Goal: Task Accomplishment & Management: Manage account settings

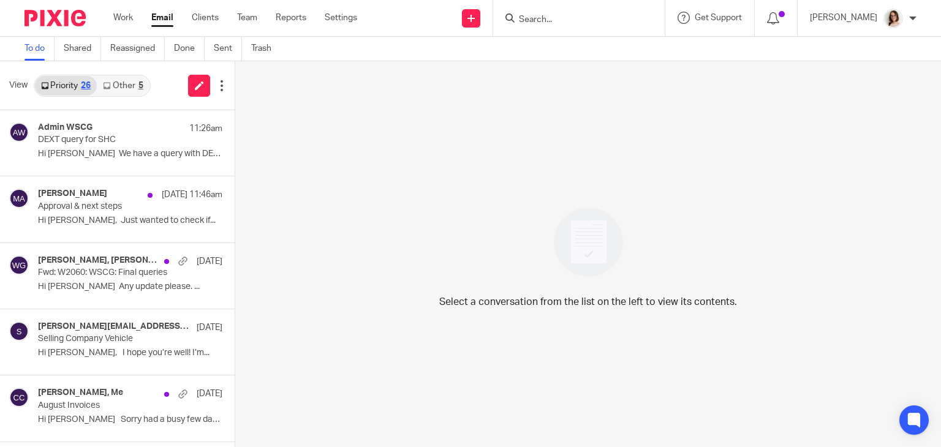
click at [159, 19] on link "Email" at bounding box center [162, 18] width 22 height 12
click at [118, 89] on link "Other 18" at bounding box center [125, 86] width 57 height 20
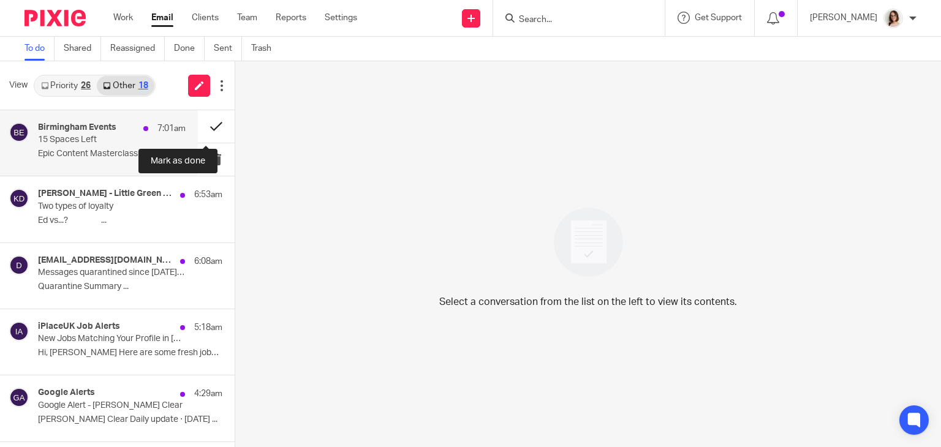
click at [206, 126] on button at bounding box center [216, 126] width 37 height 32
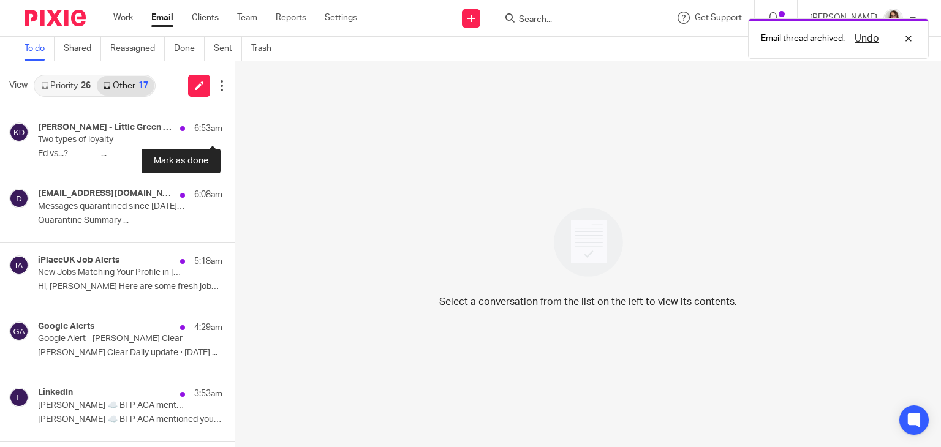
click at [235, 126] on button at bounding box center [240, 126] width 10 height 32
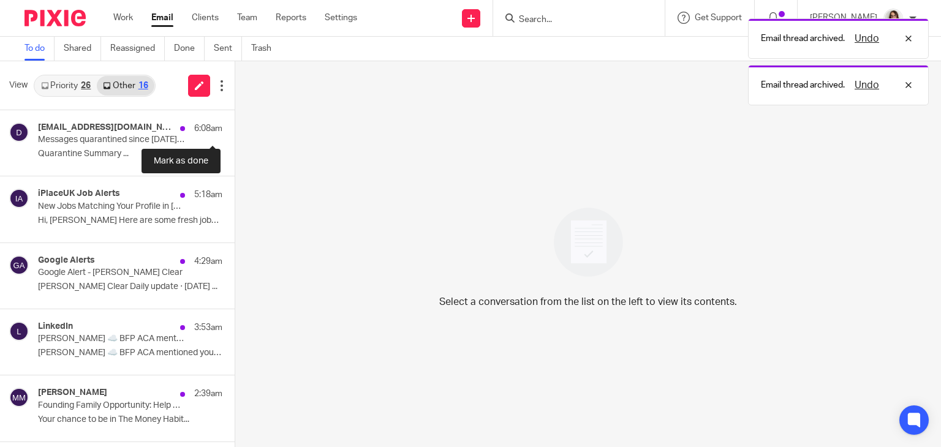
click at [235, 126] on button at bounding box center [240, 126] width 10 height 32
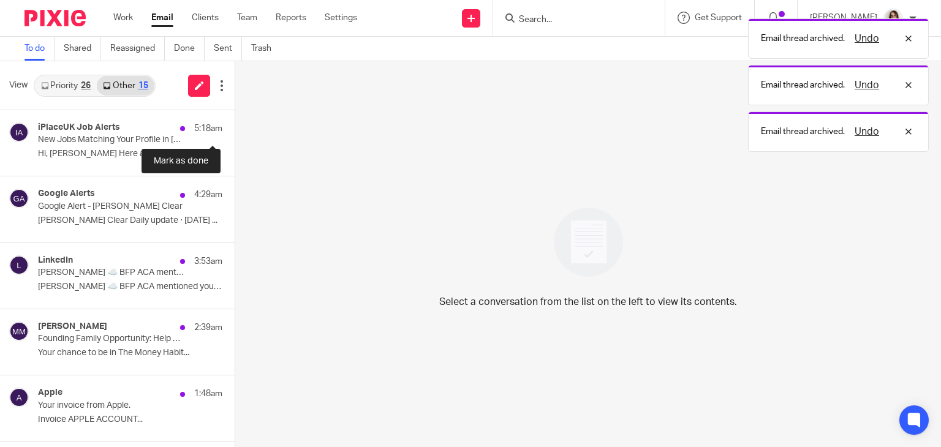
click at [235, 126] on button at bounding box center [240, 126] width 10 height 32
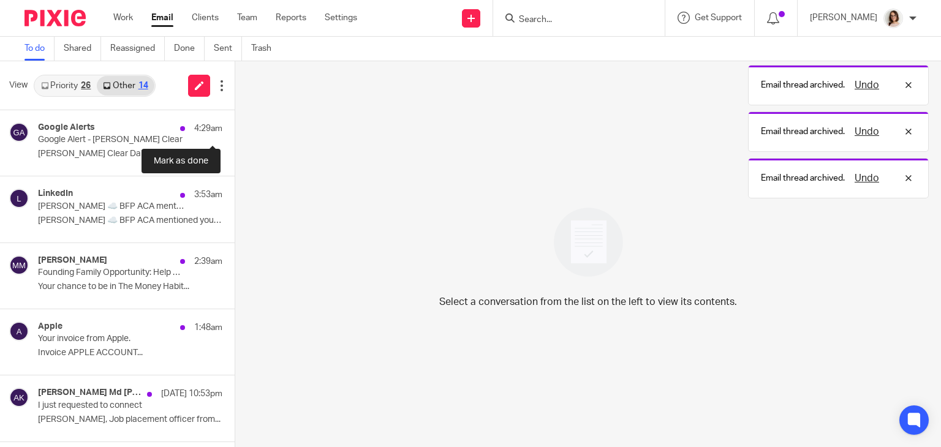
click at [235, 126] on button at bounding box center [240, 126] width 10 height 32
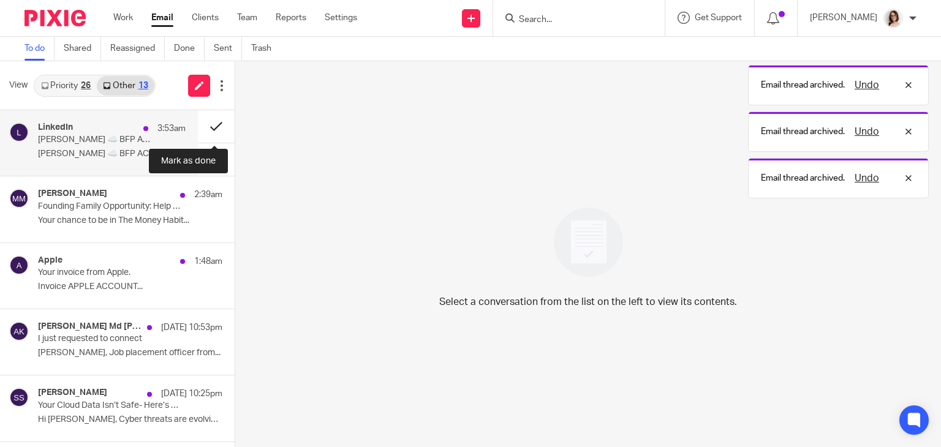
click at [211, 121] on button at bounding box center [216, 126] width 37 height 32
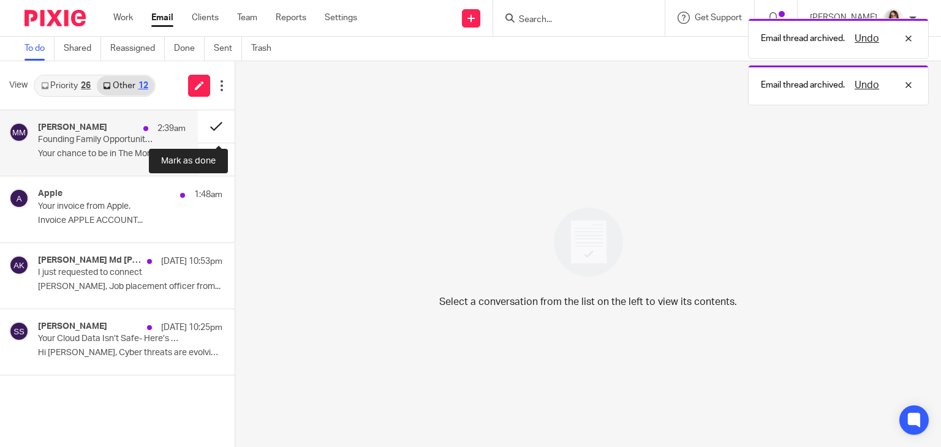
click at [210, 121] on button at bounding box center [216, 126] width 37 height 32
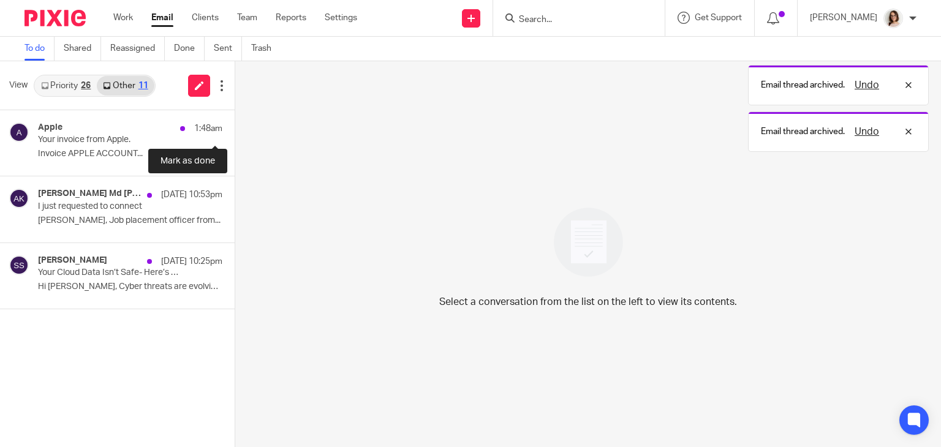
click at [235, 121] on button at bounding box center [240, 126] width 10 height 32
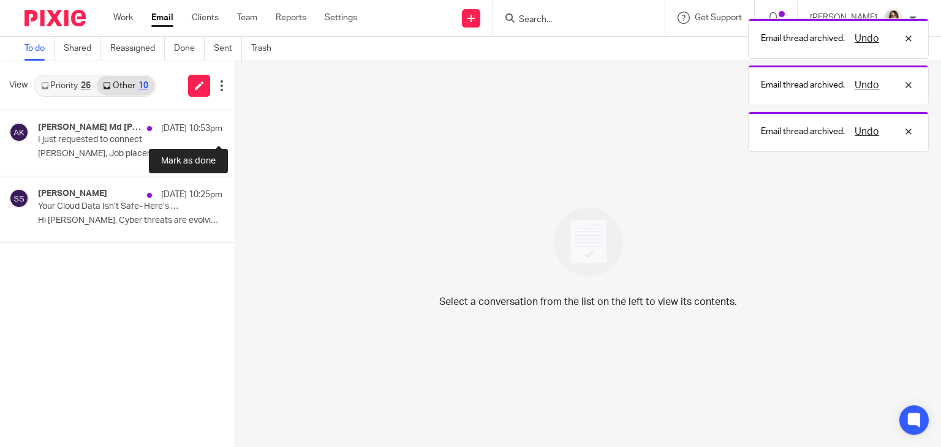
click at [235, 121] on button at bounding box center [240, 126] width 10 height 32
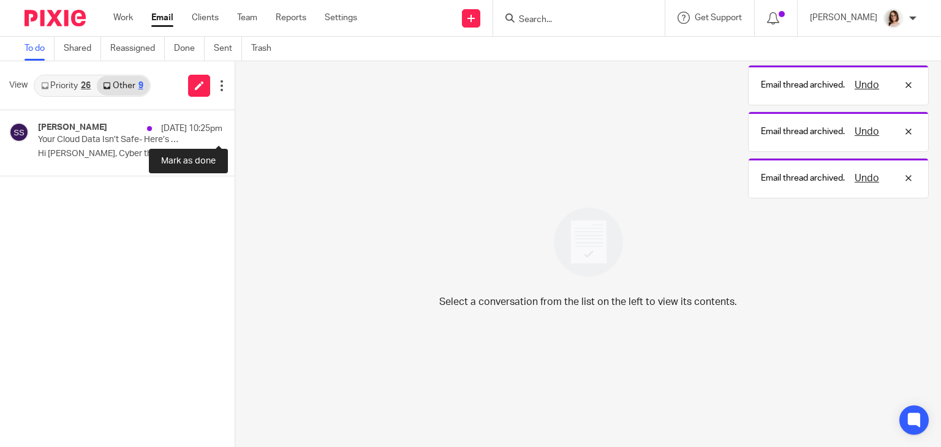
click at [235, 121] on button at bounding box center [240, 126] width 10 height 32
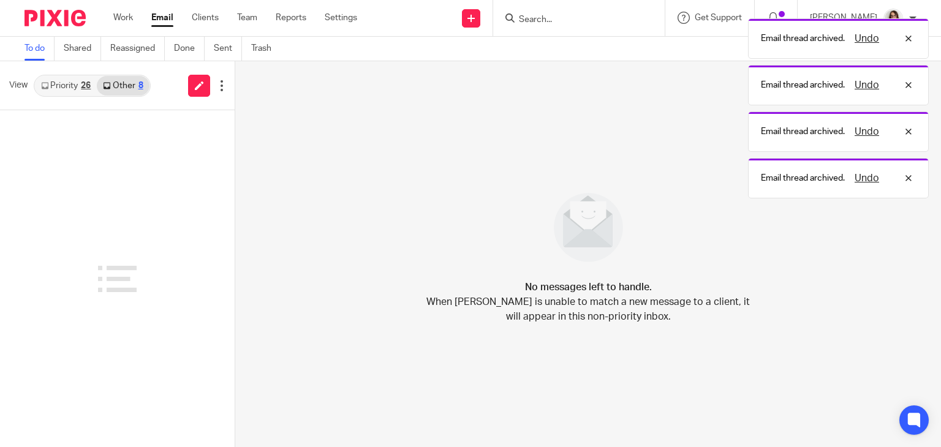
click at [160, 23] on link "Email" at bounding box center [162, 18] width 22 height 12
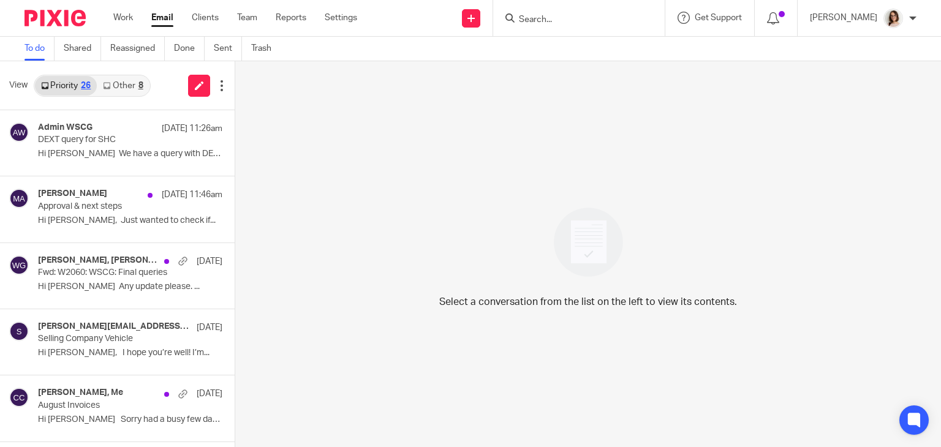
click at [135, 84] on link "Other 8" at bounding box center [123, 86] width 52 height 20
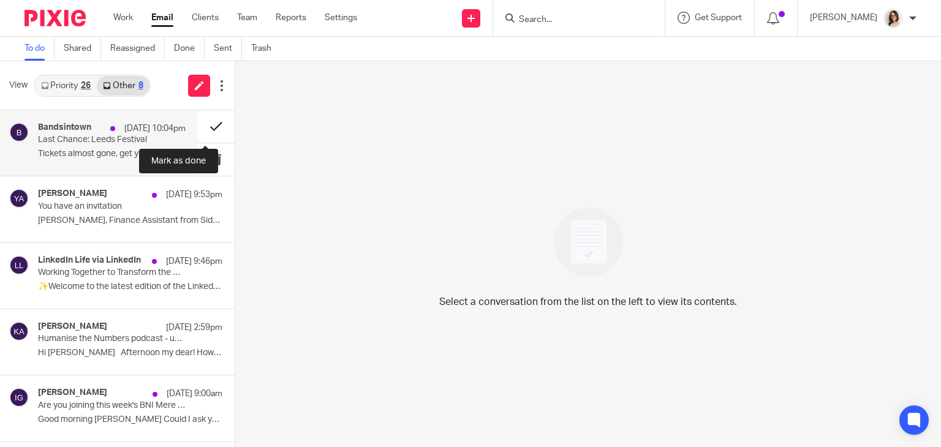
click at [204, 124] on button at bounding box center [216, 126] width 37 height 32
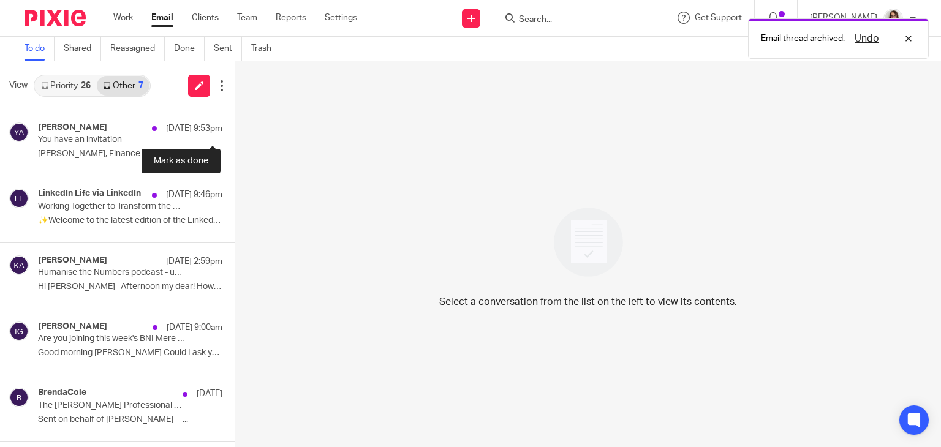
click at [235, 124] on button at bounding box center [240, 126] width 10 height 32
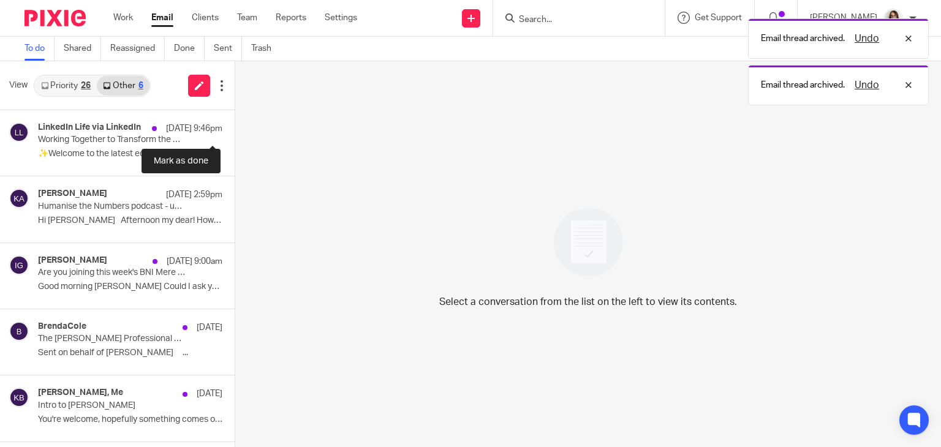
click at [235, 124] on button at bounding box center [240, 126] width 10 height 32
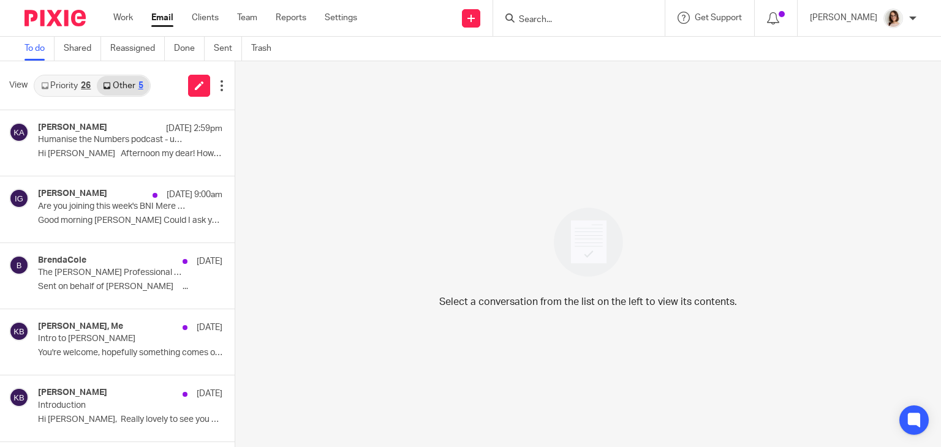
click at [164, 15] on link "Email" at bounding box center [162, 18] width 22 height 12
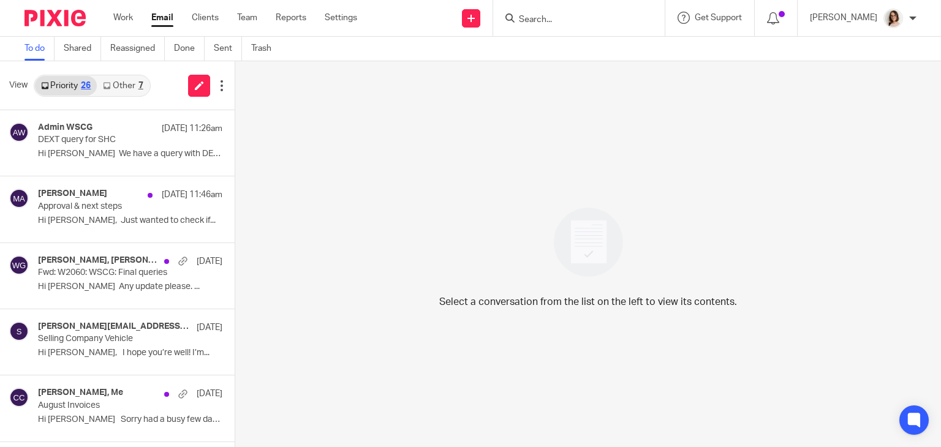
click at [115, 84] on link "Other 7" at bounding box center [123, 86] width 52 height 20
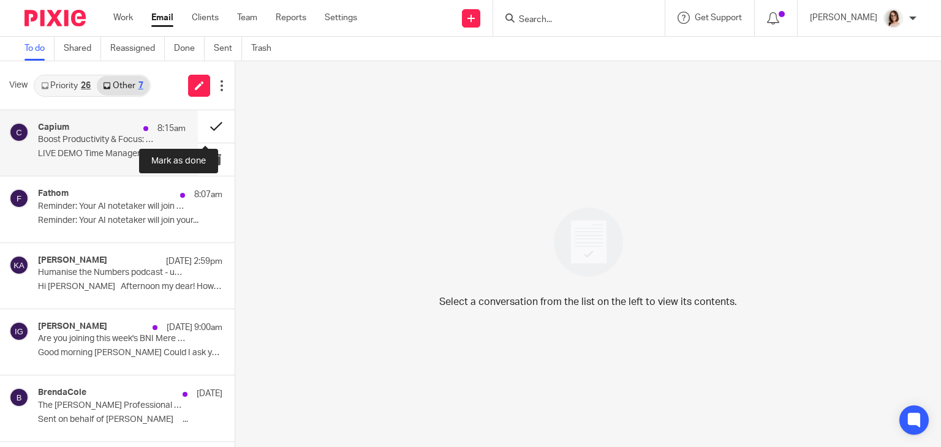
click at [205, 131] on button at bounding box center [216, 126] width 37 height 32
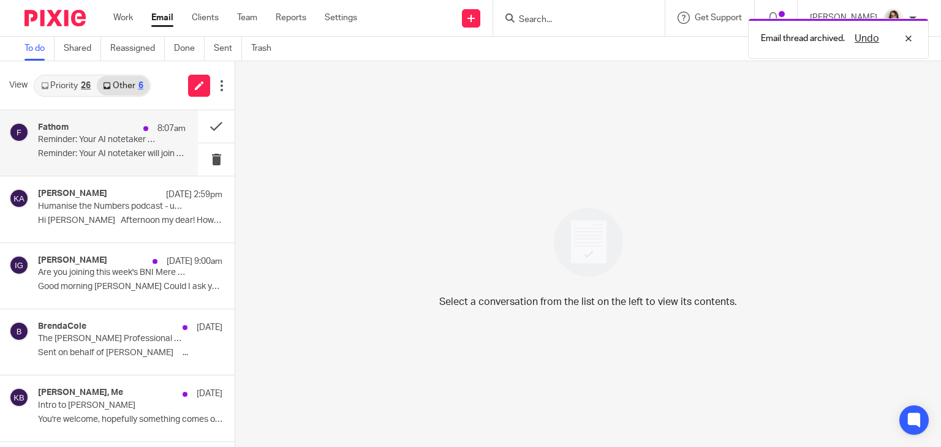
click at [148, 145] on div "Fathom 8:07am Reminder: Your AI notetaker will join your upcoming meeting 🤖 Rem…" at bounding box center [112, 142] width 148 height 41
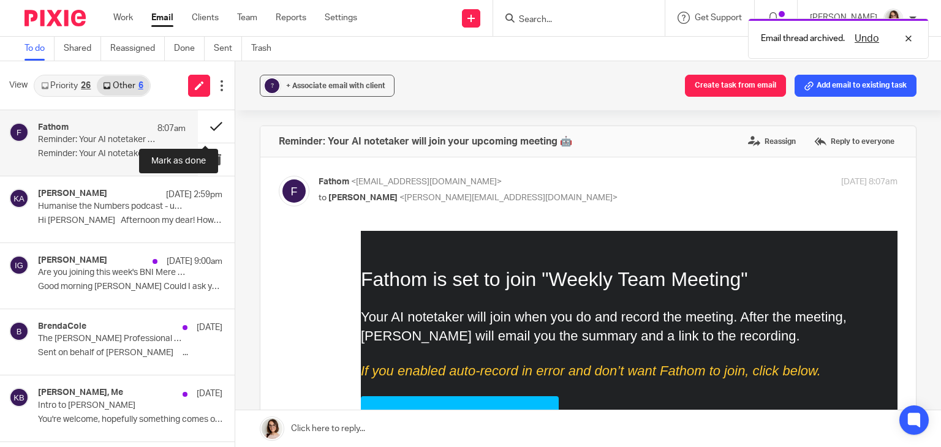
click at [202, 126] on button at bounding box center [216, 126] width 37 height 32
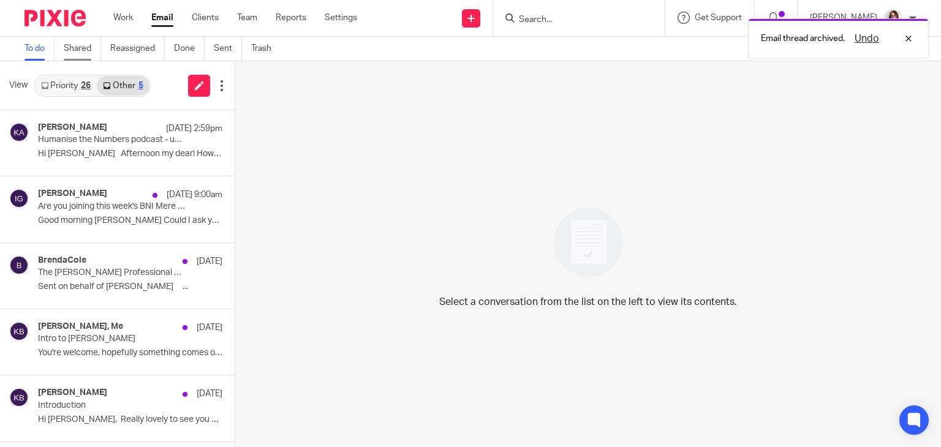
click at [73, 55] on link "Shared" at bounding box center [82, 49] width 37 height 24
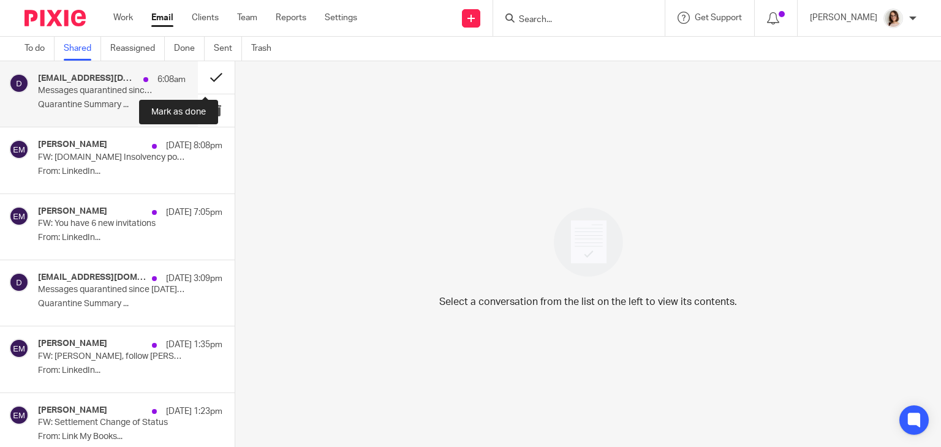
click at [202, 81] on button at bounding box center [216, 77] width 37 height 32
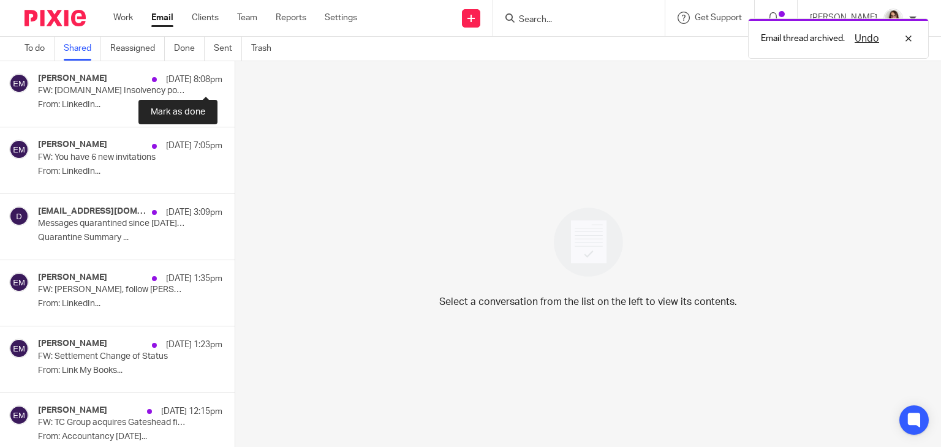
click at [235, 81] on button at bounding box center [240, 77] width 10 height 32
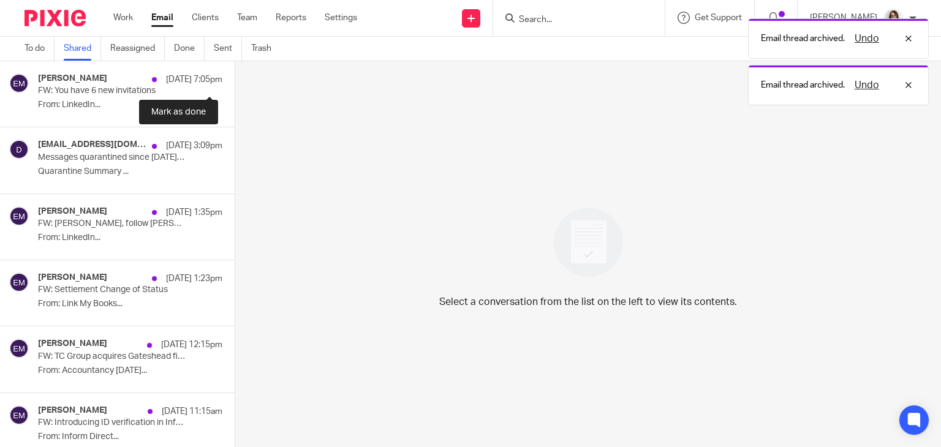
click at [235, 81] on button at bounding box center [240, 77] width 10 height 32
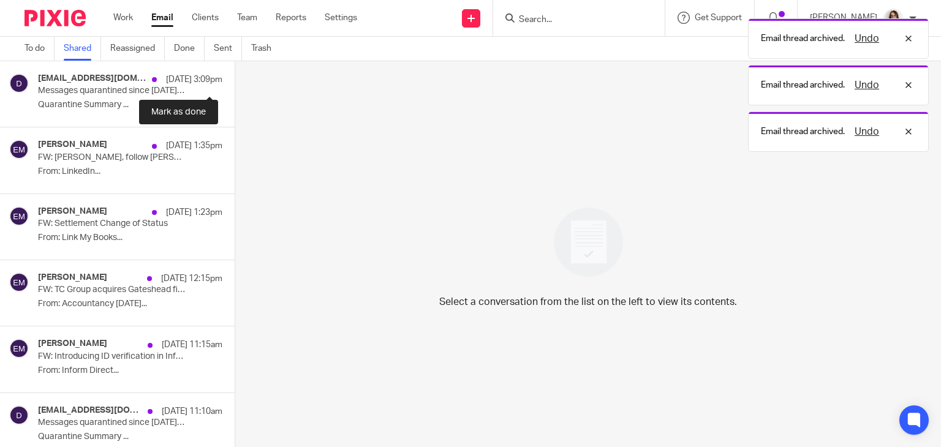
click at [235, 81] on button at bounding box center [240, 77] width 10 height 32
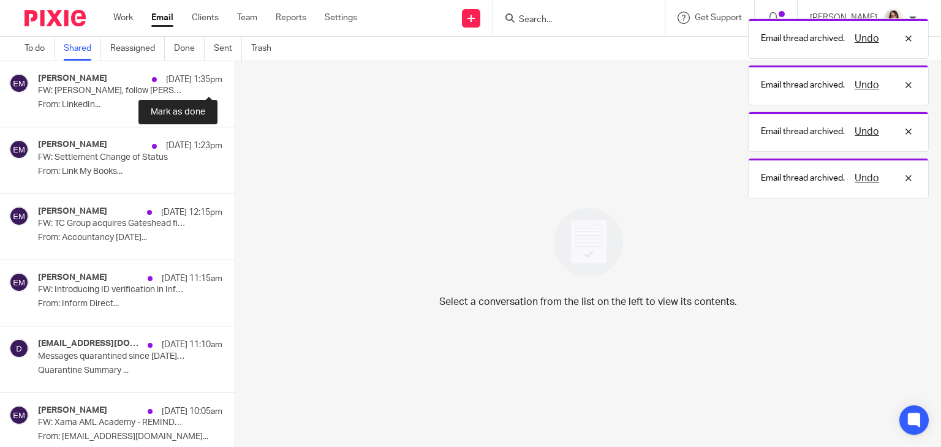
click at [235, 81] on button at bounding box center [240, 77] width 10 height 32
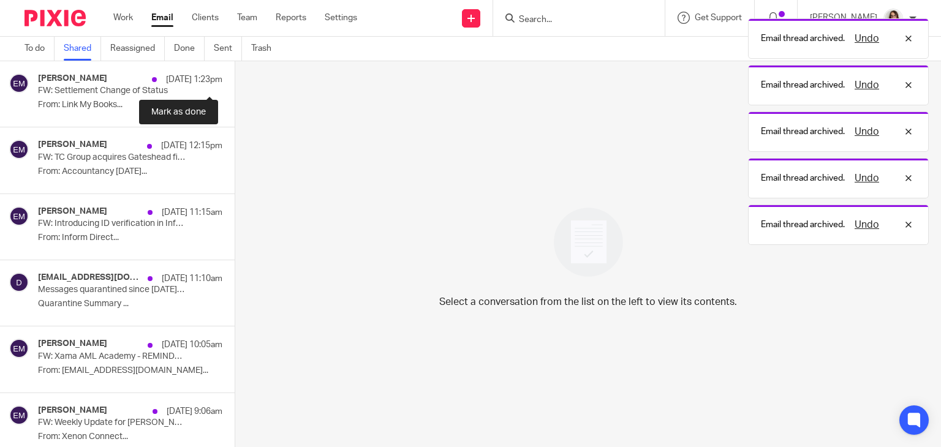
click at [235, 81] on button at bounding box center [240, 77] width 10 height 32
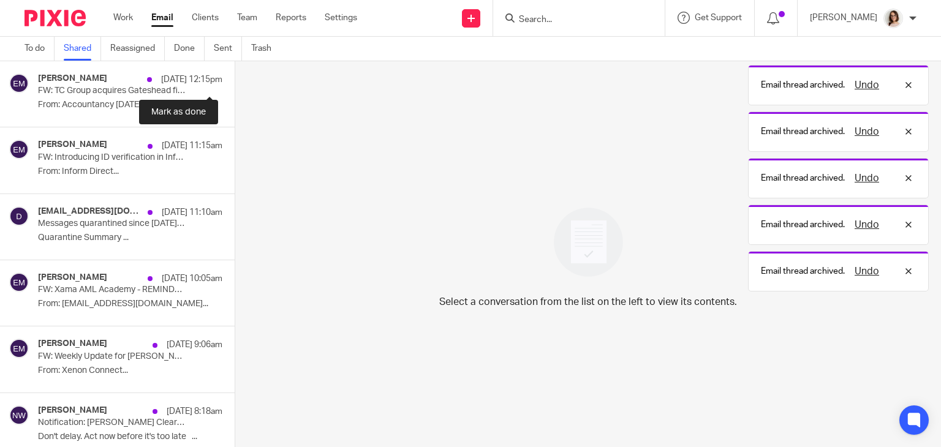
click at [235, 81] on button at bounding box center [240, 77] width 10 height 32
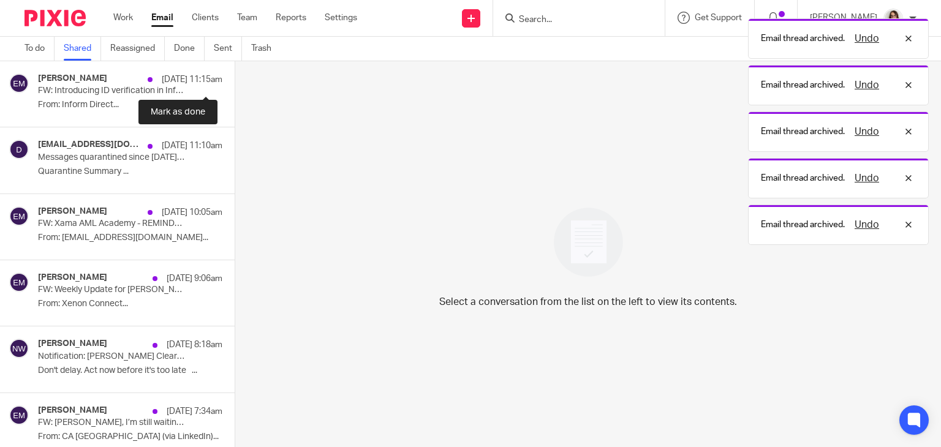
click at [235, 81] on button at bounding box center [240, 77] width 10 height 32
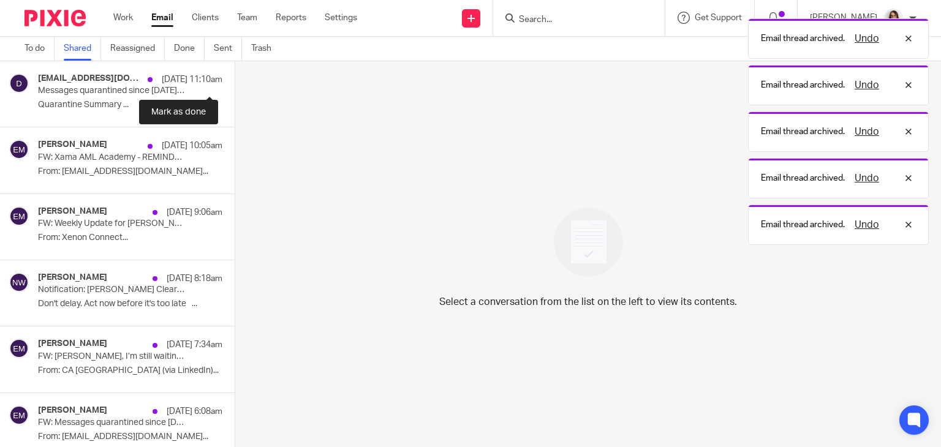
click at [235, 81] on button at bounding box center [240, 77] width 10 height 32
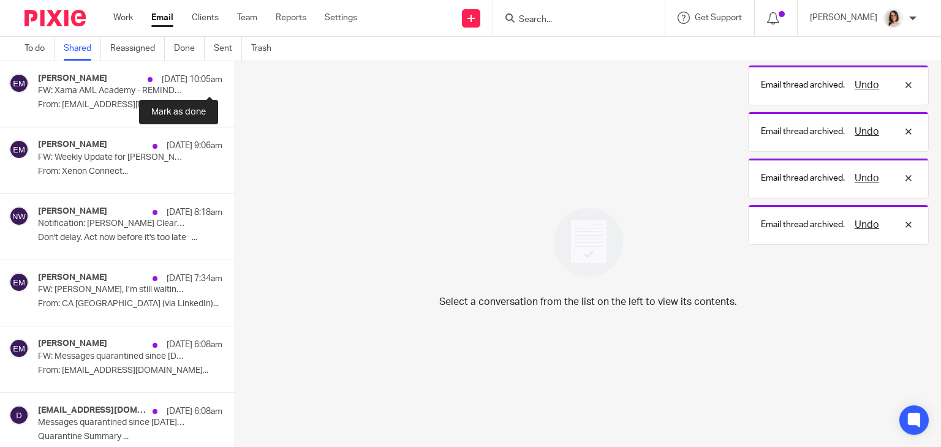
click at [235, 81] on button at bounding box center [240, 77] width 10 height 32
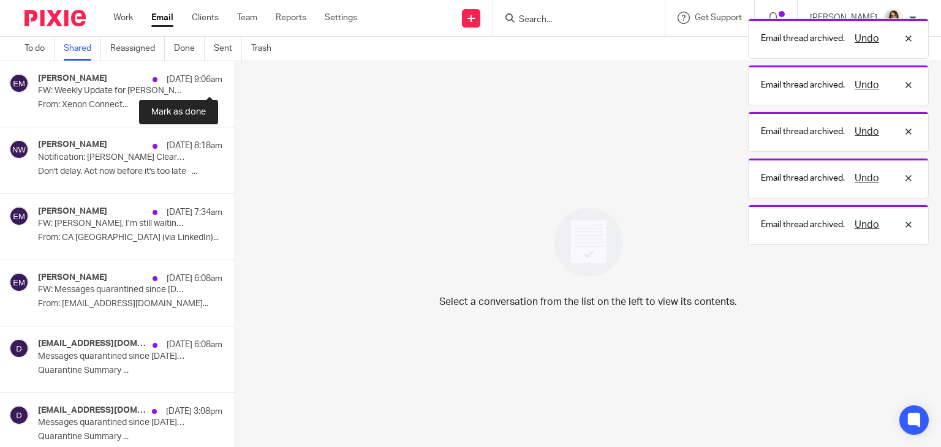
click at [235, 81] on button at bounding box center [240, 77] width 10 height 32
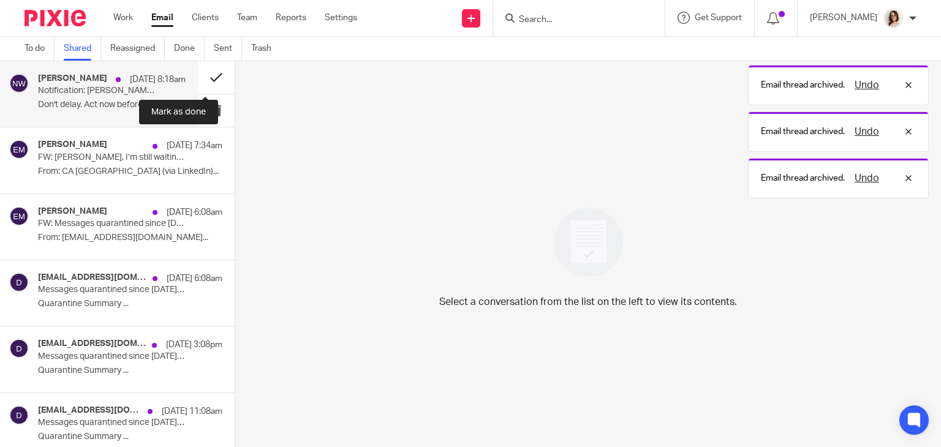
click at [198, 77] on button at bounding box center [216, 77] width 37 height 32
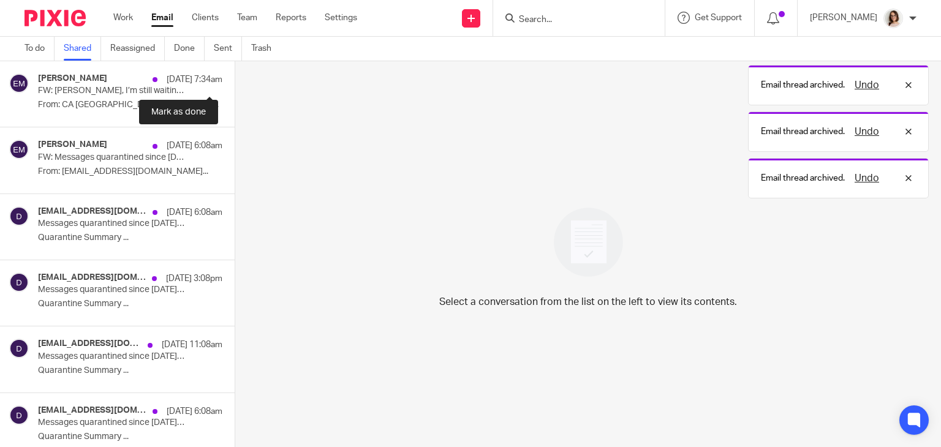
click at [235, 77] on button at bounding box center [240, 77] width 10 height 32
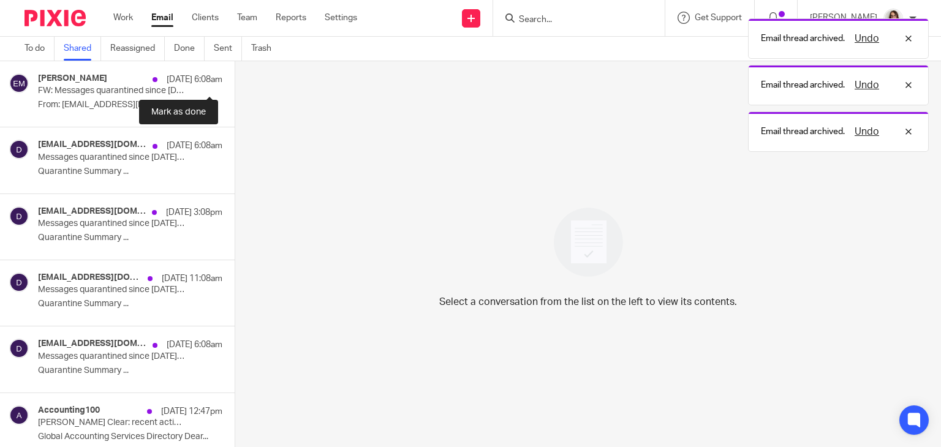
click at [235, 77] on button at bounding box center [240, 77] width 10 height 32
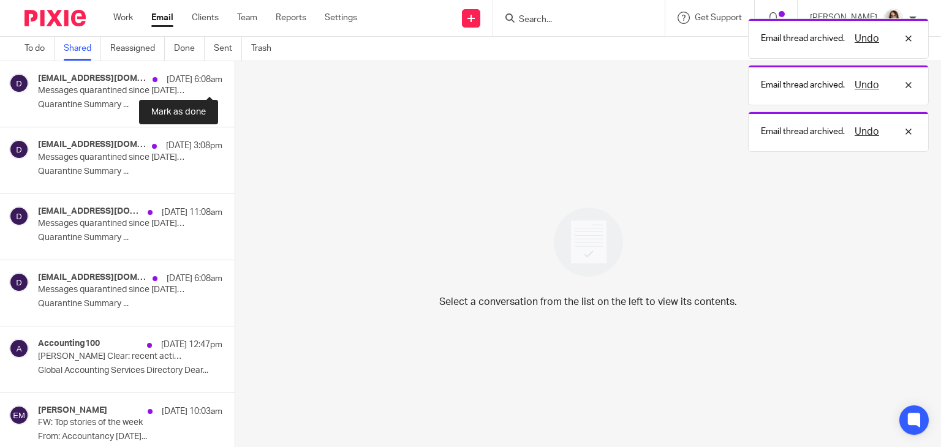
click at [235, 77] on button at bounding box center [240, 77] width 10 height 32
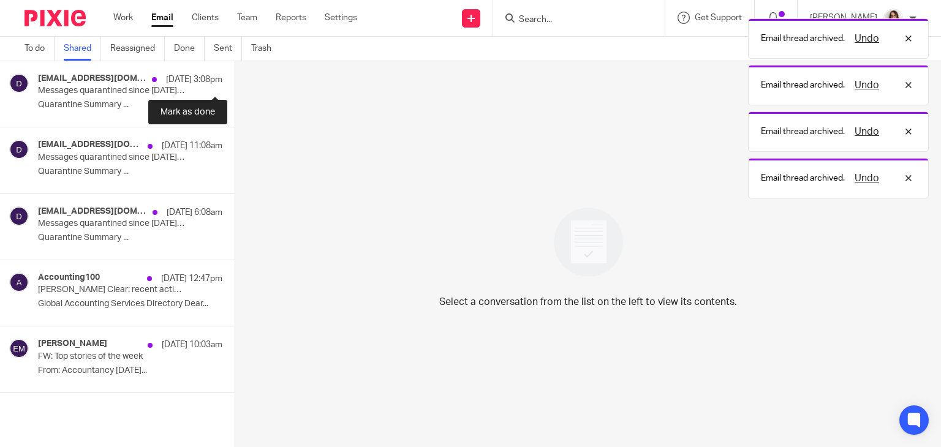
click at [235, 77] on button at bounding box center [240, 77] width 10 height 32
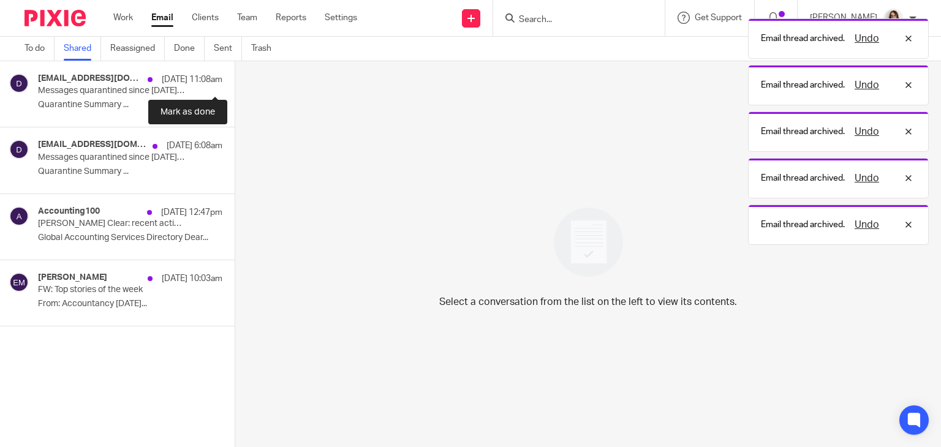
click at [235, 77] on button at bounding box center [240, 77] width 10 height 32
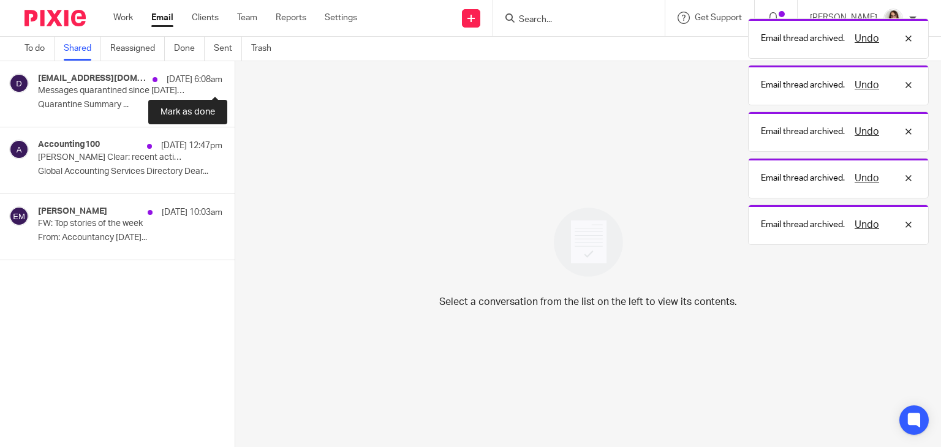
click at [235, 77] on button at bounding box center [240, 77] width 10 height 32
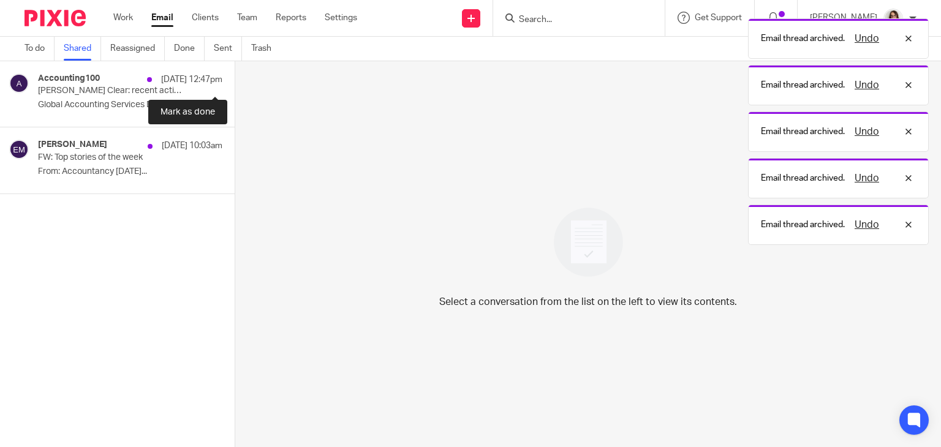
click at [235, 77] on button at bounding box center [240, 77] width 10 height 32
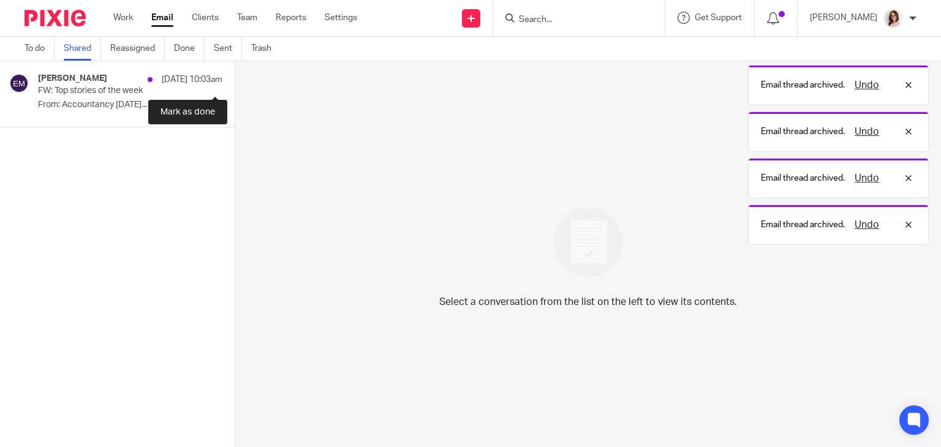
click at [235, 77] on button at bounding box center [240, 77] width 10 height 32
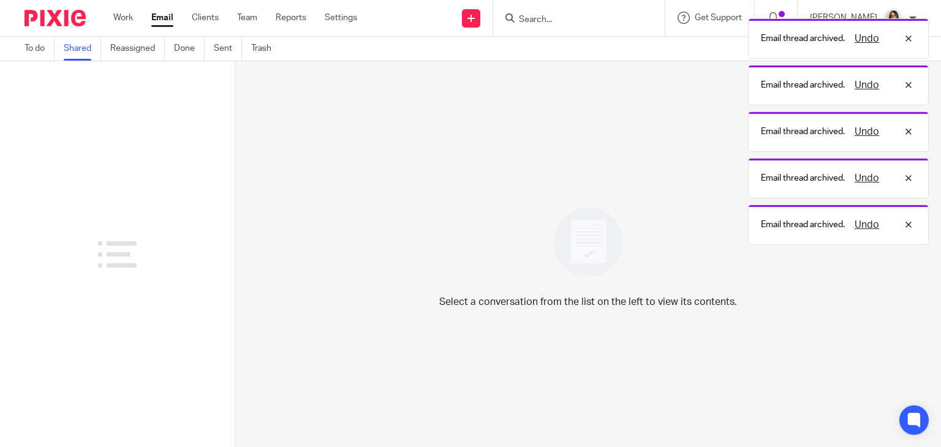
click at [81, 50] on link "Shared" at bounding box center [82, 49] width 37 height 24
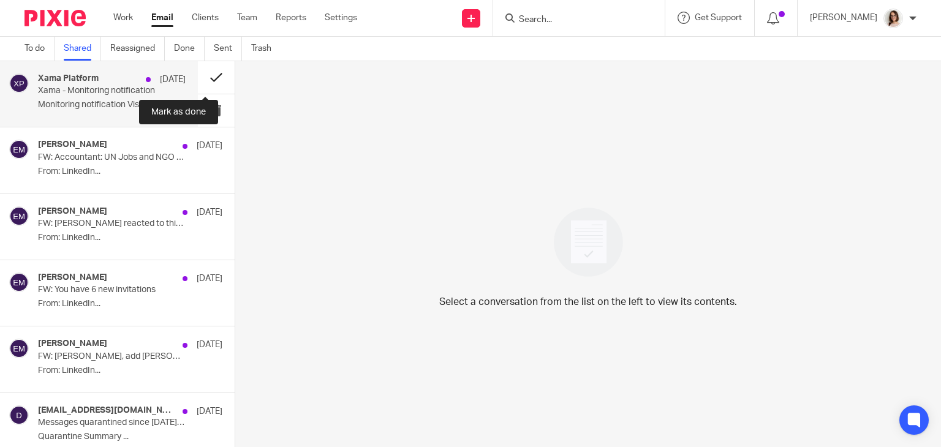
click at [209, 77] on button at bounding box center [216, 77] width 37 height 32
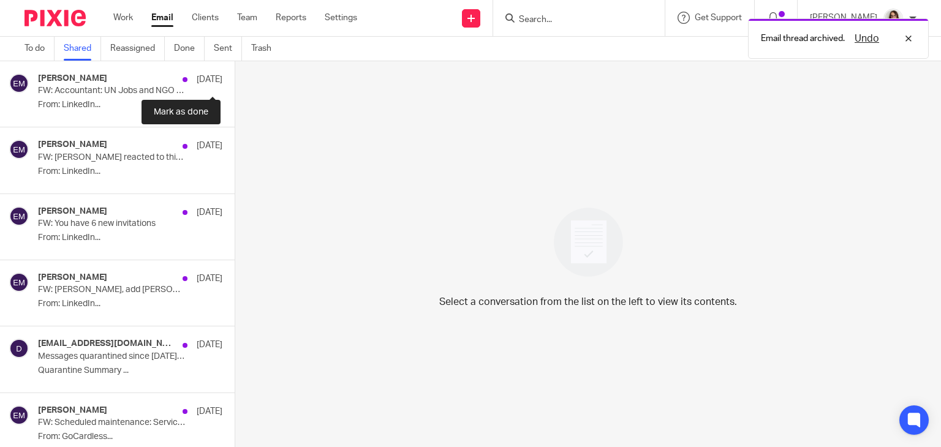
click at [235, 77] on button at bounding box center [240, 77] width 10 height 32
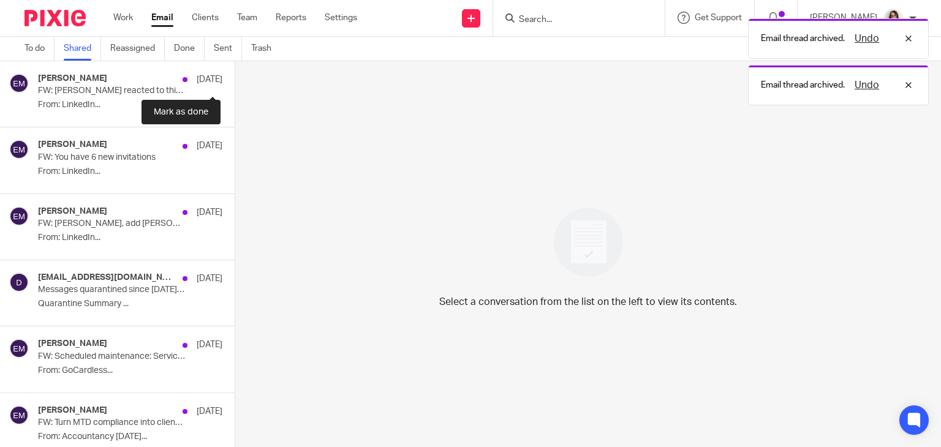
click at [235, 77] on button at bounding box center [240, 77] width 10 height 32
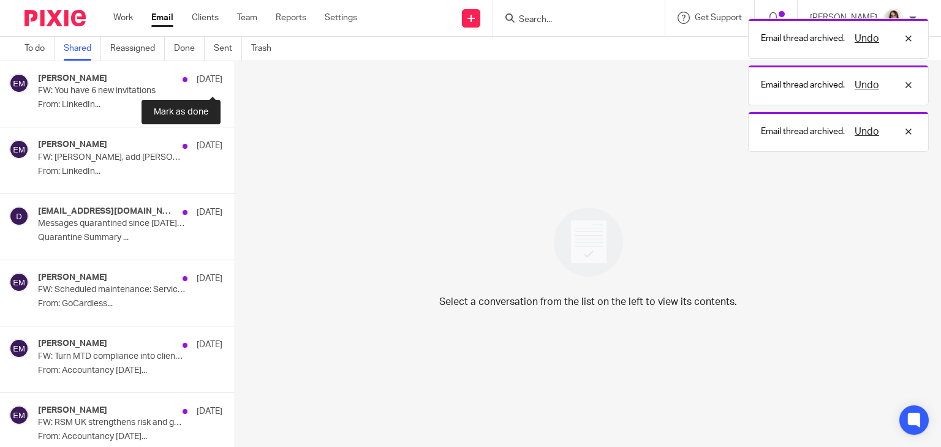
click at [235, 77] on button at bounding box center [240, 77] width 10 height 32
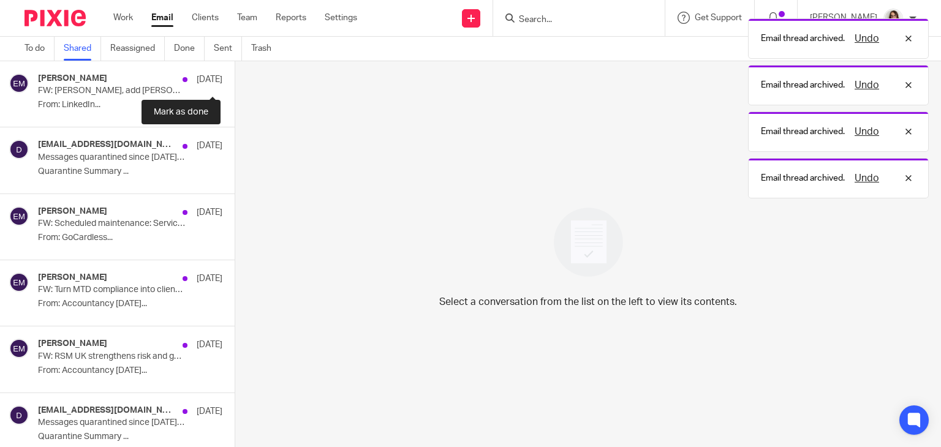
click at [235, 77] on button at bounding box center [240, 77] width 10 height 32
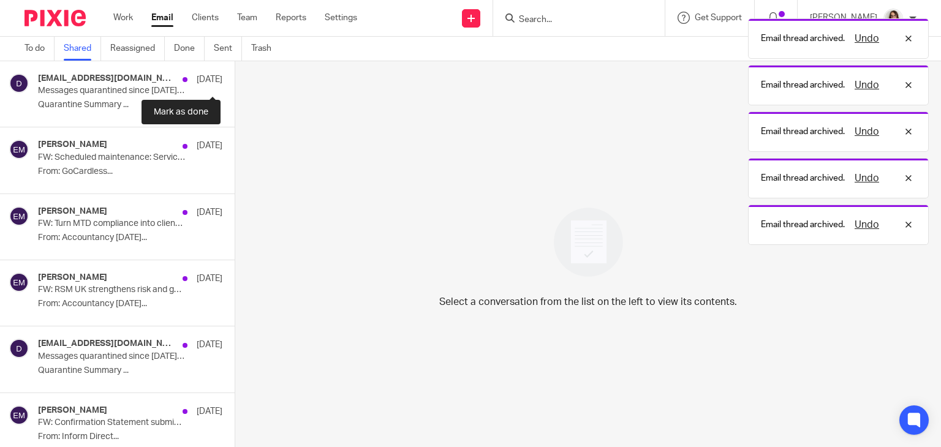
click at [235, 77] on button at bounding box center [240, 77] width 10 height 32
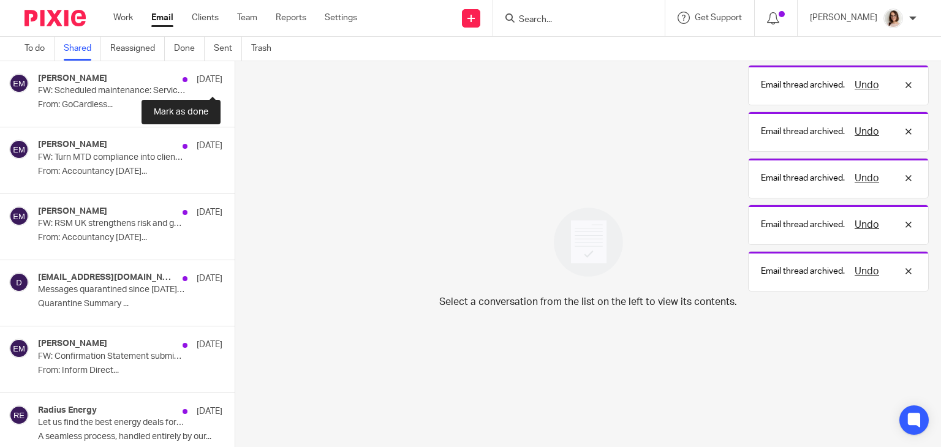
click at [235, 77] on button at bounding box center [240, 77] width 10 height 32
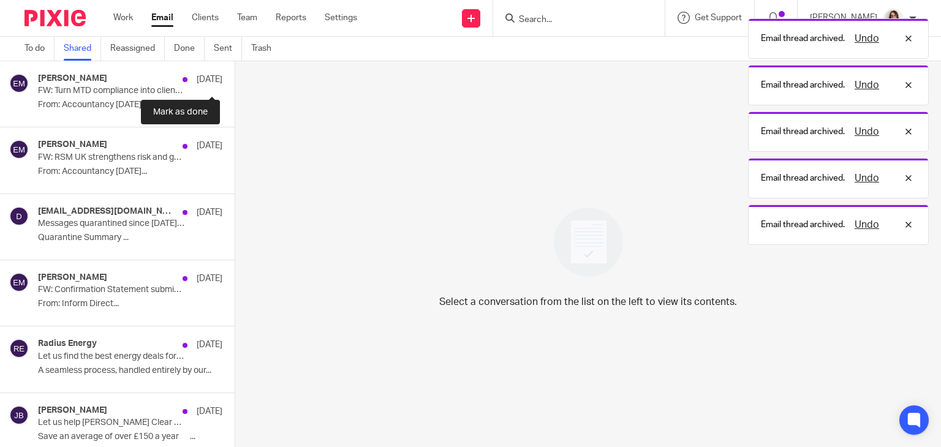
click at [235, 77] on button at bounding box center [240, 77] width 10 height 32
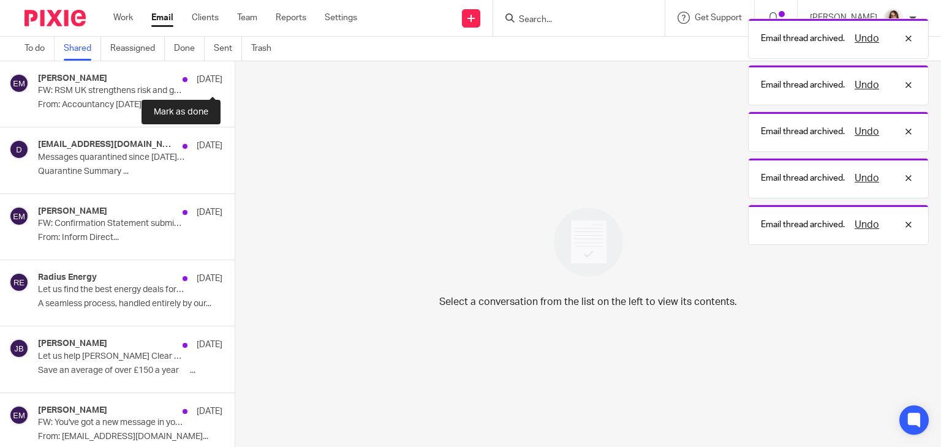
click at [235, 77] on button at bounding box center [240, 77] width 10 height 32
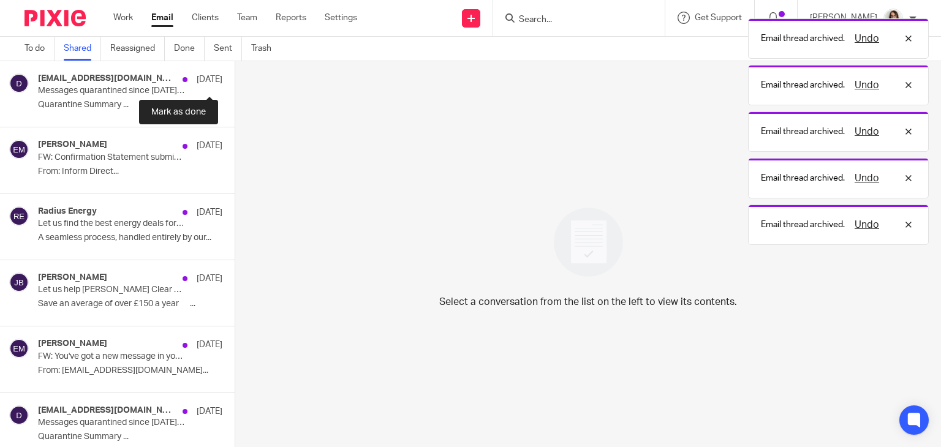
click at [235, 77] on button at bounding box center [240, 77] width 10 height 32
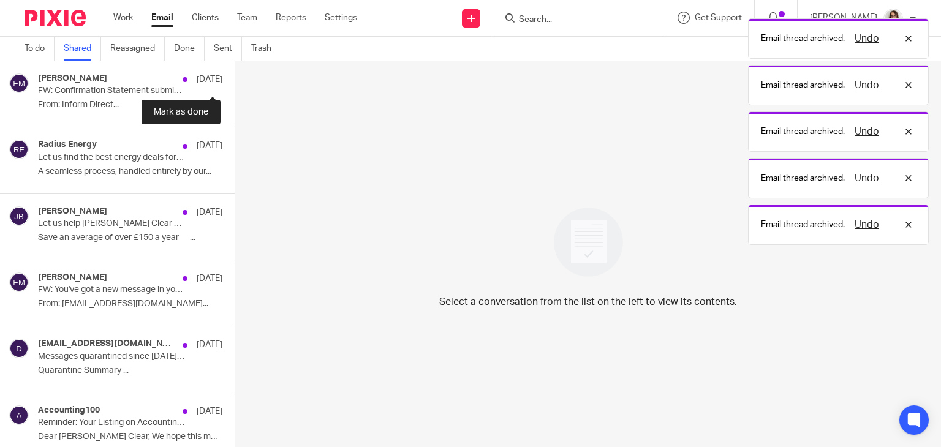
click at [235, 77] on button at bounding box center [240, 77] width 10 height 32
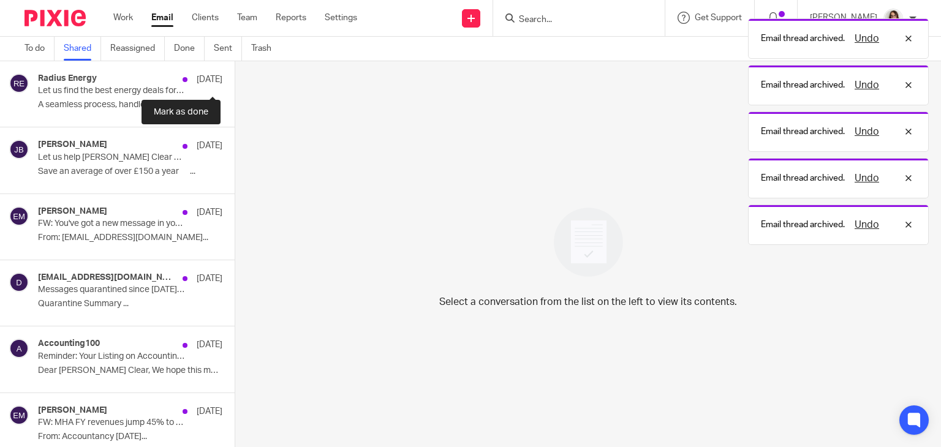
click at [235, 77] on button at bounding box center [240, 77] width 10 height 32
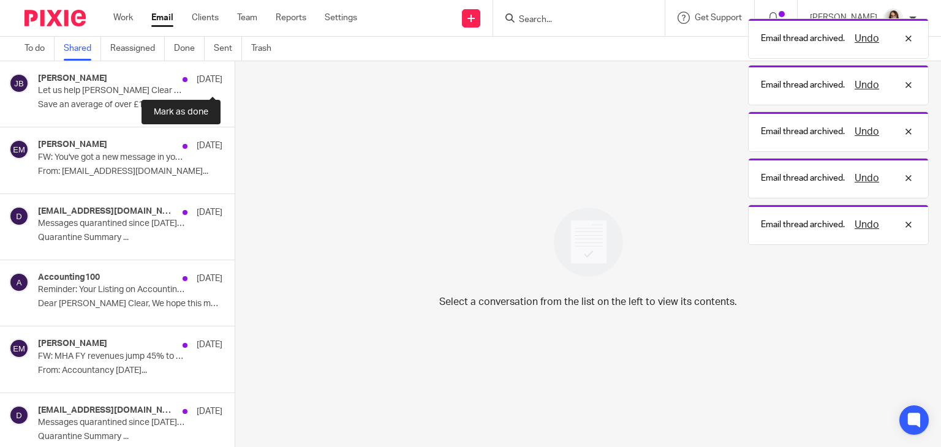
click at [235, 77] on button at bounding box center [240, 77] width 10 height 32
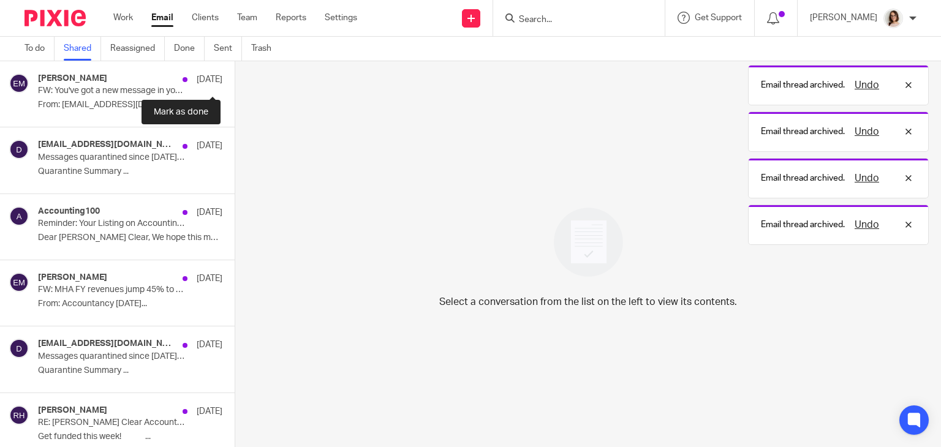
click at [235, 77] on button at bounding box center [240, 77] width 10 height 32
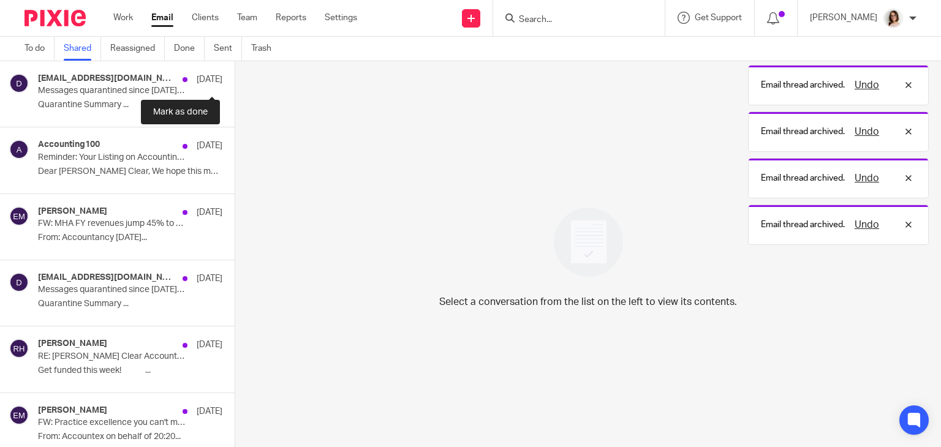
click at [235, 77] on button at bounding box center [240, 77] width 10 height 32
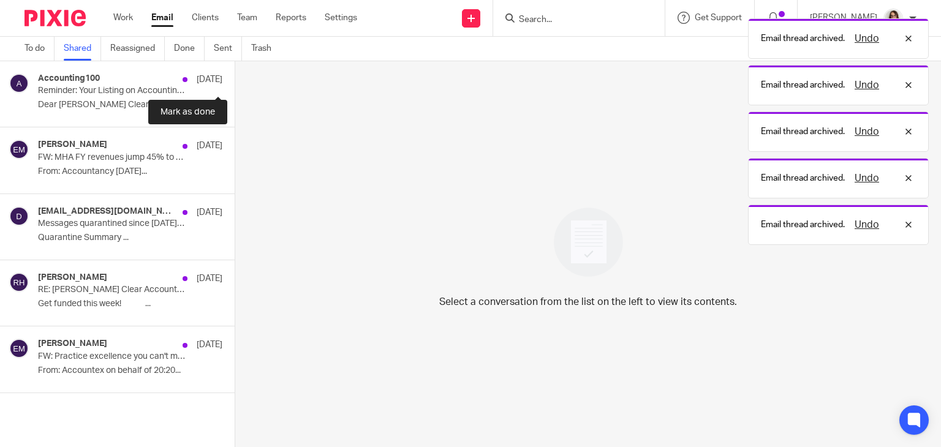
click at [235, 77] on button at bounding box center [240, 77] width 10 height 32
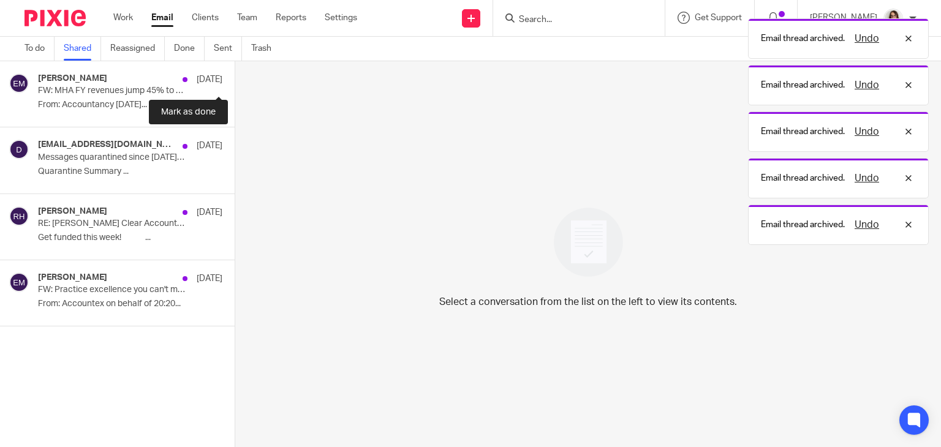
click at [235, 77] on button at bounding box center [240, 77] width 10 height 32
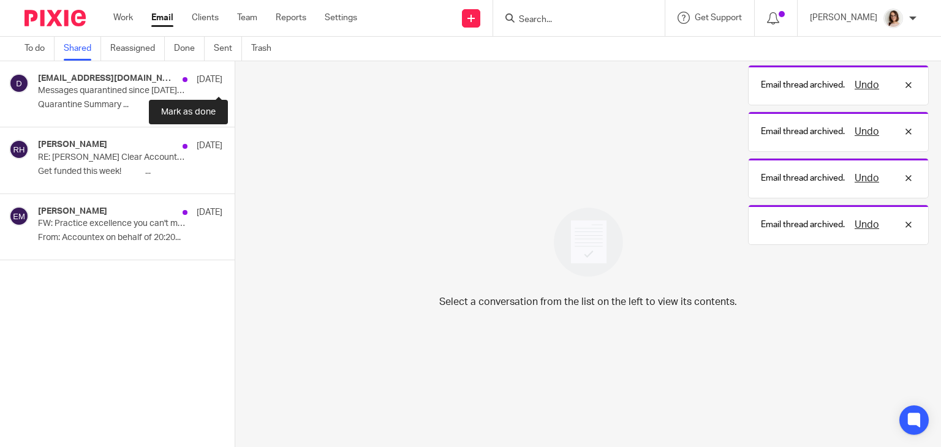
click at [235, 77] on button at bounding box center [240, 77] width 10 height 32
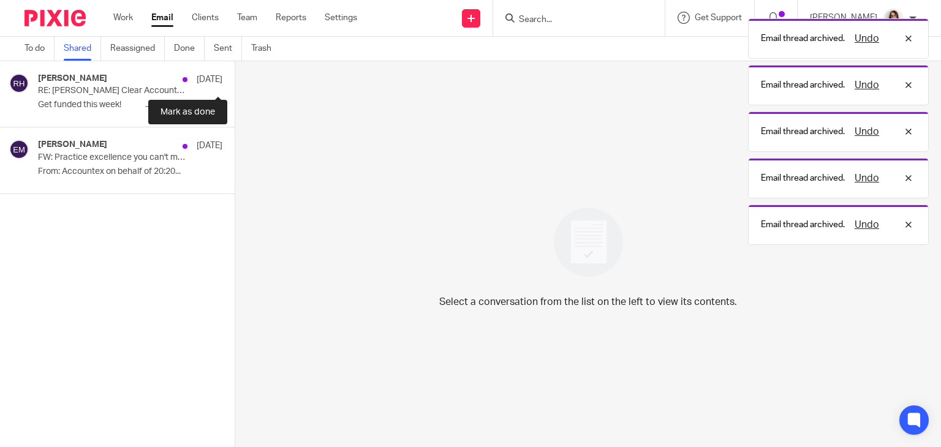
click at [235, 77] on button at bounding box center [240, 77] width 10 height 32
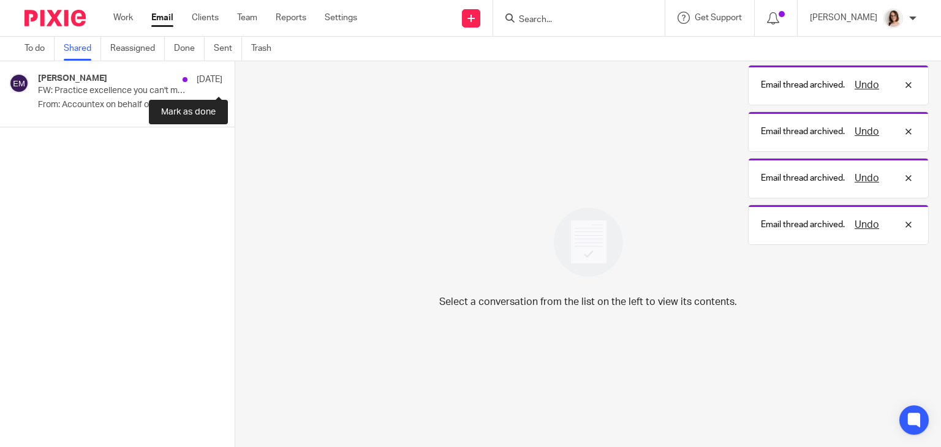
click at [235, 77] on button at bounding box center [240, 77] width 10 height 32
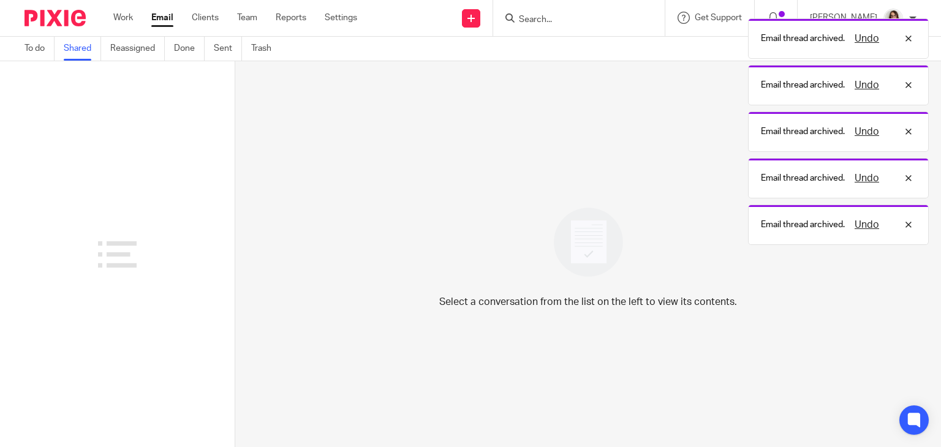
click at [74, 57] on link "Shared" at bounding box center [82, 49] width 37 height 24
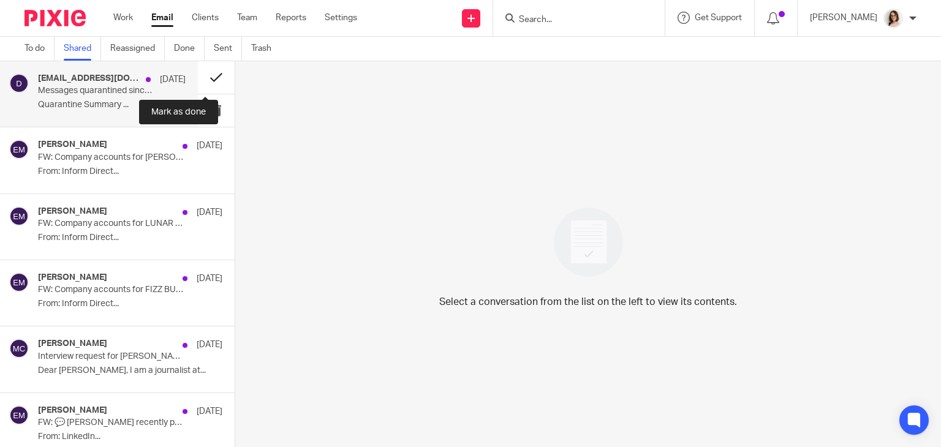
click at [205, 76] on button at bounding box center [216, 77] width 37 height 32
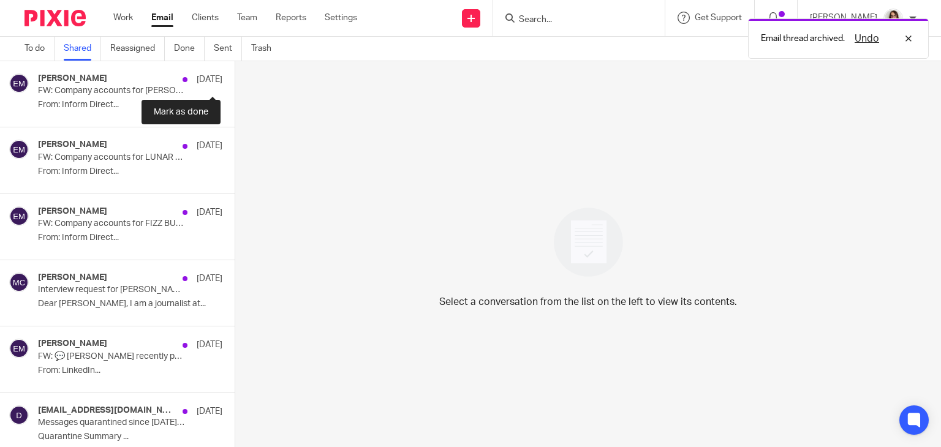
click at [235, 76] on button at bounding box center [240, 77] width 10 height 32
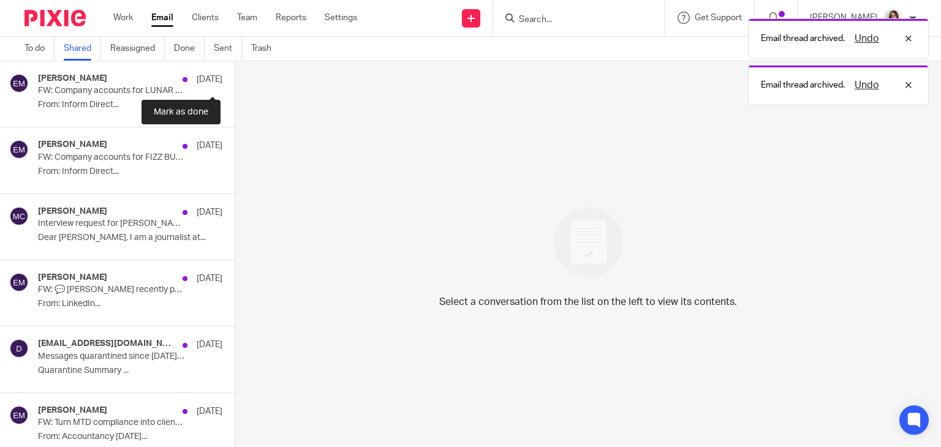
click at [235, 76] on button at bounding box center [240, 77] width 10 height 32
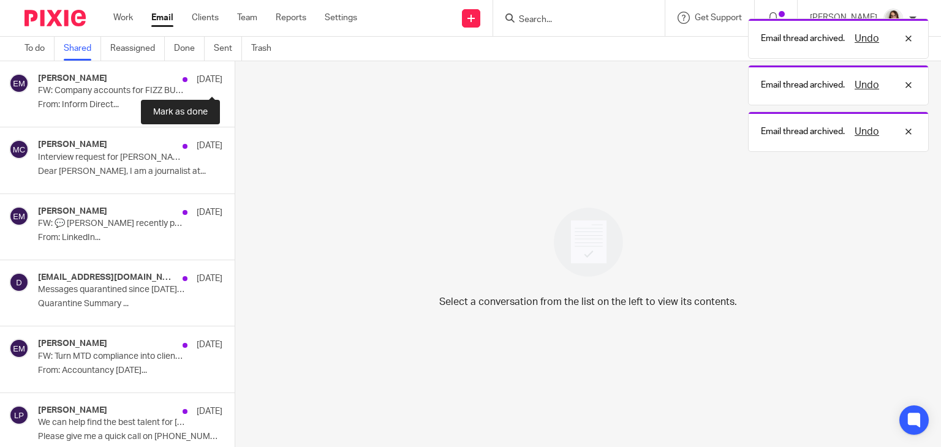
click at [235, 76] on button at bounding box center [240, 77] width 10 height 32
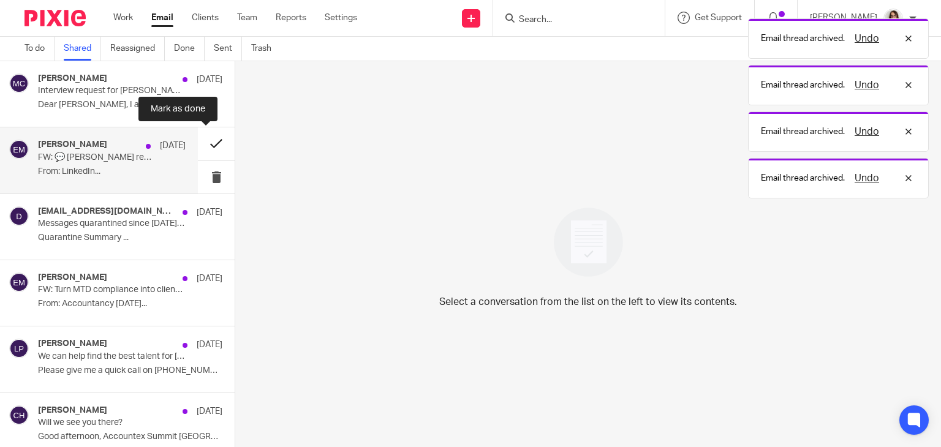
click at [198, 146] on button at bounding box center [216, 143] width 37 height 32
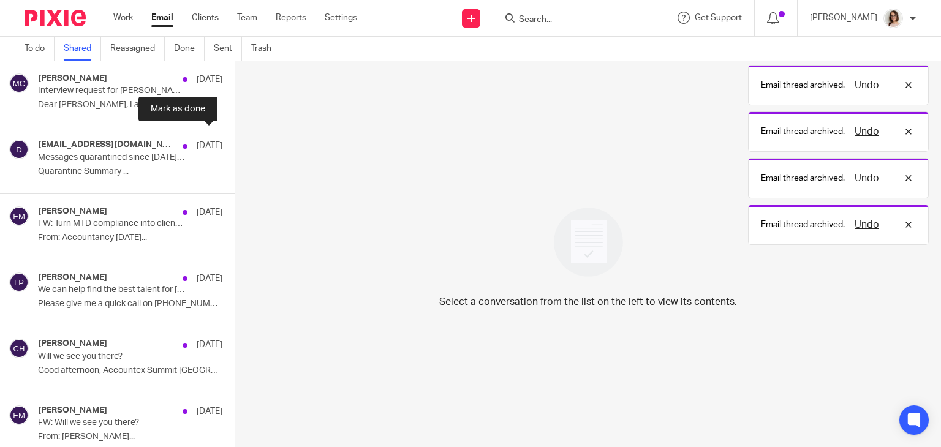
click at [235, 146] on button at bounding box center [240, 143] width 10 height 32
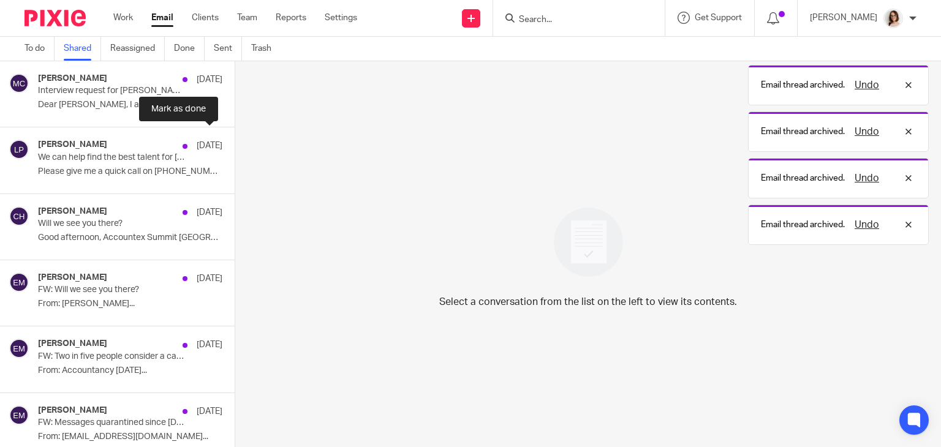
click at [235, 146] on button at bounding box center [240, 143] width 10 height 32
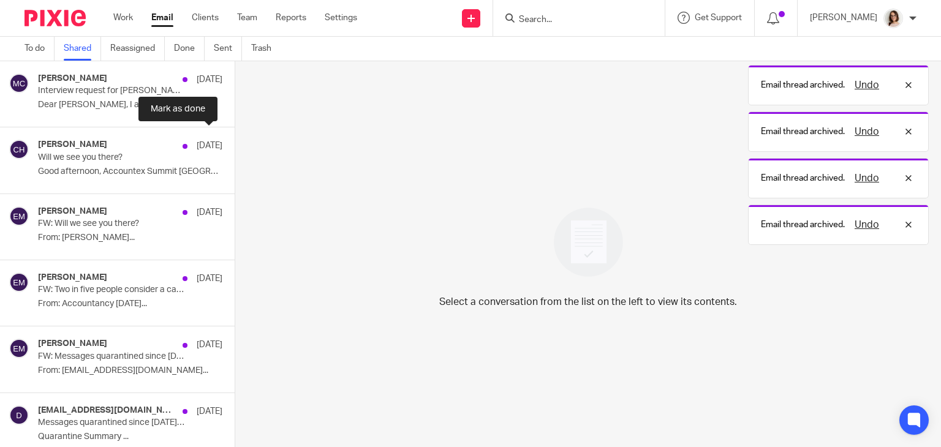
click at [235, 146] on button at bounding box center [240, 143] width 10 height 32
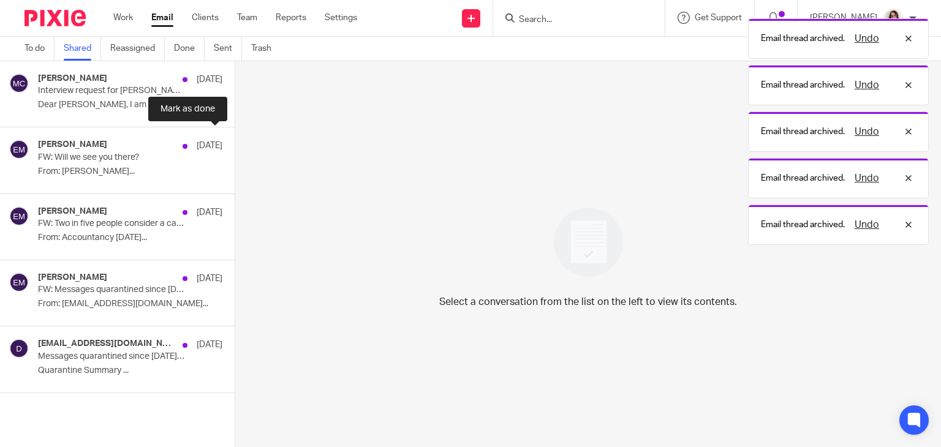
click at [235, 146] on button at bounding box center [240, 143] width 10 height 32
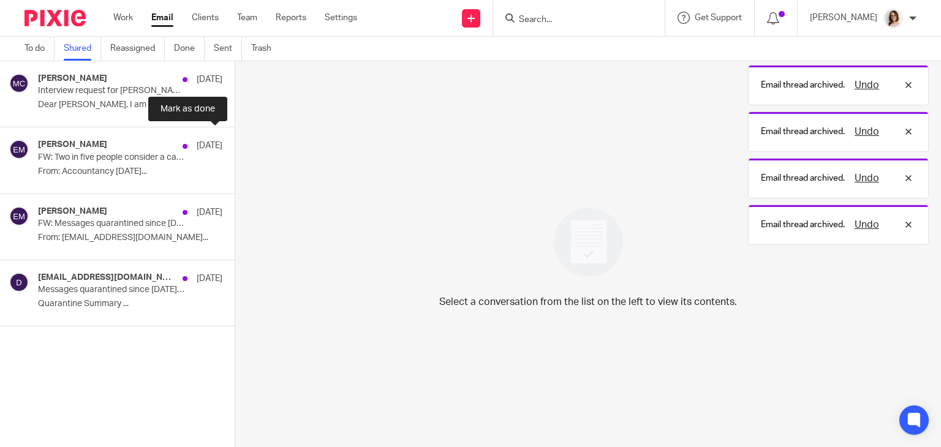
click at [235, 146] on button at bounding box center [240, 143] width 10 height 32
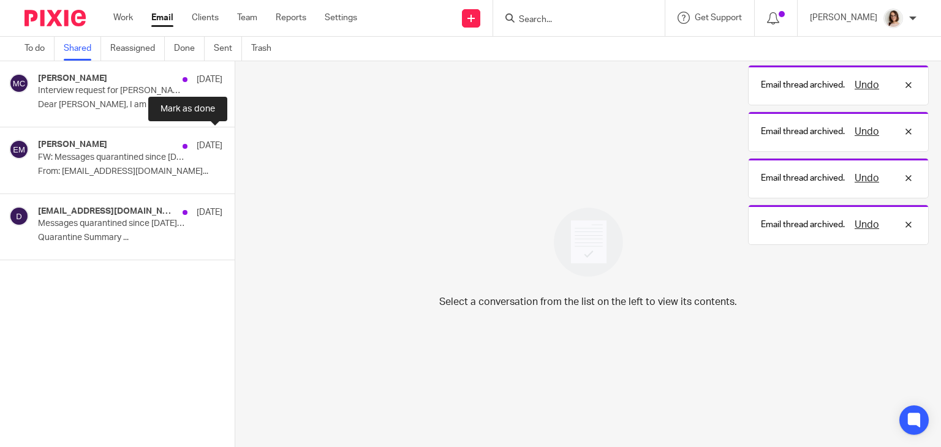
click at [235, 146] on button at bounding box center [240, 143] width 10 height 32
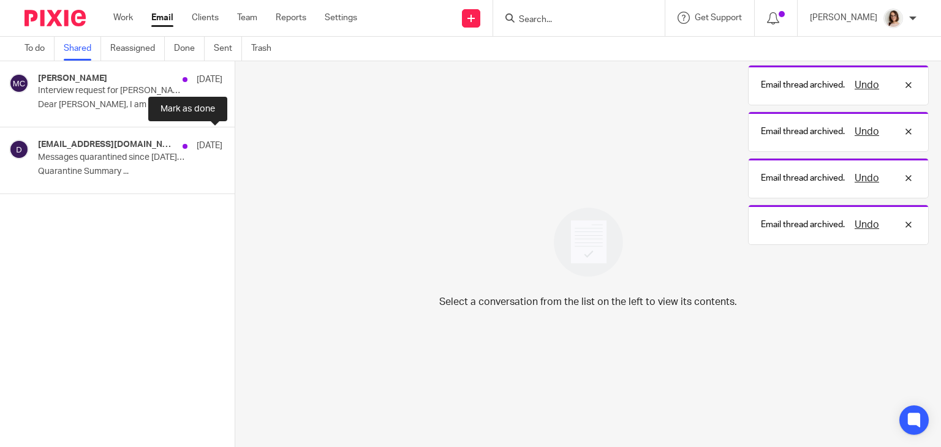
click at [235, 146] on button at bounding box center [240, 143] width 10 height 32
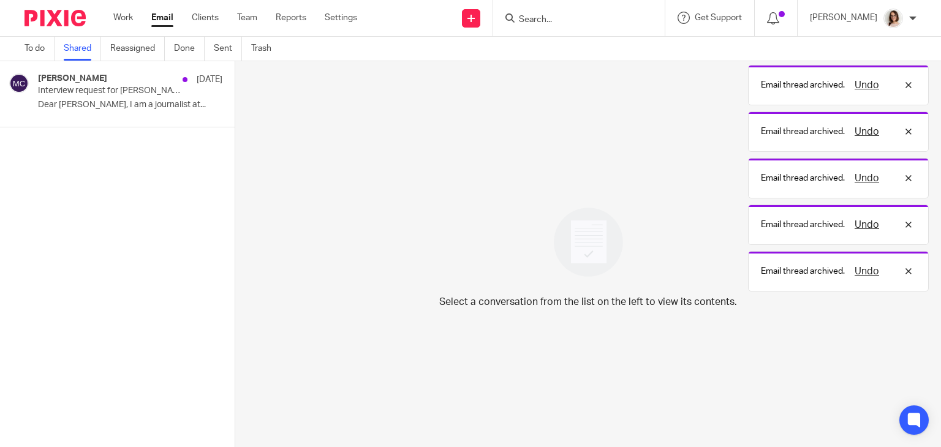
click at [83, 51] on link "Shared" at bounding box center [82, 49] width 37 height 24
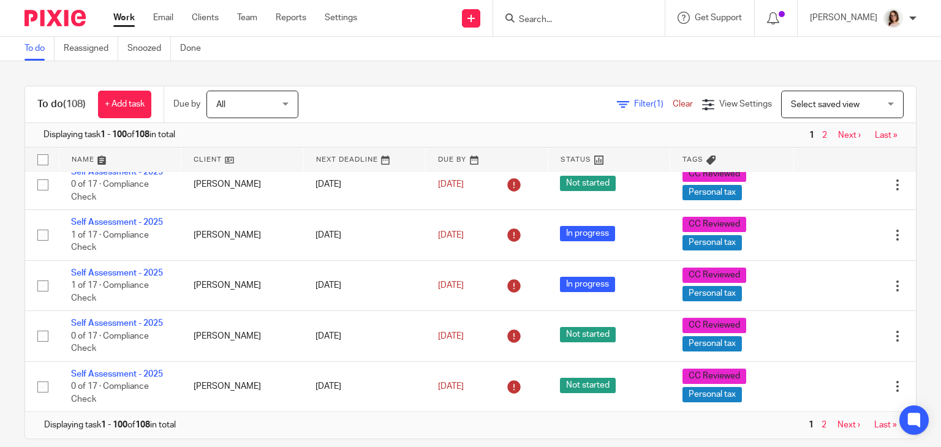
scroll to position [16, 0]
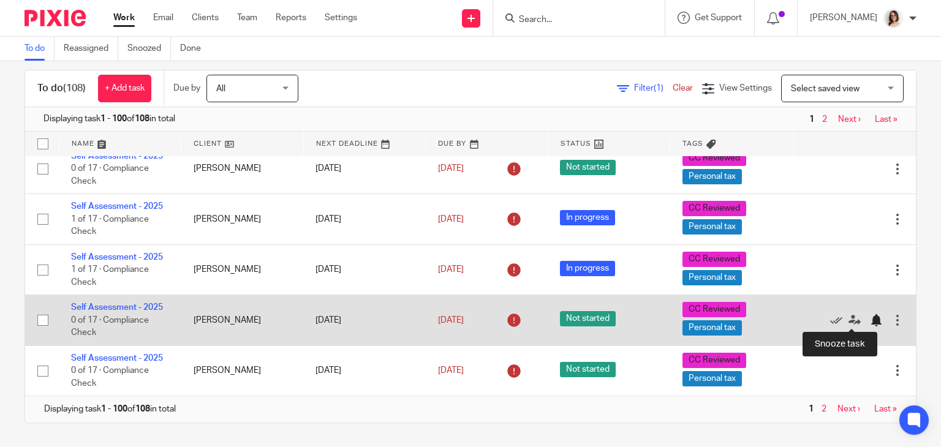
click at [870, 318] on div at bounding box center [876, 320] width 12 height 12
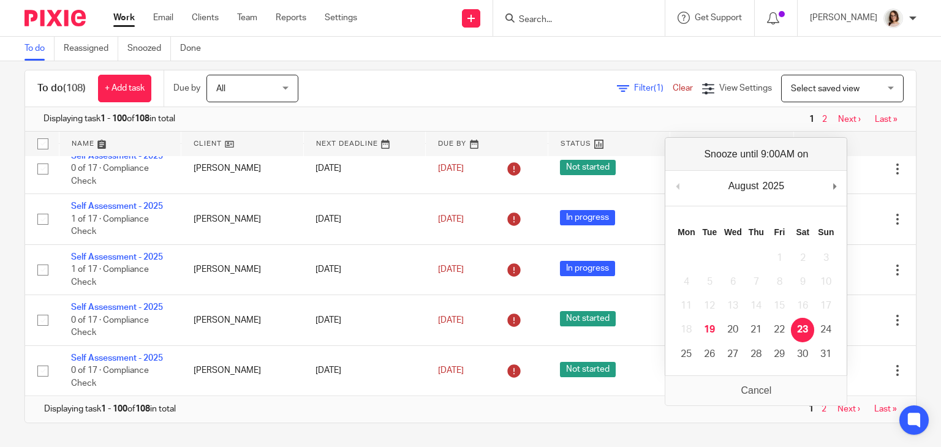
scroll to position [4584, 0]
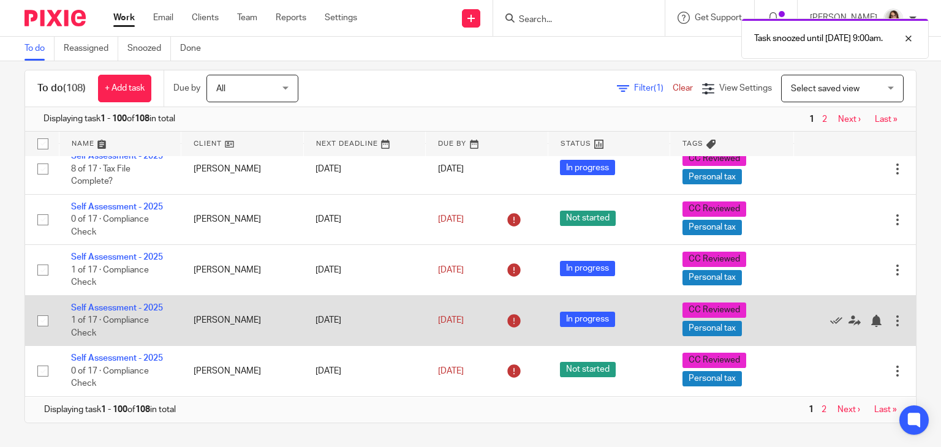
click at [841, 324] on div at bounding box center [848, 320] width 86 height 12
click at [870, 318] on div at bounding box center [876, 321] width 12 height 12
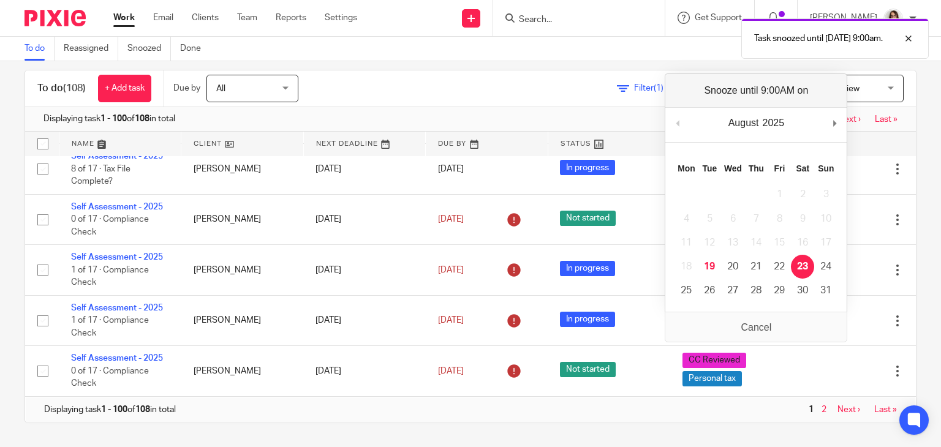
scroll to position [4533, 0]
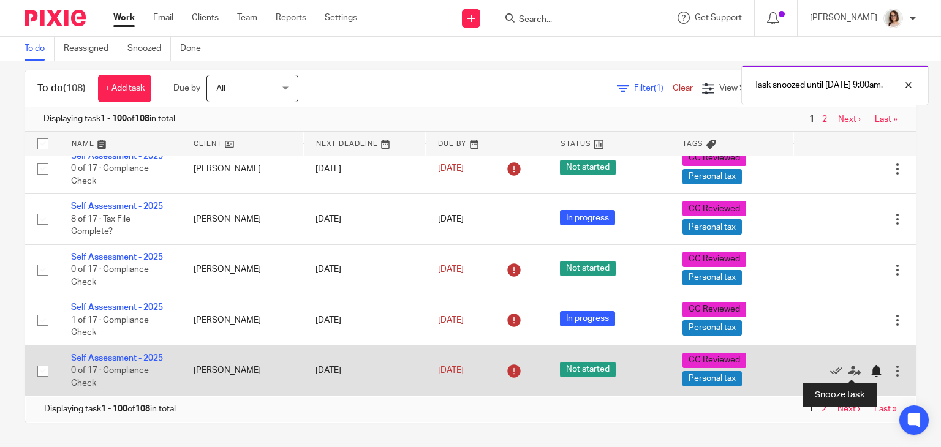
click at [870, 371] on div at bounding box center [876, 371] width 12 height 12
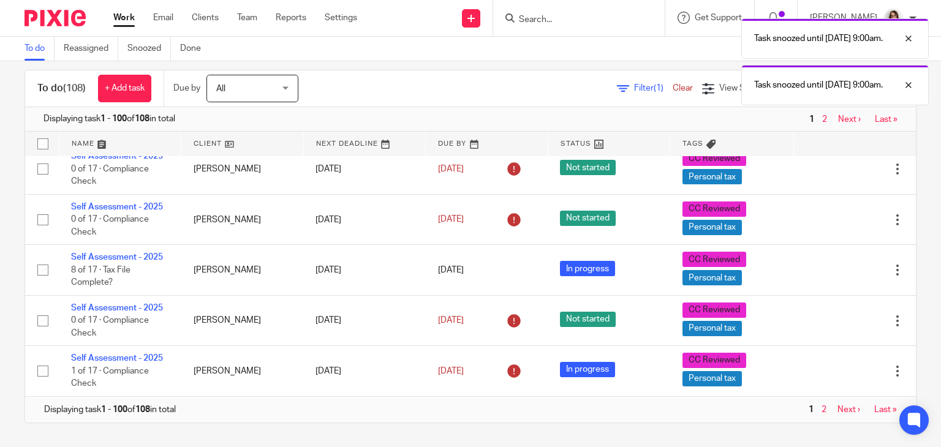
scroll to position [4483, 0]
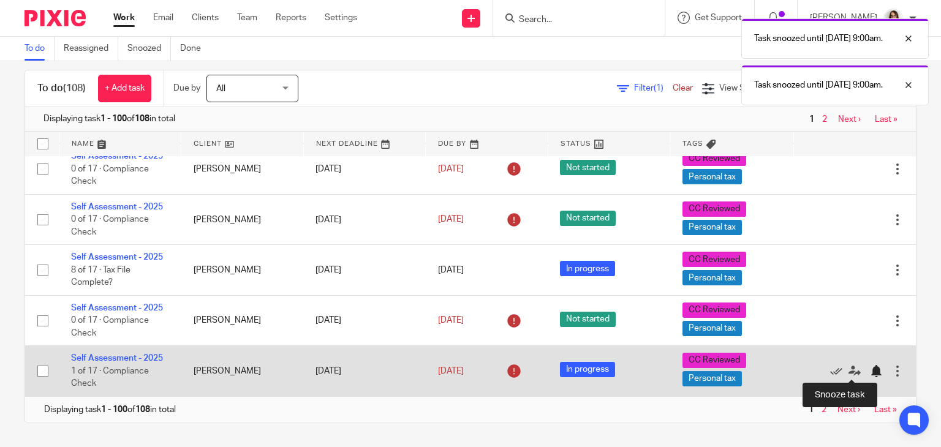
click at [870, 372] on div at bounding box center [876, 371] width 12 height 12
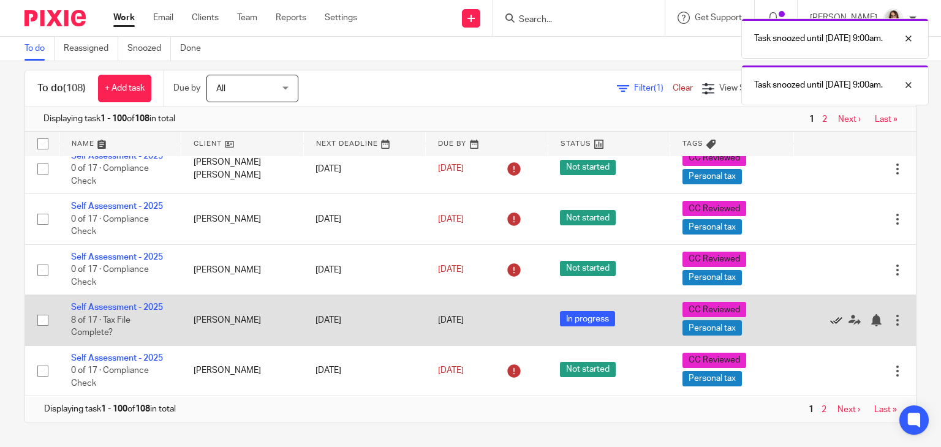
scroll to position [4432, 0]
click at [870, 317] on div at bounding box center [876, 320] width 12 height 12
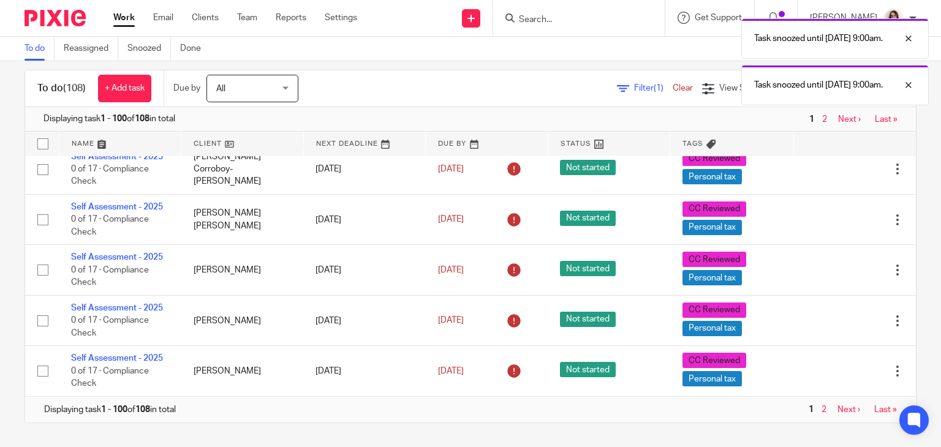
scroll to position [4381, 0]
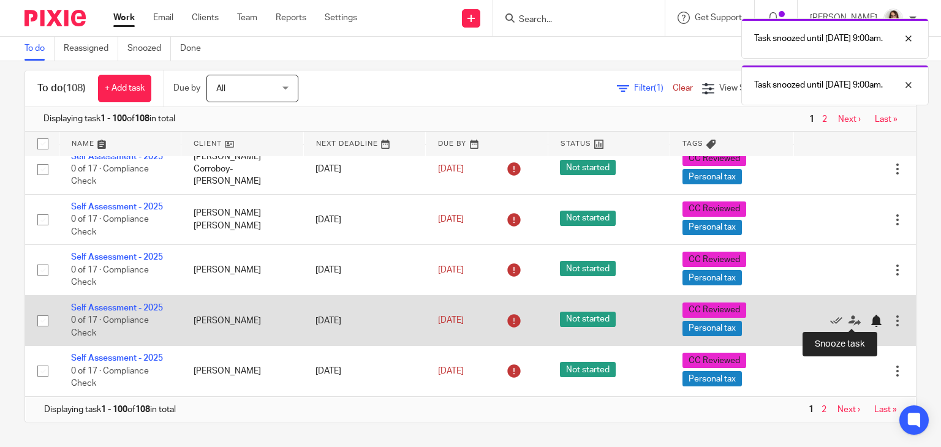
click at [870, 324] on div at bounding box center [876, 321] width 12 height 12
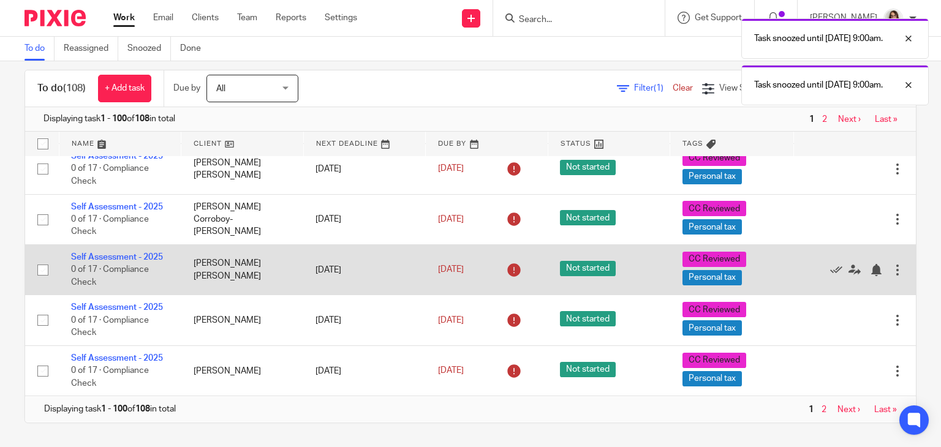
scroll to position [4330, 0]
click at [870, 273] on div at bounding box center [876, 270] width 12 height 12
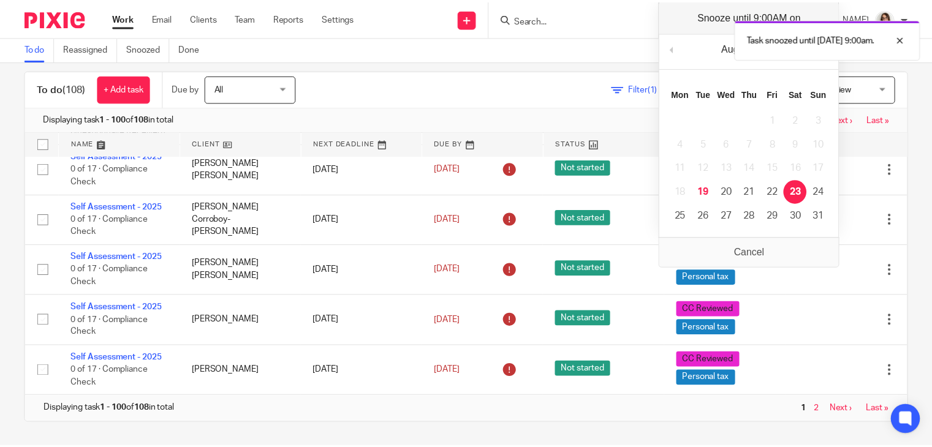
scroll to position [4279, 0]
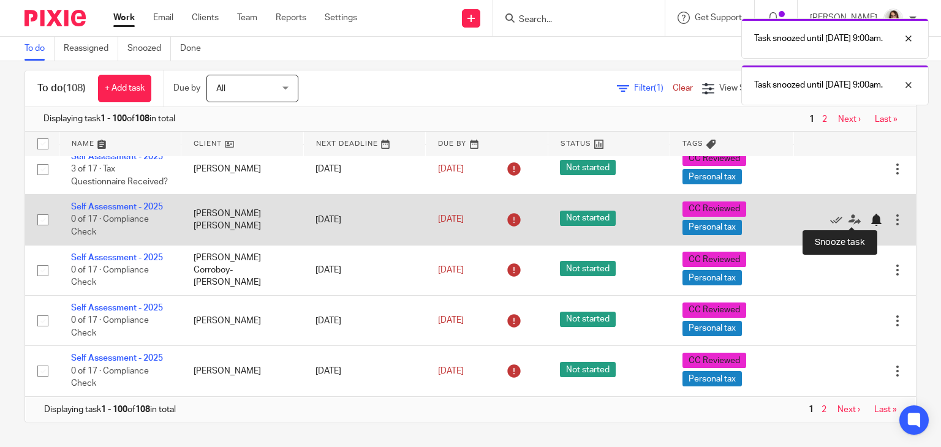
click at [870, 217] on div at bounding box center [876, 220] width 12 height 12
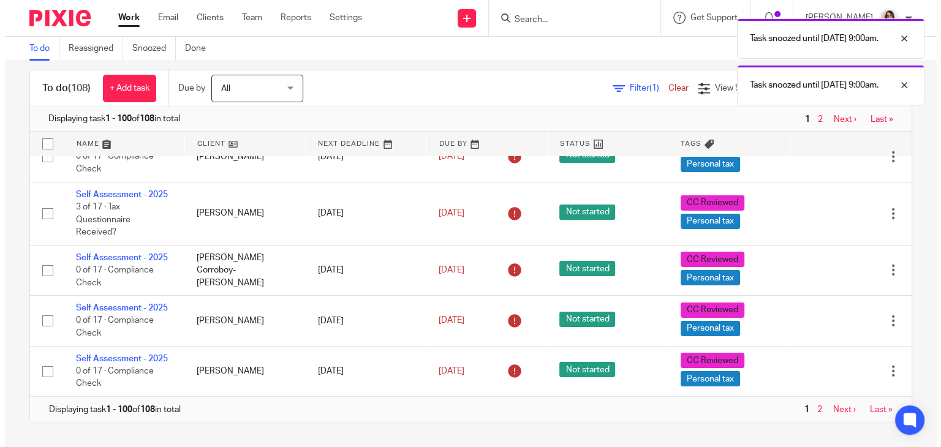
scroll to position [4228, 0]
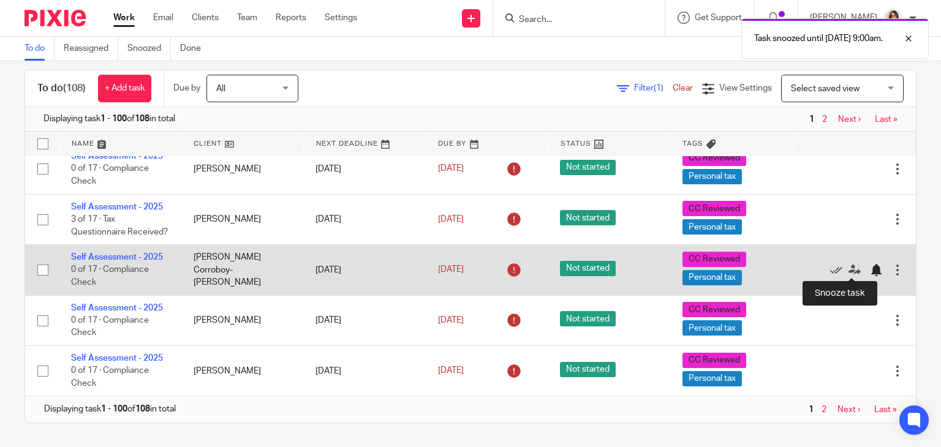
click at [870, 267] on div at bounding box center [876, 270] width 12 height 12
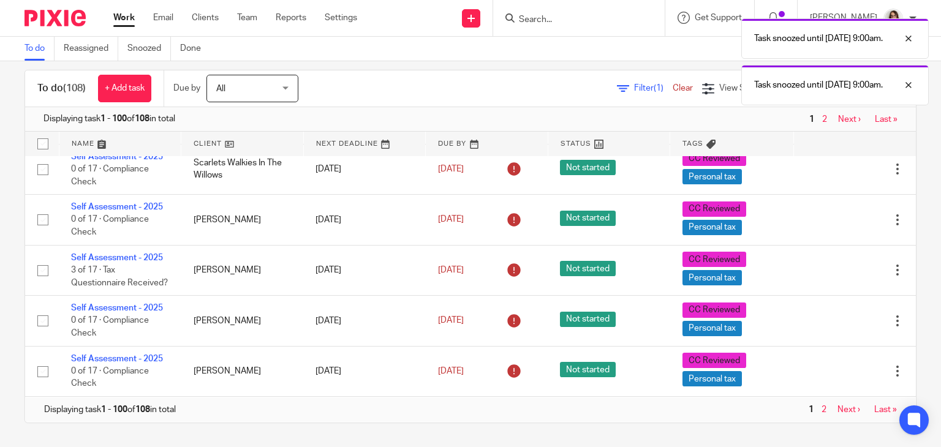
scroll to position [4177, 0]
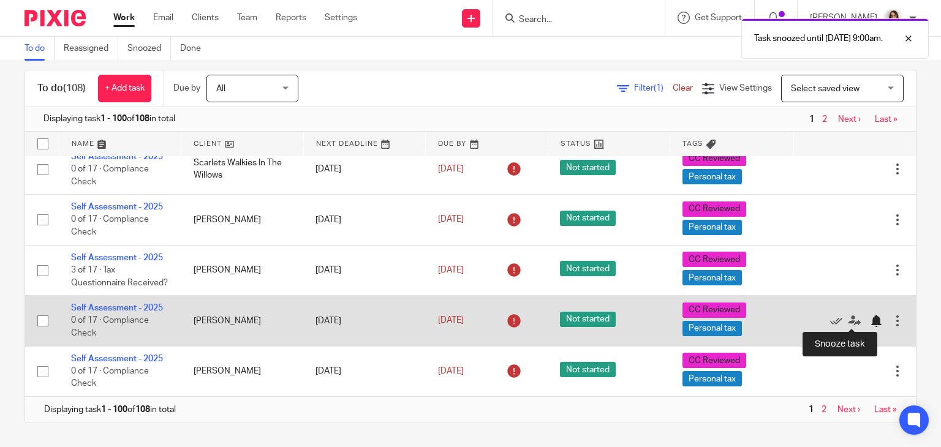
click at [870, 319] on div at bounding box center [876, 321] width 12 height 12
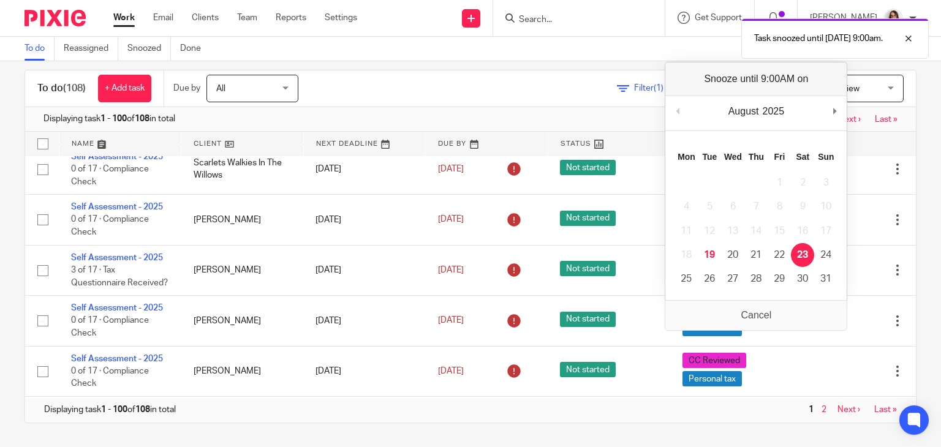
scroll to position [4127, 0]
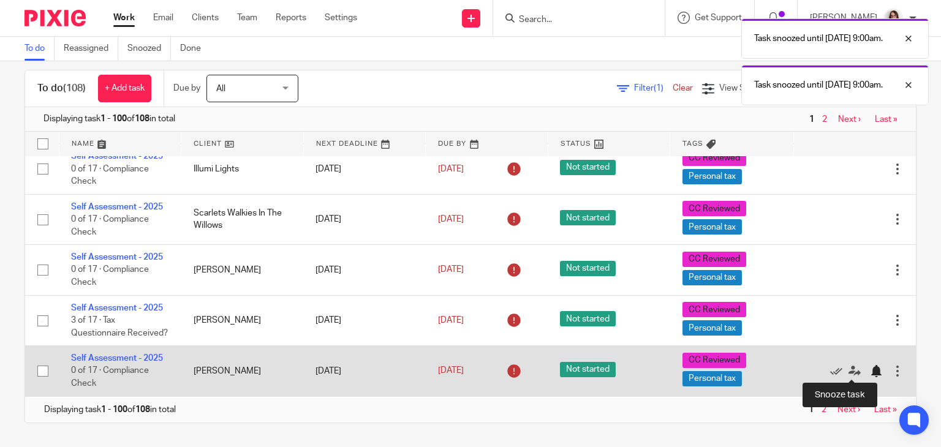
click at [870, 371] on div at bounding box center [876, 371] width 12 height 12
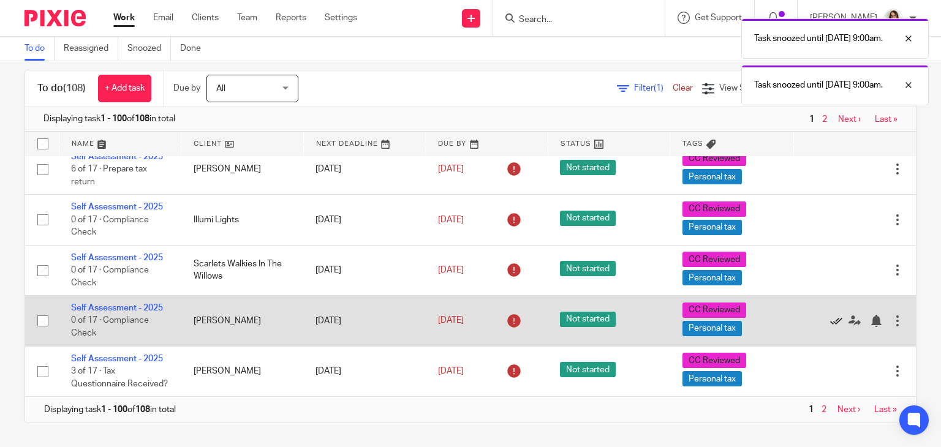
scroll to position [4076, 0]
click at [870, 315] on div at bounding box center [876, 321] width 12 height 12
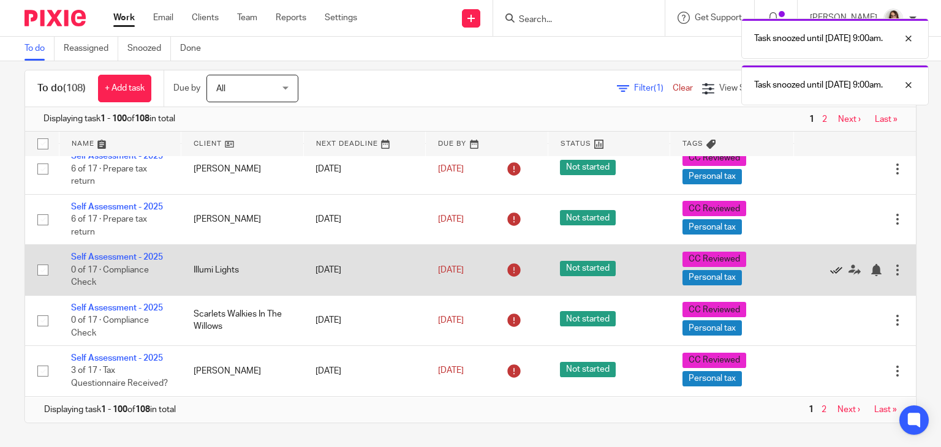
scroll to position [4025, 0]
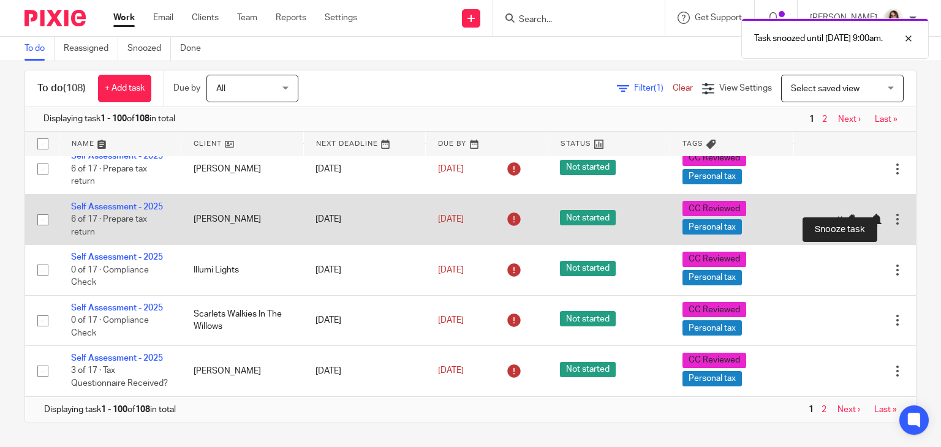
click at [870, 214] on div at bounding box center [876, 220] width 12 height 12
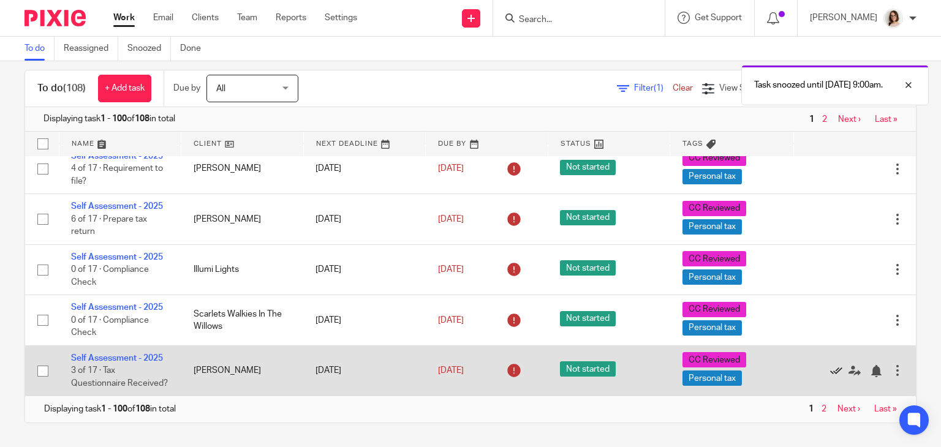
scroll to position [3973, 0]
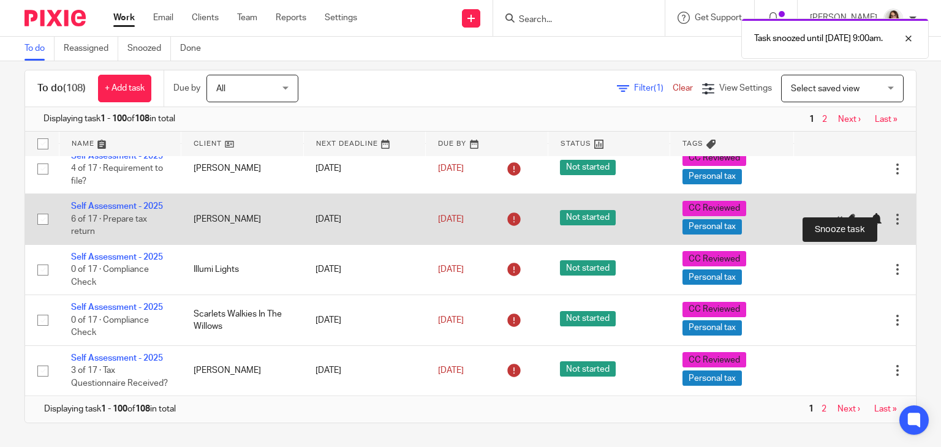
click at [870, 213] on div at bounding box center [876, 219] width 12 height 12
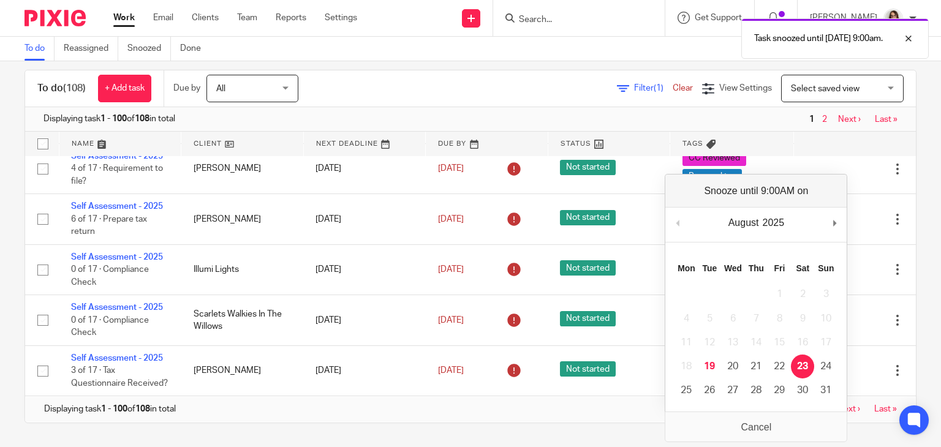
scroll to position [3923, 0]
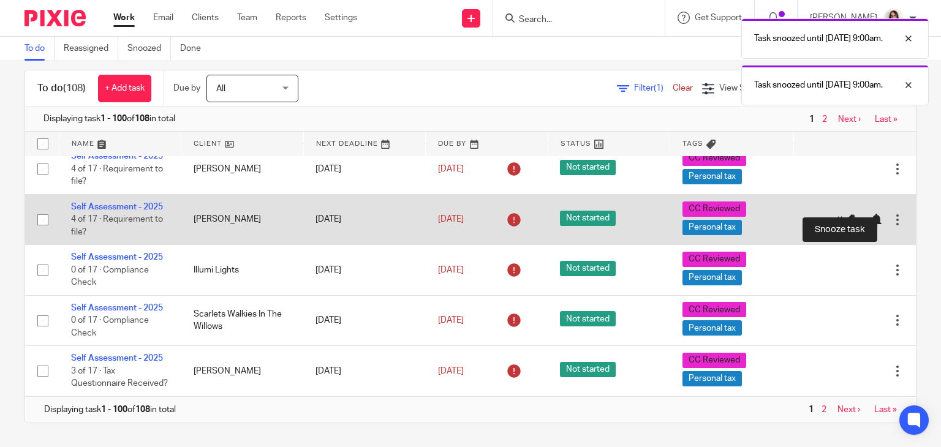
click at [870, 214] on div at bounding box center [876, 220] width 12 height 12
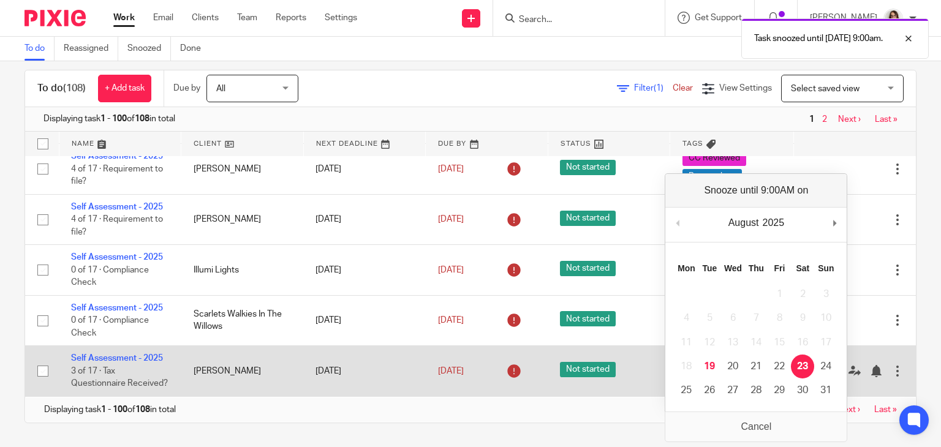
scroll to position [3872, 0]
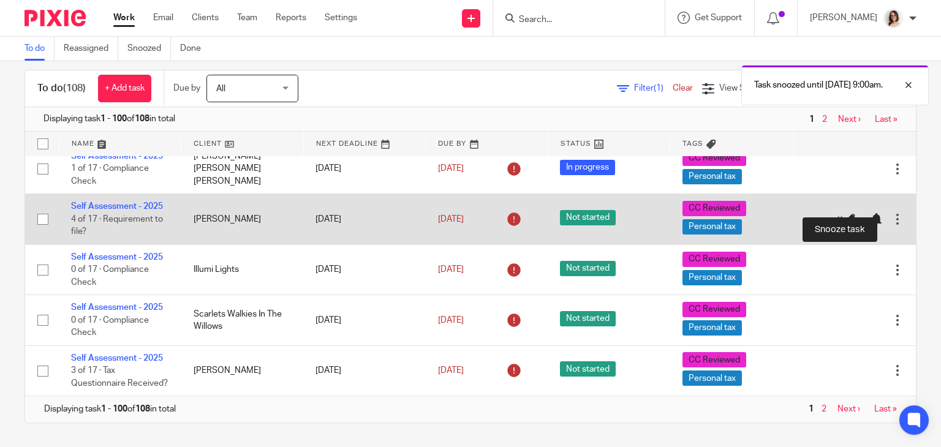
click at [870, 213] on div at bounding box center [876, 219] width 12 height 12
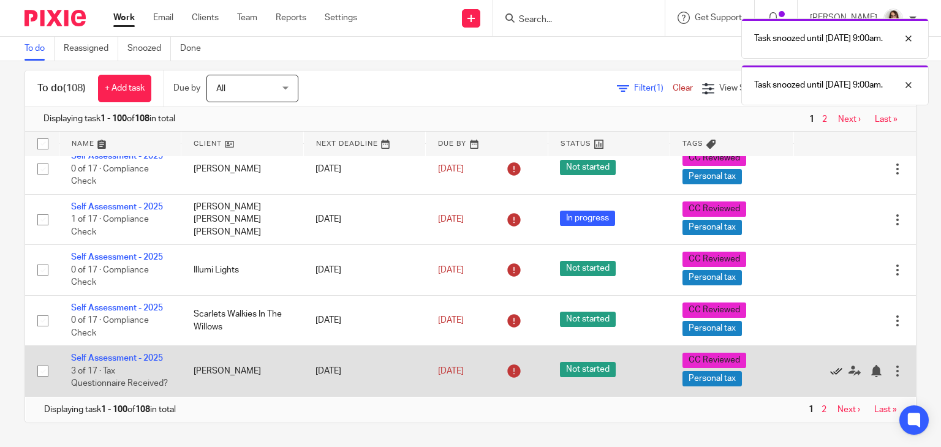
scroll to position [3822, 0]
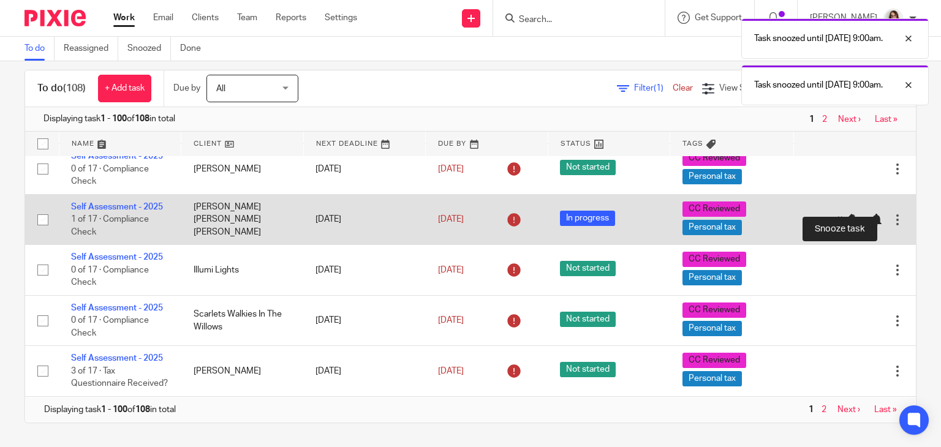
click at [870, 214] on div at bounding box center [876, 220] width 12 height 12
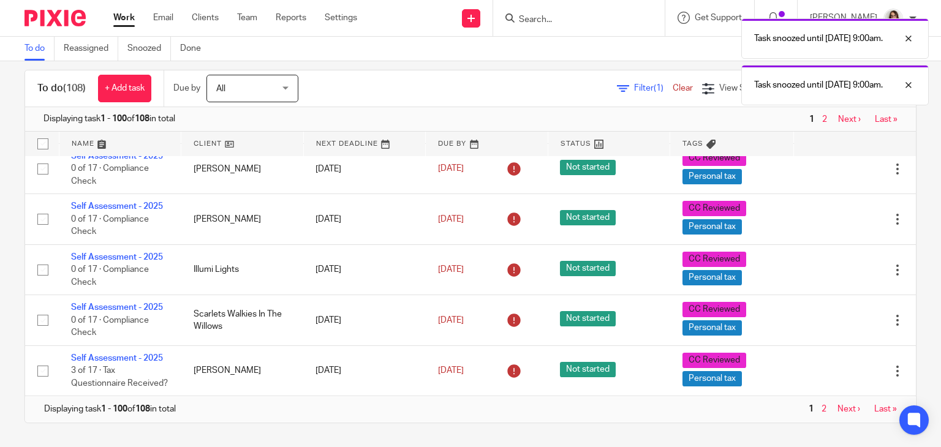
scroll to position [3770, 0]
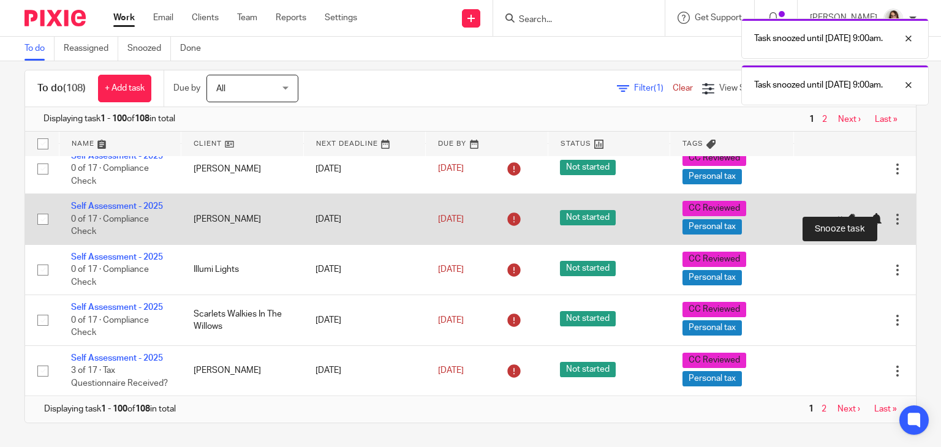
click at [870, 213] on div at bounding box center [876, 219] width 12 height 12
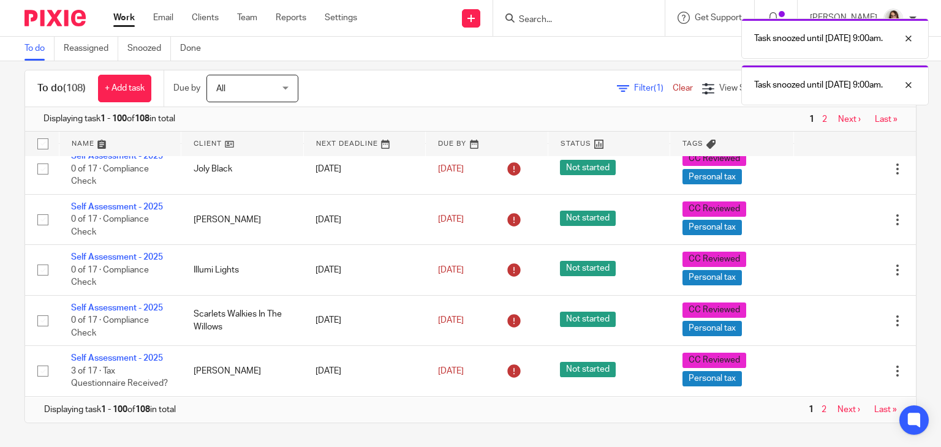
scroll to position [3719, 0]
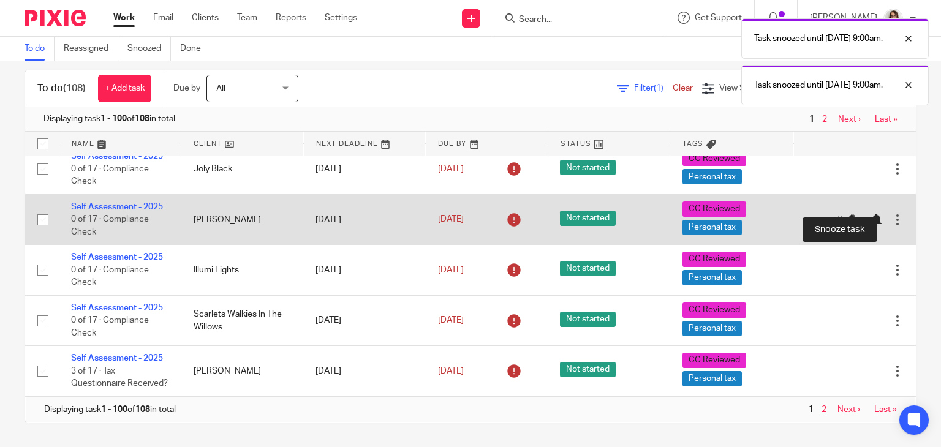
click at [870, 214] on div at bounding box center [876, 220] width 12 height 12
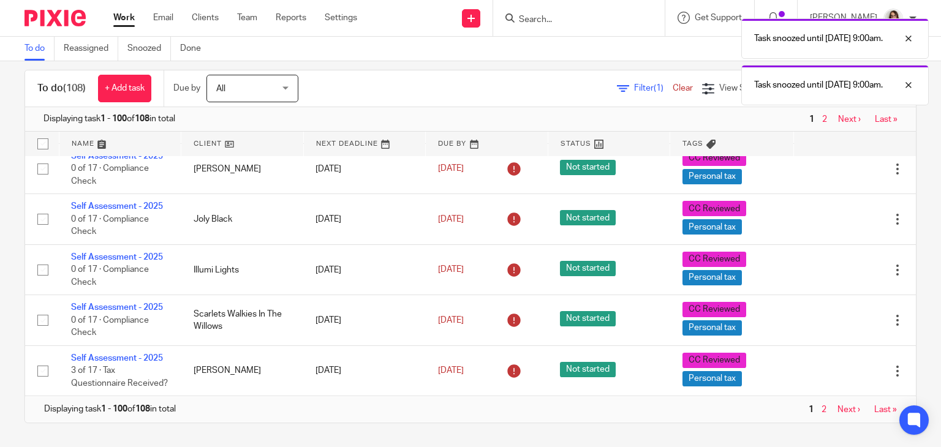
scroll to position [3669, 0]
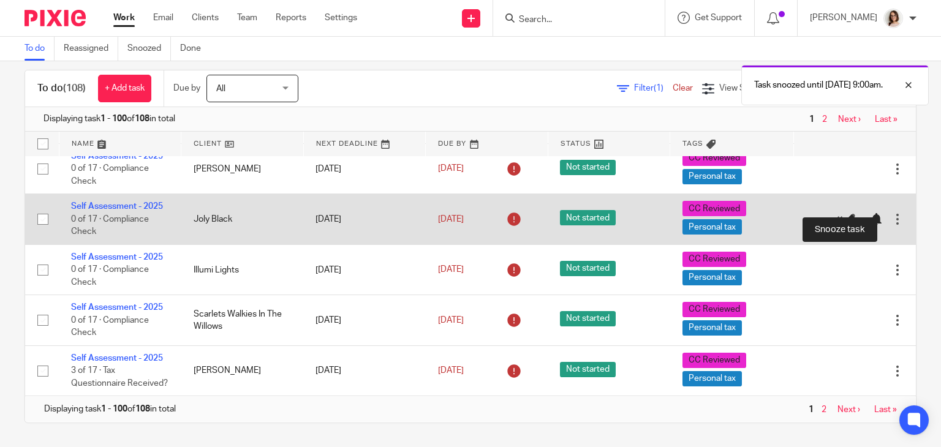
click at [870, 213] on div at bounding box center [876, 219] width 12 height 12
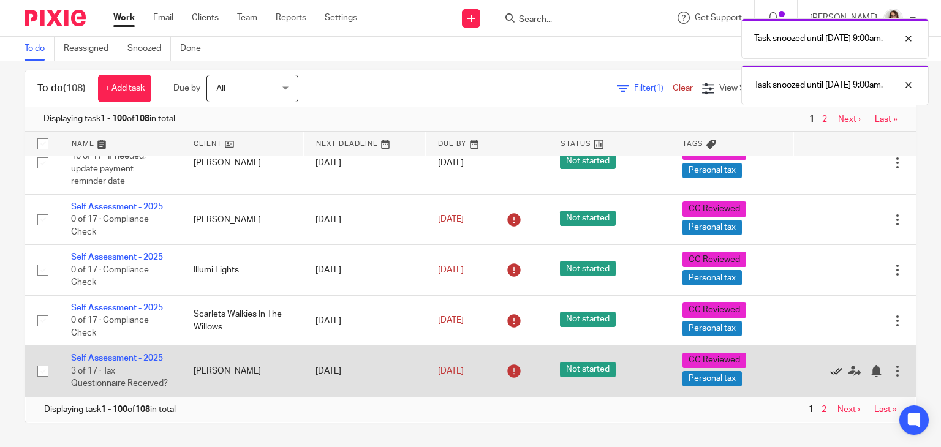
scroll to position [3618, 0]
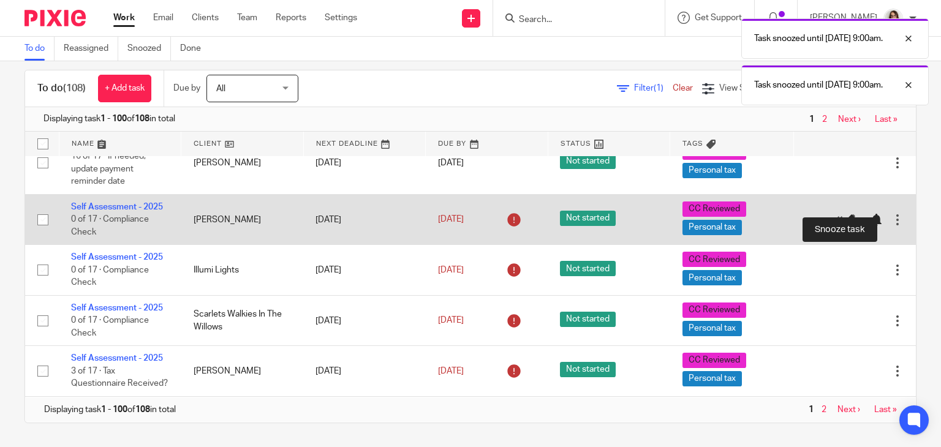
click at [870, 214] on div at bounding box center [876, 220] width 12 height 12
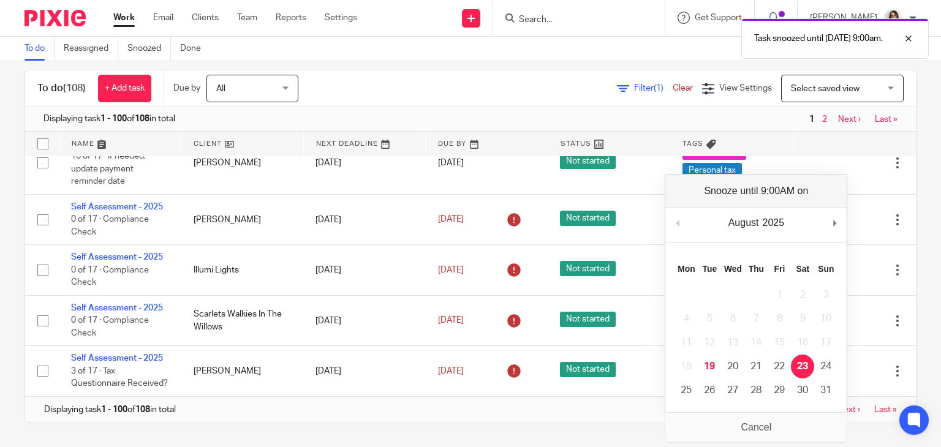
scroll to position [3567, 0]
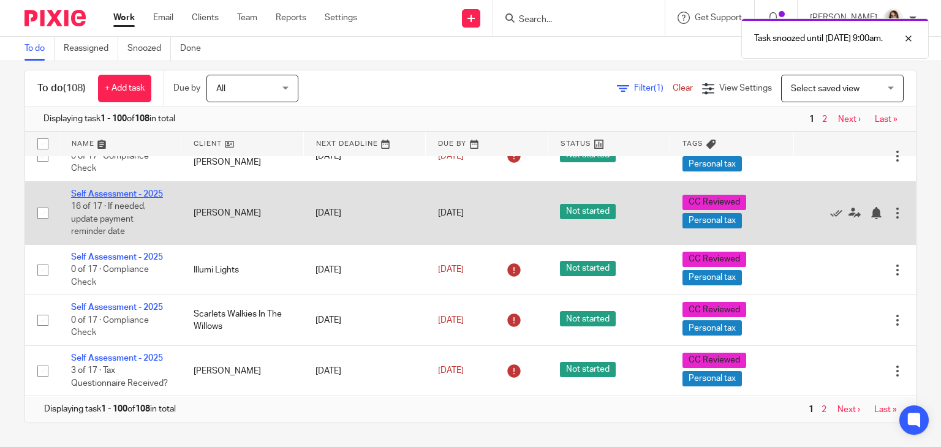
click at [143, 190] on link "Self Assessment - 2025" at bounding box center [117, 194] width 92 height 9
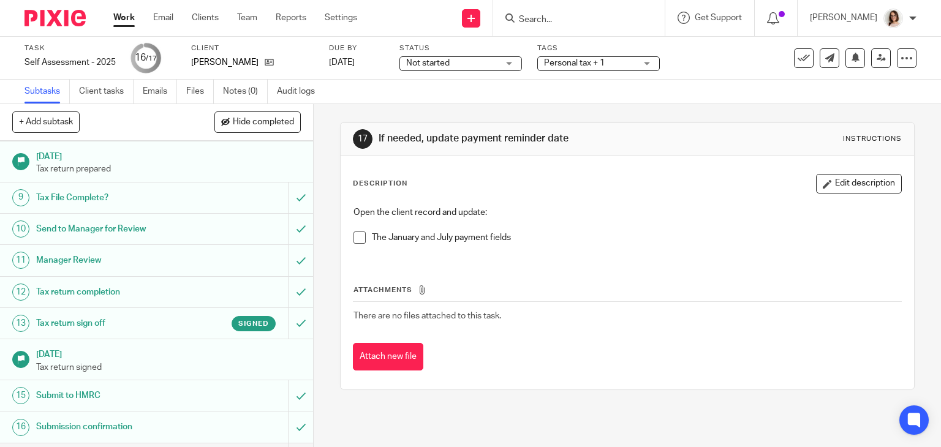
scroll to position [267, 0]
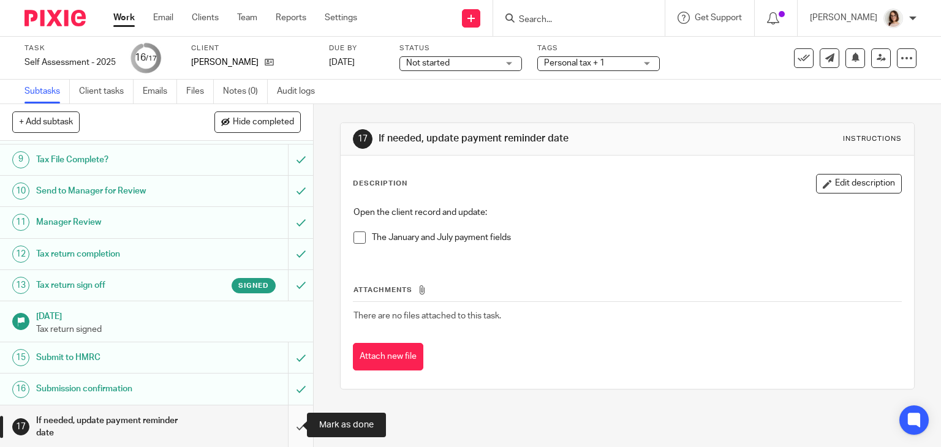
click at [286, 422] on input "submit" at bounding box center [156, 426] width 313 height 43
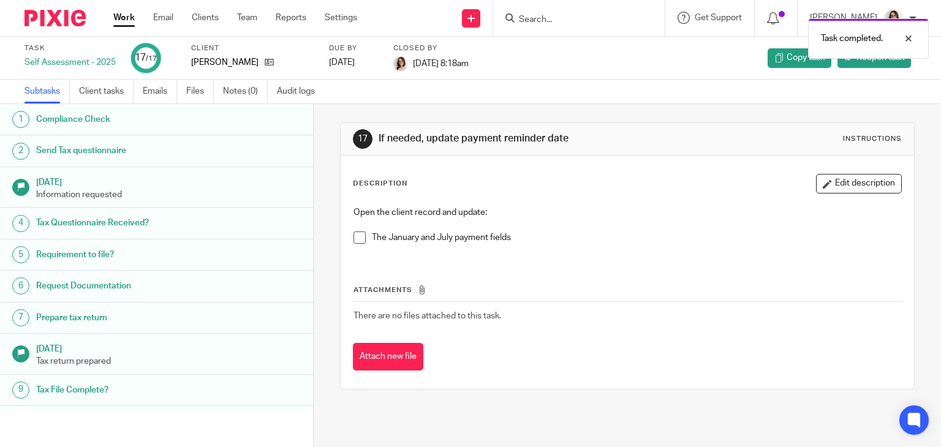
click at [119, 20] on link "Work" at bounding box center [123, 18] width 21 height 12
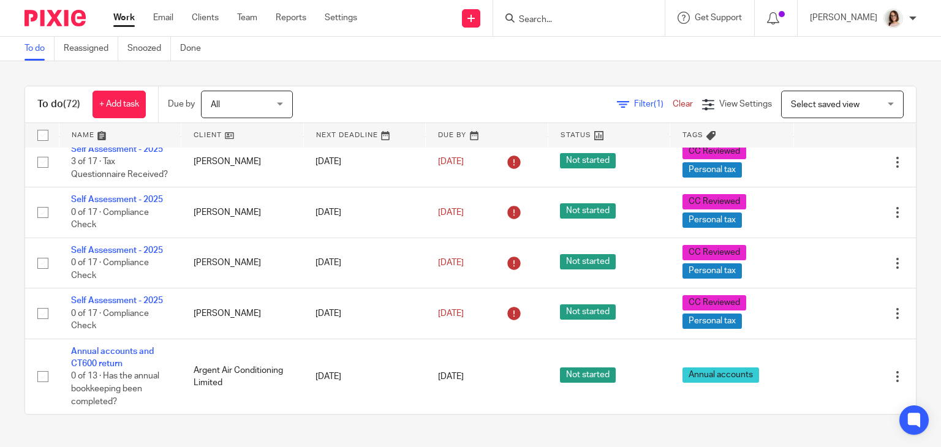
scroll to position [4010, 0]
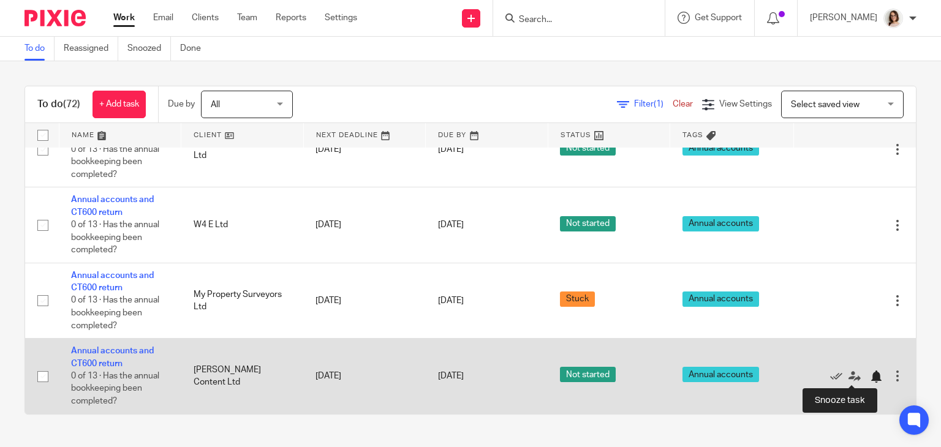
click at [870, 378] on div at bounding box center [876, 377] width 12 height 12
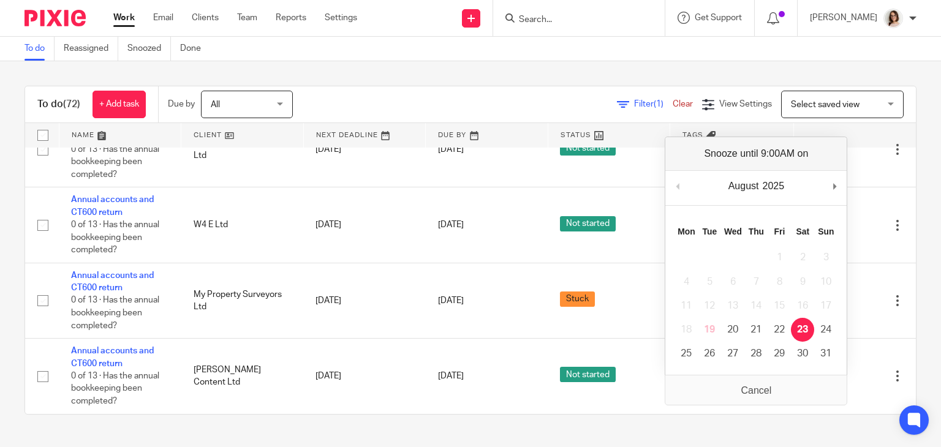
scroll to position [3934, 0]
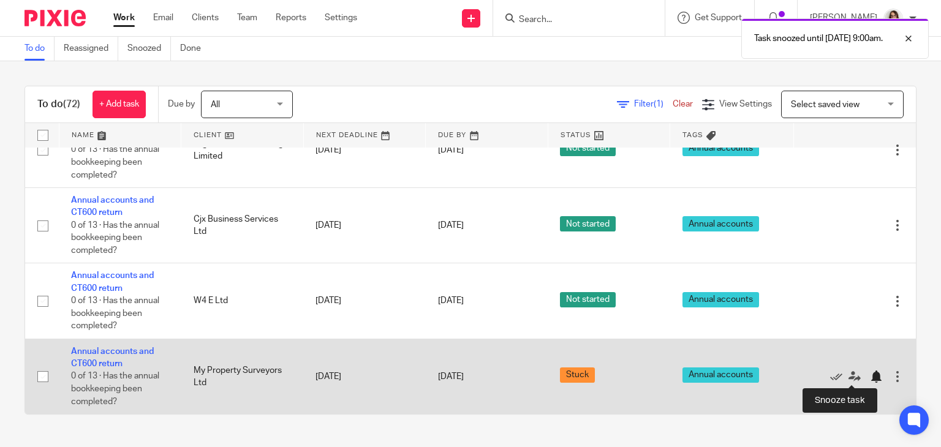
click at [870, 375] on div at bounding box center [876, 377] width 12 height 12
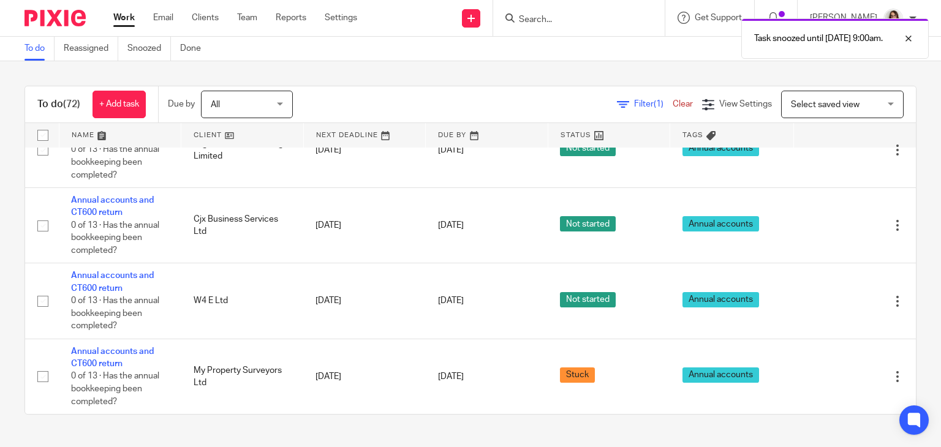
scroll to position [3858, 0]
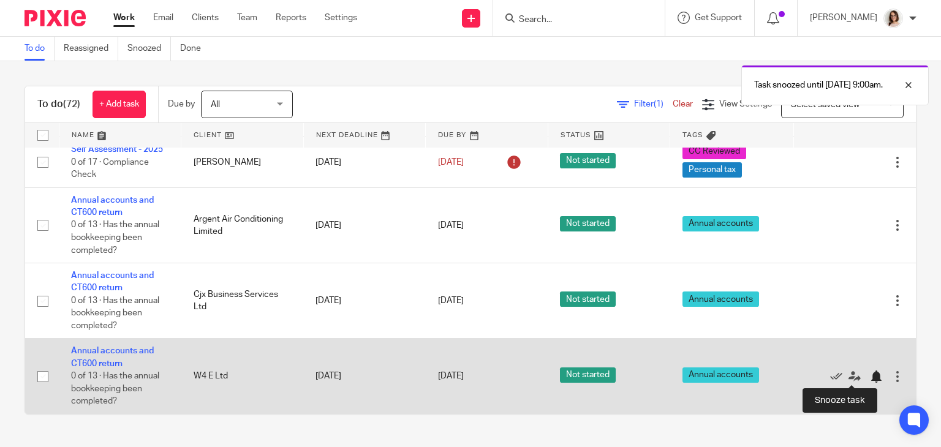
click at [870, 374] on div at bounding box center [876, 377] width 12 height 12
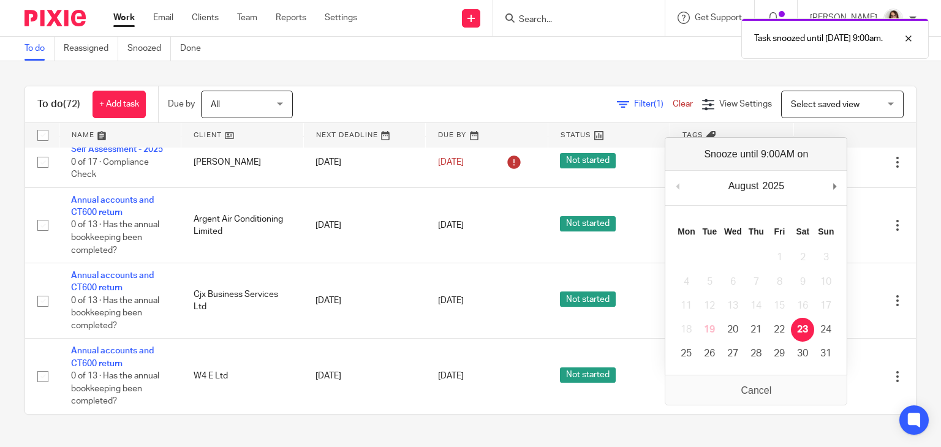
scroll to position [3782, 0]
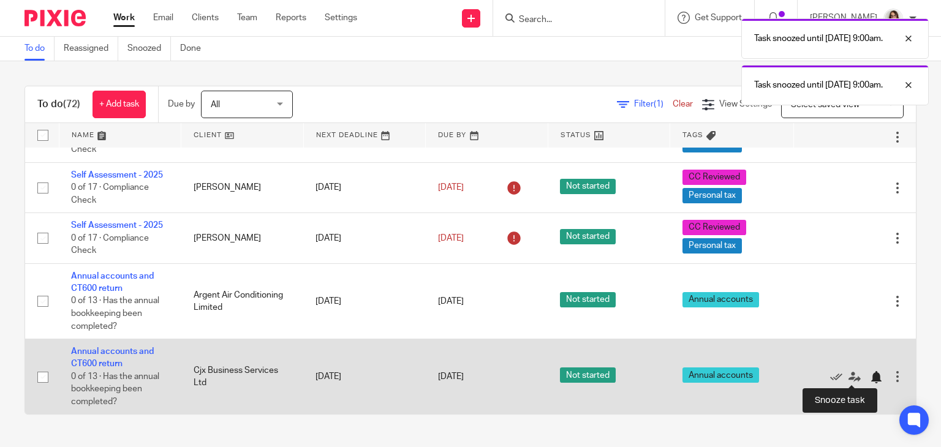
click at [870, 374] on div at bounding box center [876, 377] width 12 height 12
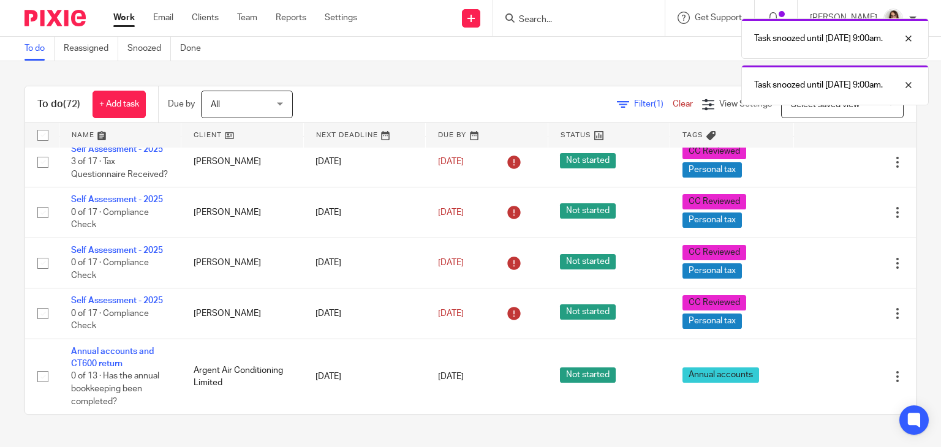
scroll to position [3705, 0]
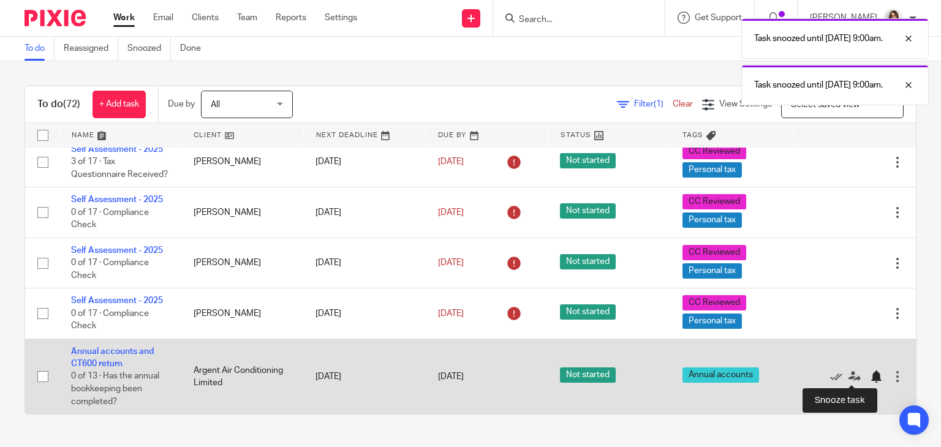
click at [870, 375] on div at bounding box center [876, 377] width 12 height 12
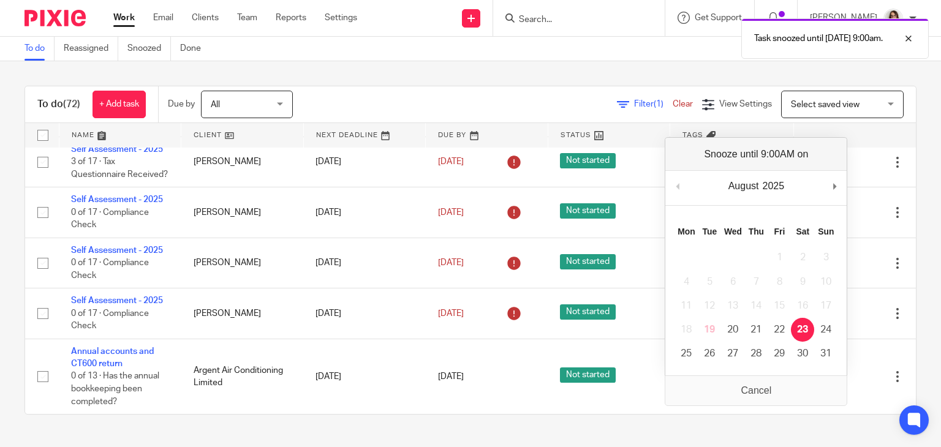
scroll to position [3629, 0]
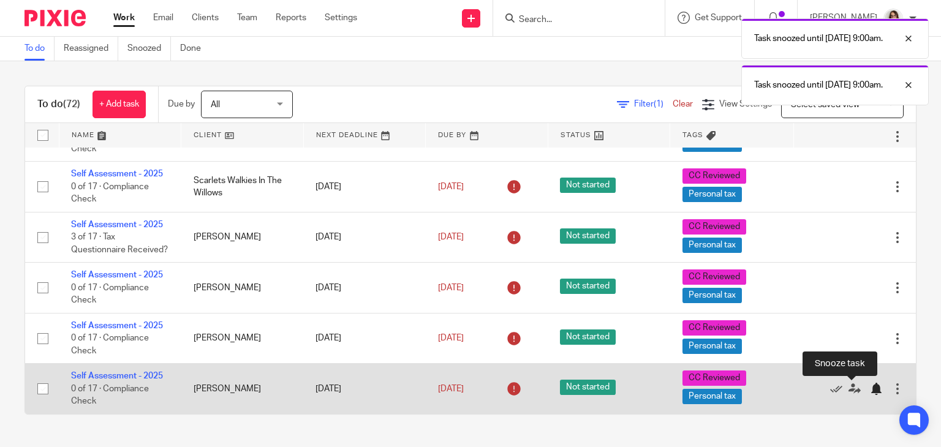
click at [870, 387] on div at bounding box center [876, 389] width 12 height 12
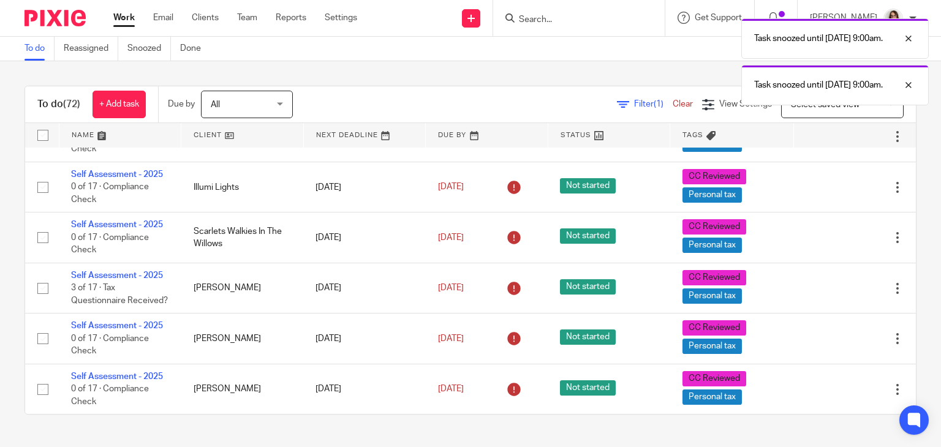
scroll to position [3578, 0]
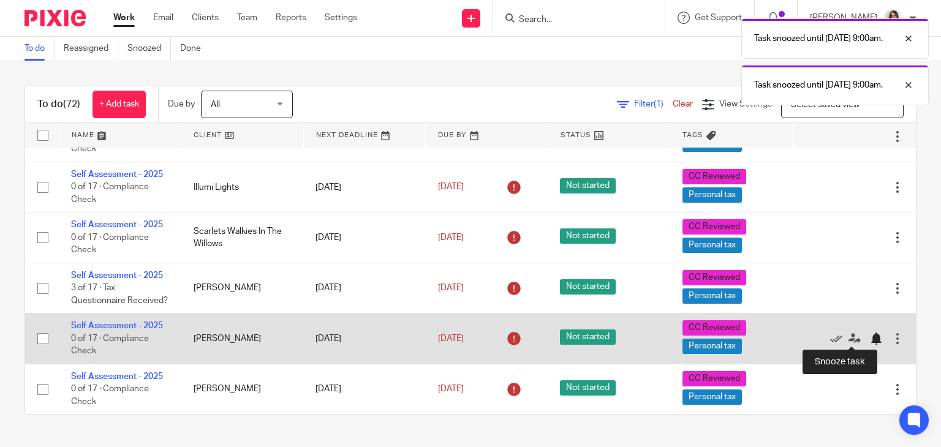
click at [870, 341] on div at bounding box center [876, 339] width 12 height 12
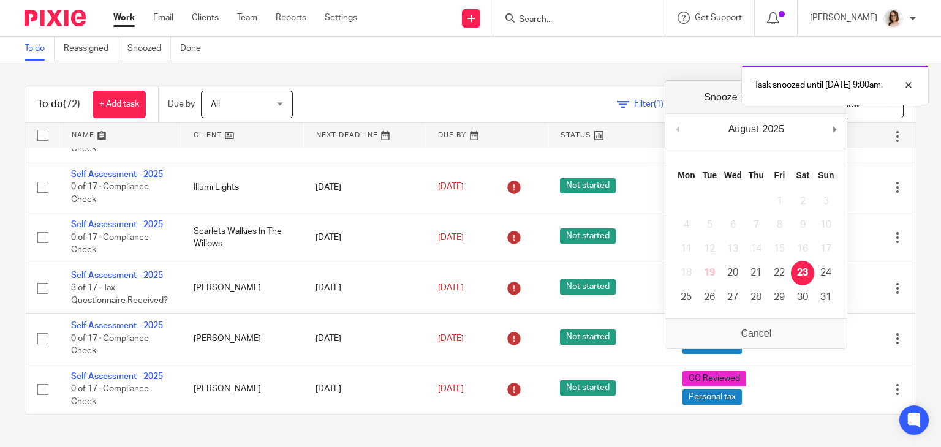
scroll to position [3528, 0]
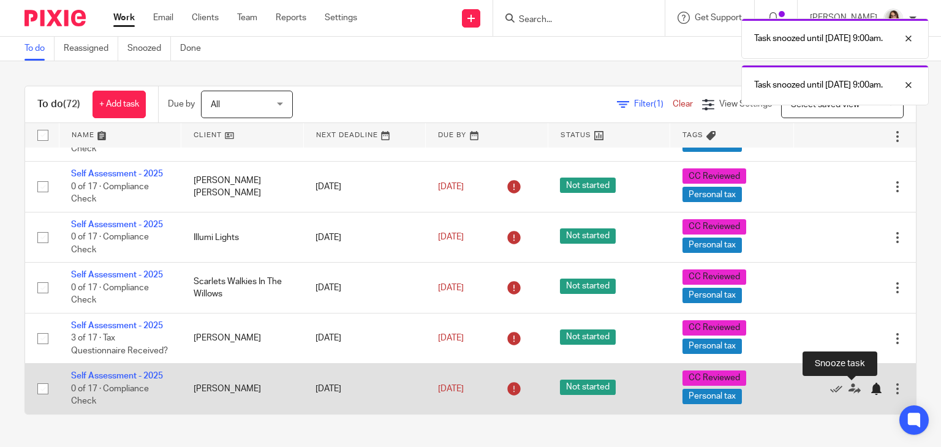
click at [870, 390] on div at bounding box center [876, 389] width 12 height 12
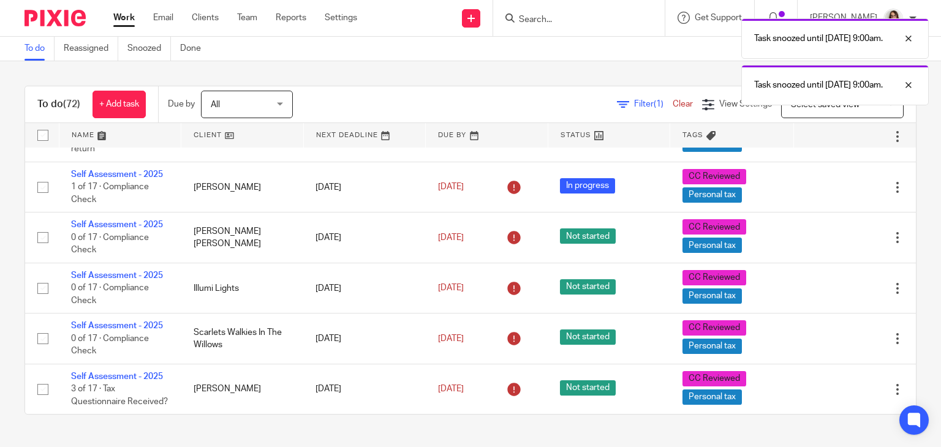
scroll to position [3476, 0]
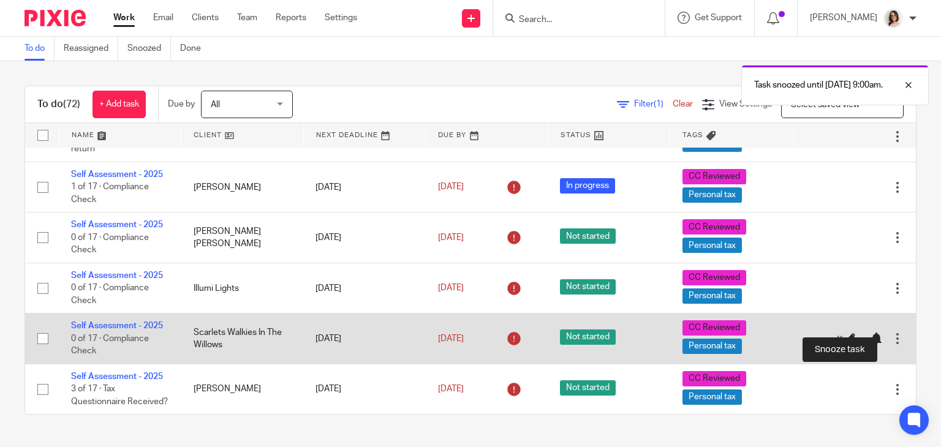
click at [870, 333] on div at bounding box center [876, 339] width 12 height 12
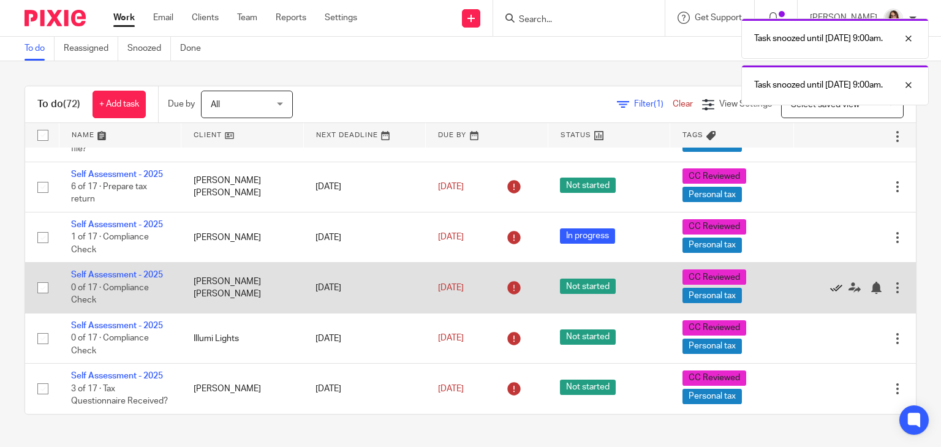
scroll to position [3425, 0]
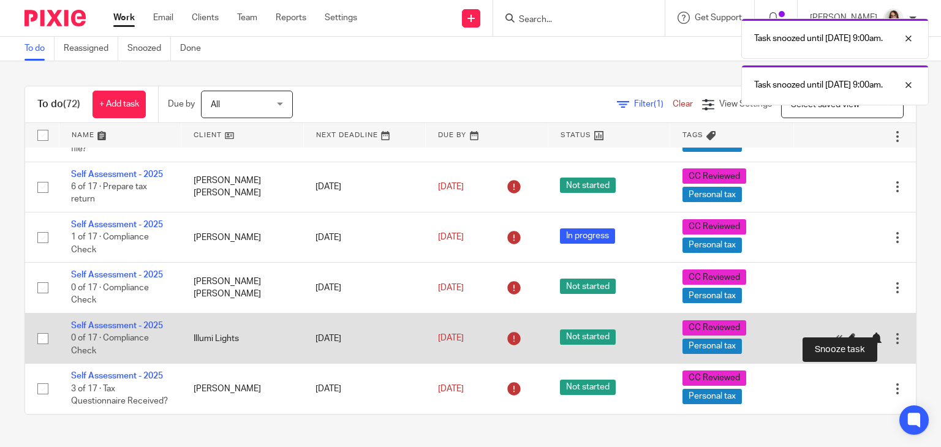
click at [870, 333] on div at bounding box center [876, 339] width 12 height 12
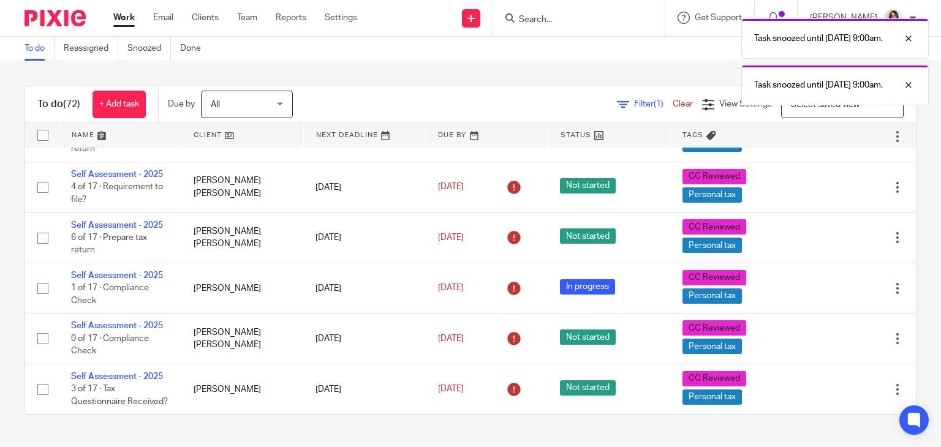
scroll to position [3375, 0]
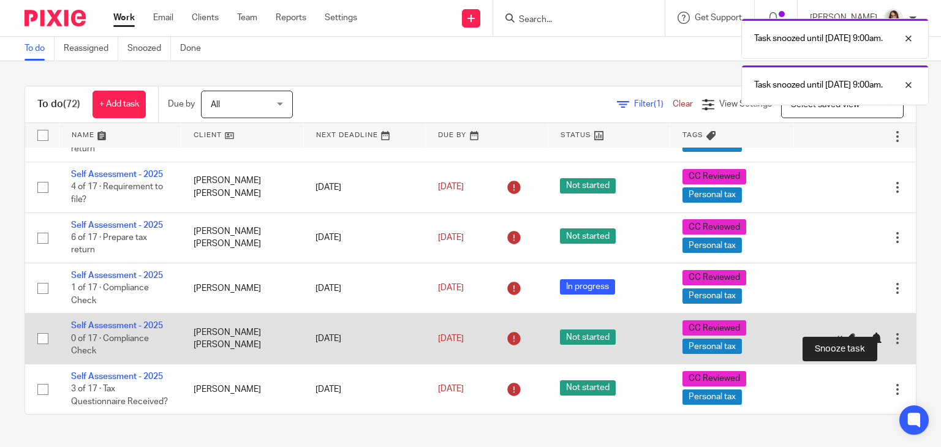
click at [870, 333] on div at bounding box center [876, 339] width 12 height 12
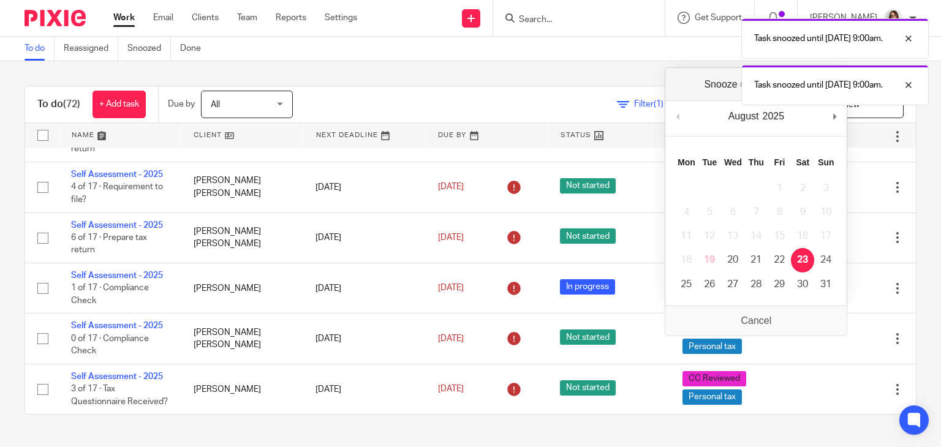
scroll to position [3324, 0]
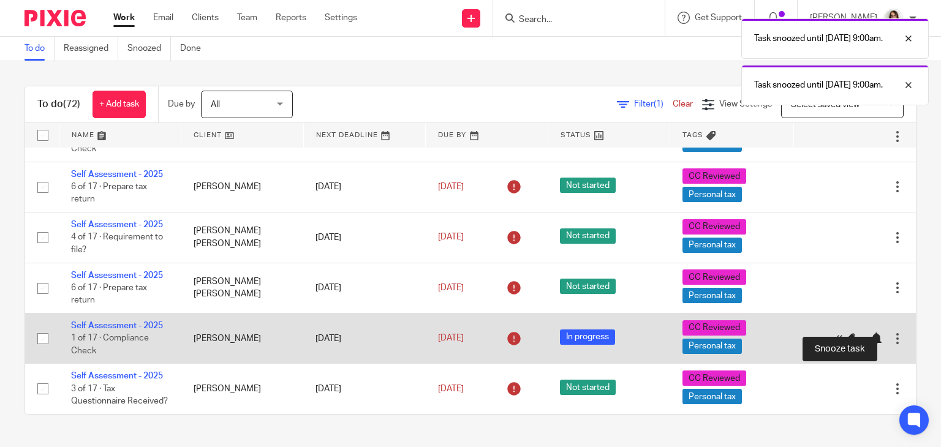
click at [870, 333] on div at bounding box center [876, 339] width 12 height 12
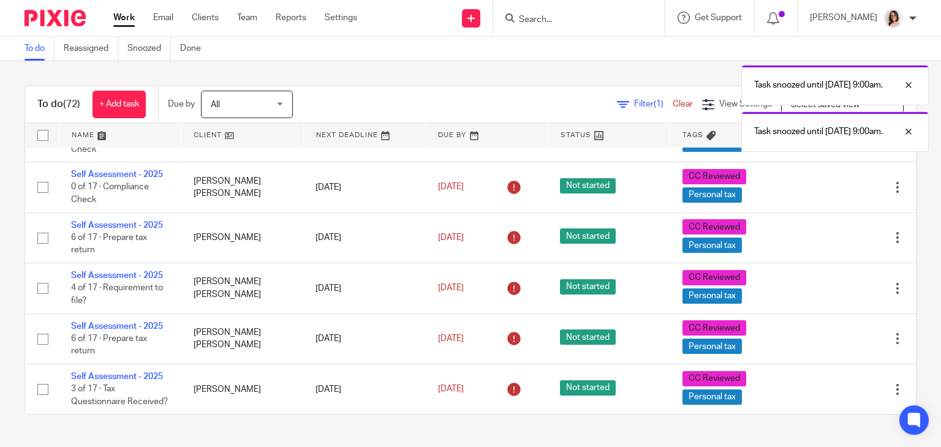
scroll to position [3273, 0]
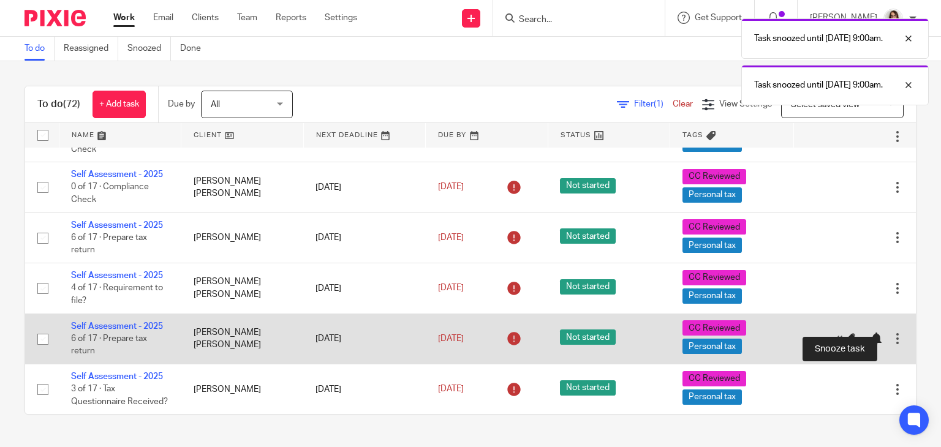
click at [870, 333] on div at bounding box center [876, 339] width 12 height 12
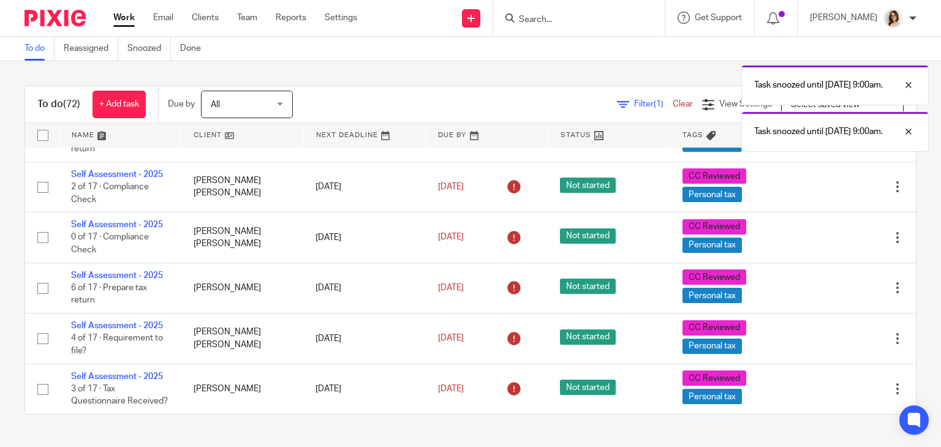
scroll to position [3222, 0]
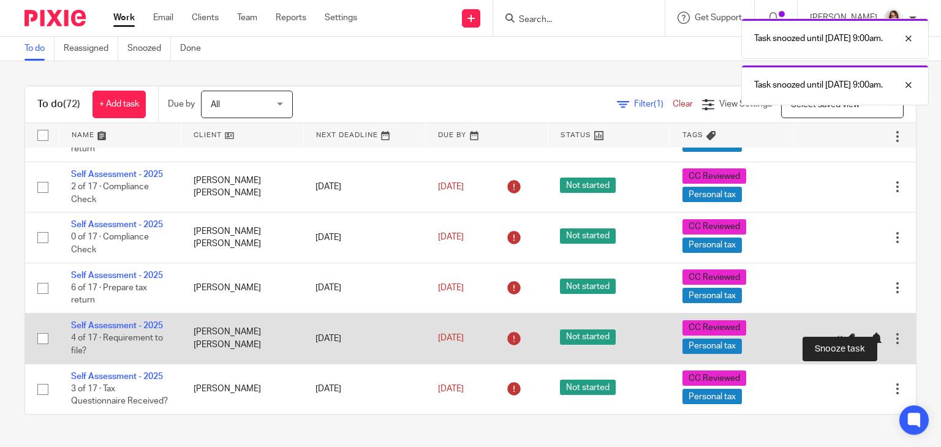
click at [870, 333] on div at bounding box center [876, 339] width 12 height 12
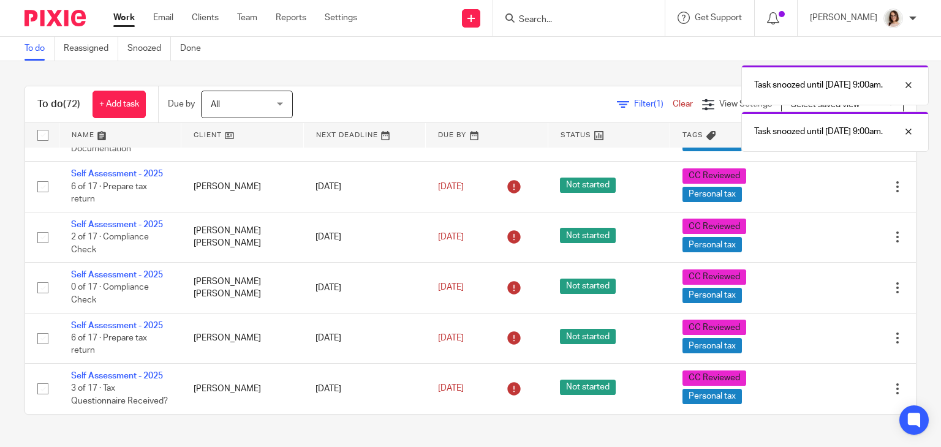
scroll to position [3171, 0]
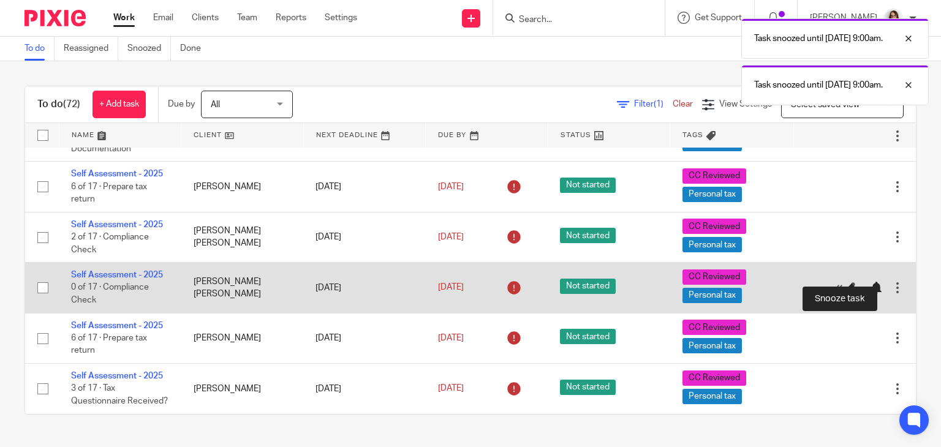
click at [870, 282] on div at bounding box center [876, 288] width 12 height 12
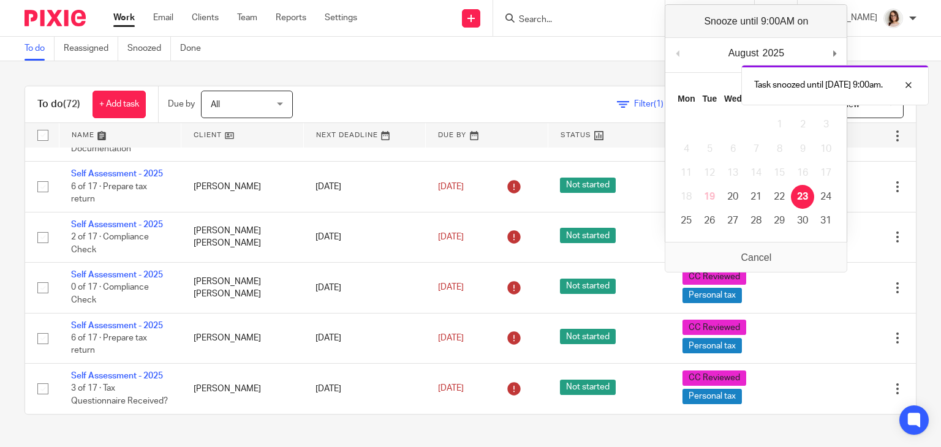
scroll to position [3120, 0]
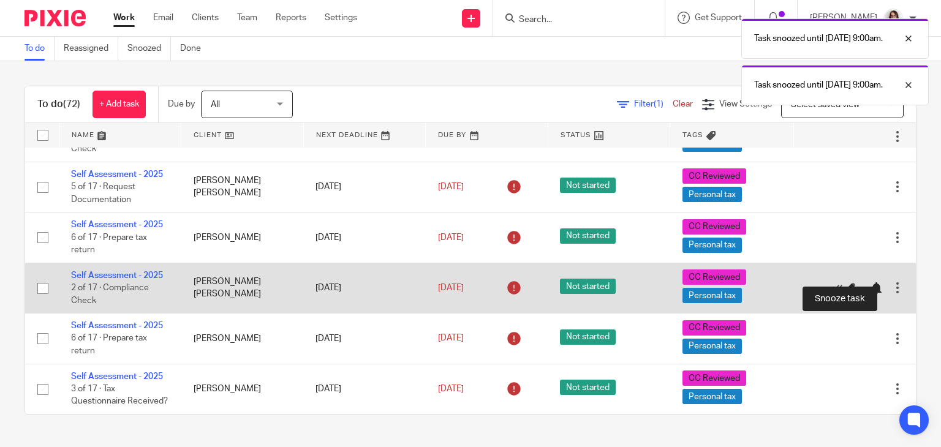
click at [870, 282] on div at bounding box center [876, 288] width 12 height 12
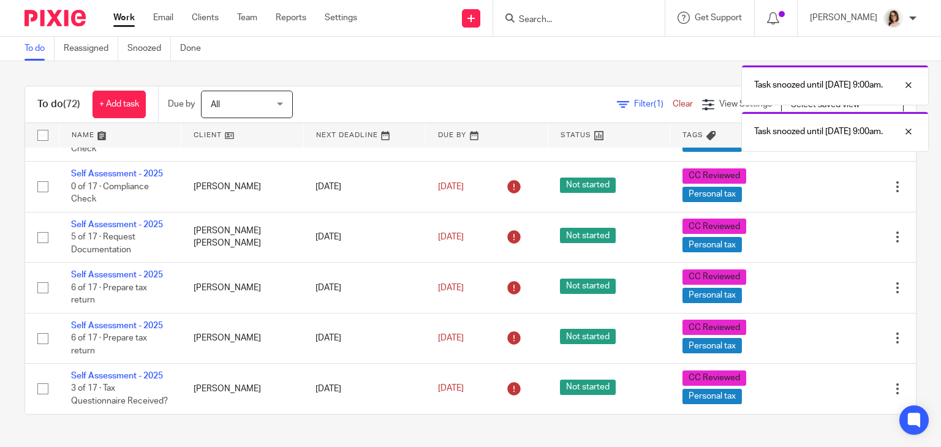
scroll to position [3070, 0]
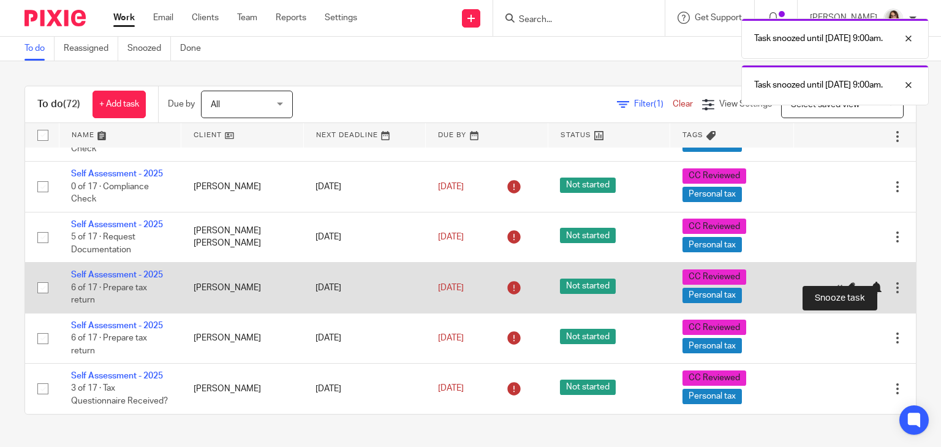
click at [870, 282] on div at bounding box center [876, 288] width 12 height 12
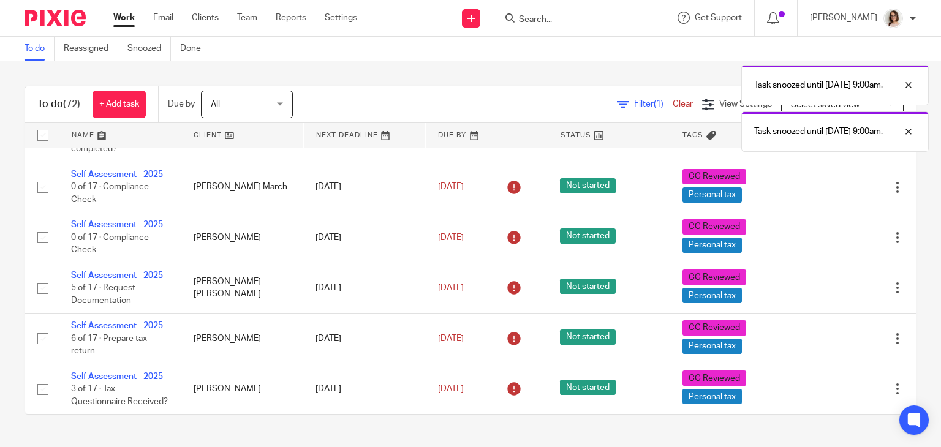
scroll to position [3019, 0]
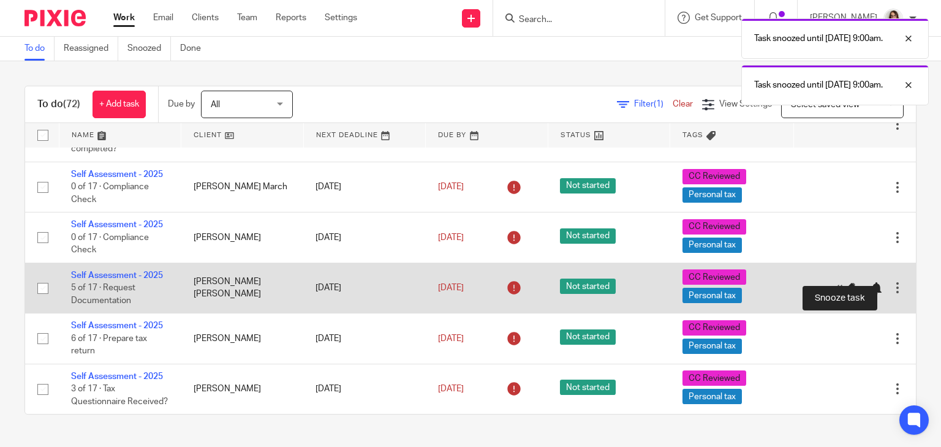
click at [870, 282] on div at bounding box center [876, 288] width 12 height 12
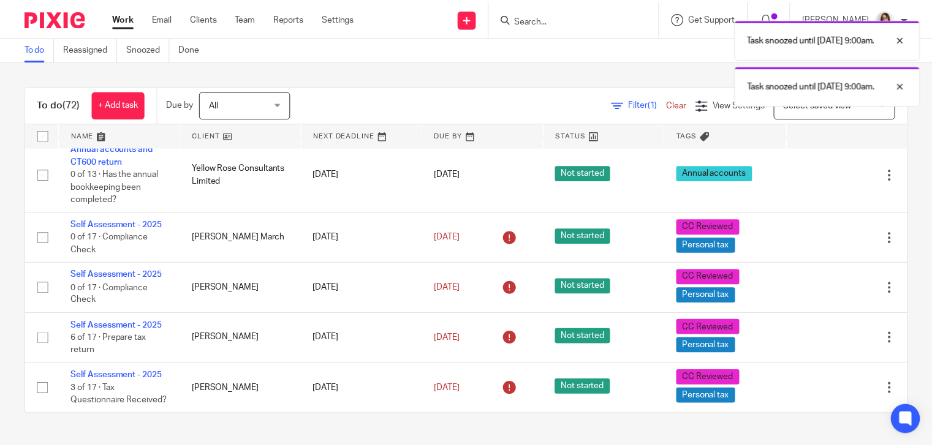
scroll to position [2968, 0]
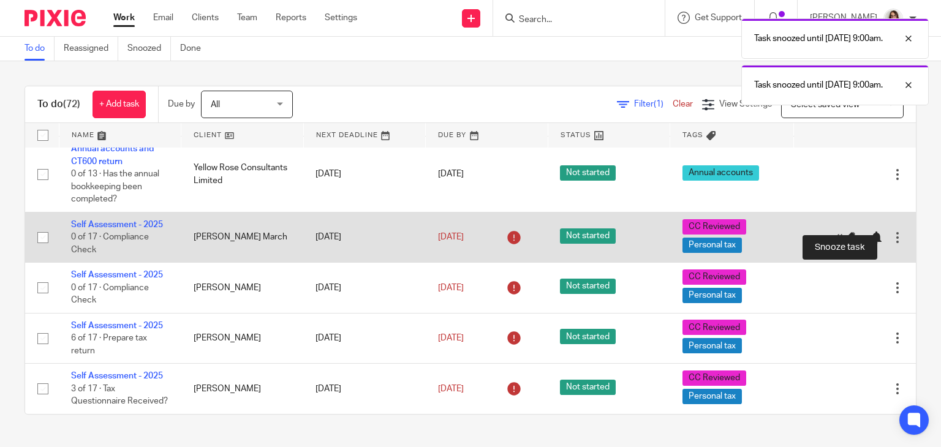
click at [870, 232] on div at bounding box center [876, 238] width 12 height 12
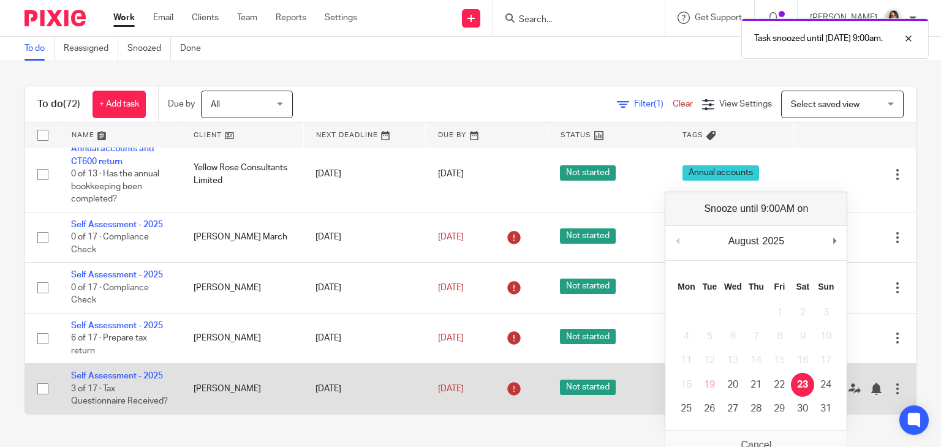
scroll to position [2917, 0]
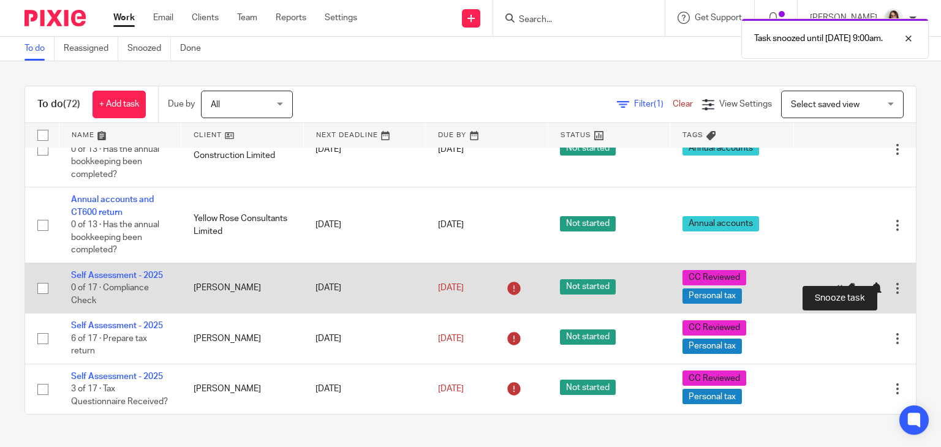
click at [870, 282] on div at bounding box center [876, 288] width 12 height 12
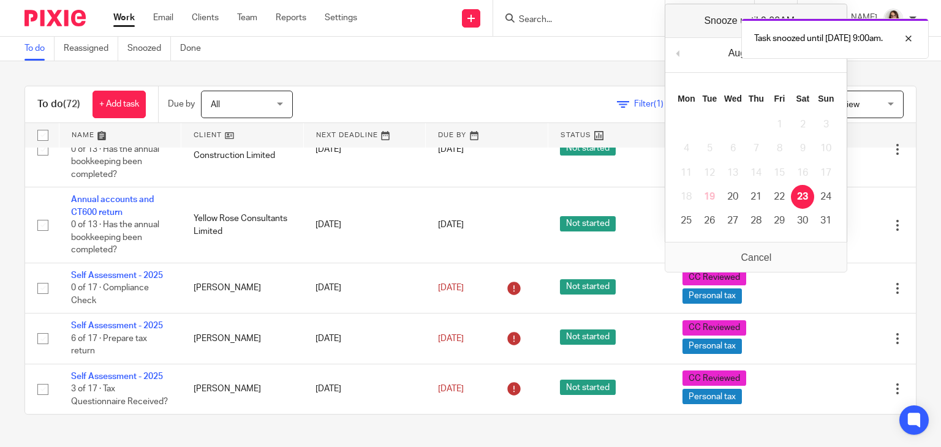
scroll to position [2866, 0]
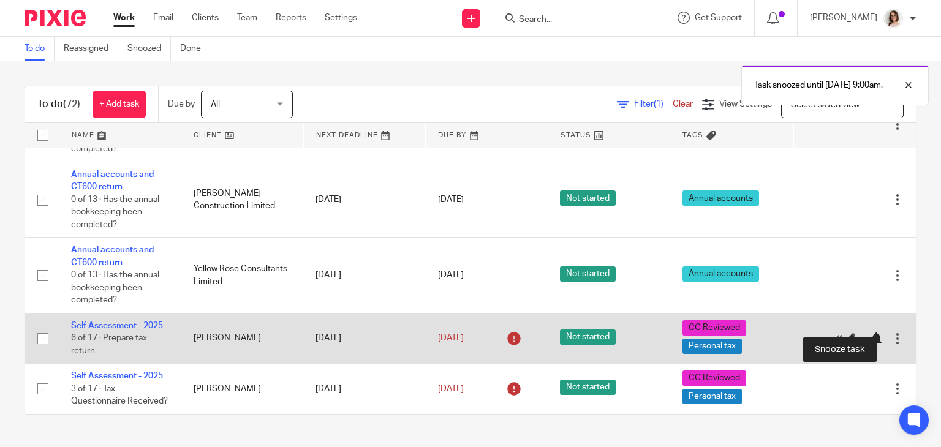
click at [870, 333] on div at bounding box center [876, 339] width 12 height 12
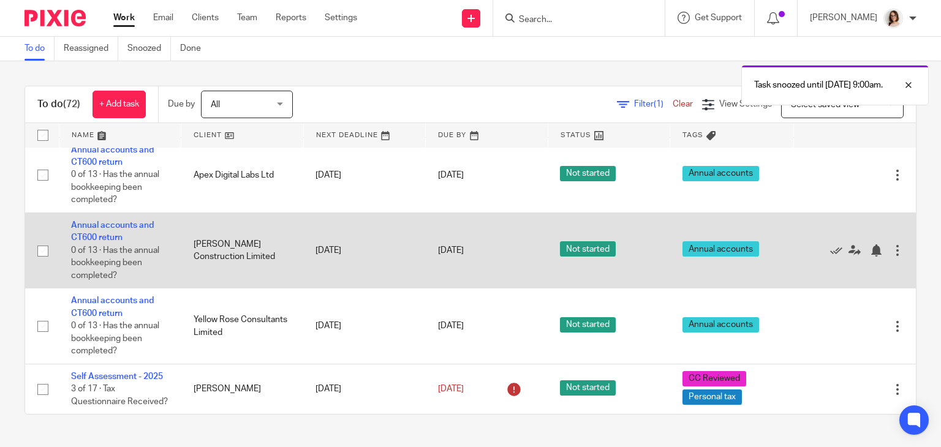
scroll to position [2754, 0]
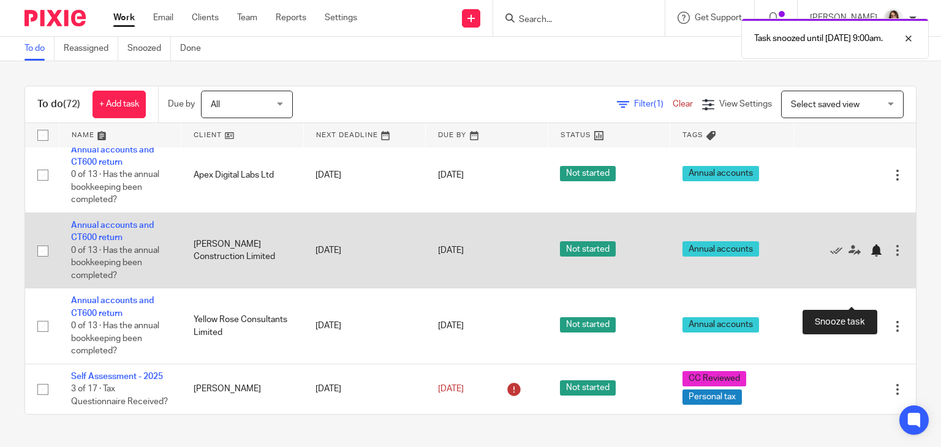
click at [870, 257] on div at bounding box center [876, 250] width 12 height 12
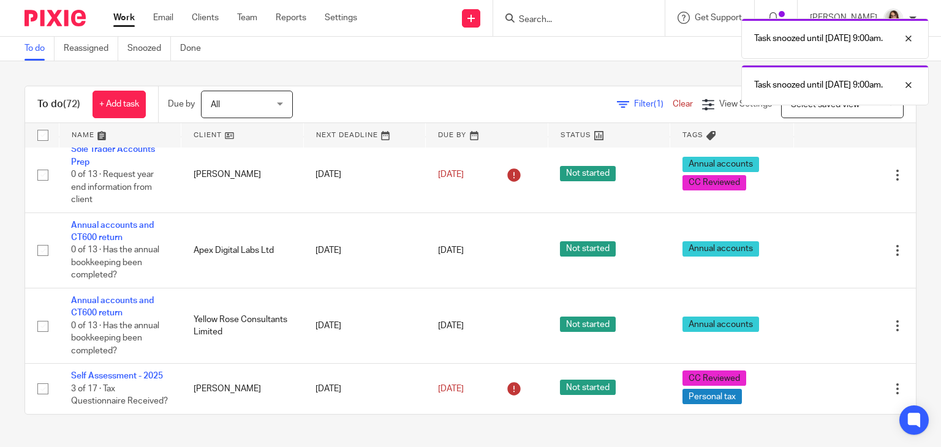
scroll to position [2739, 0]
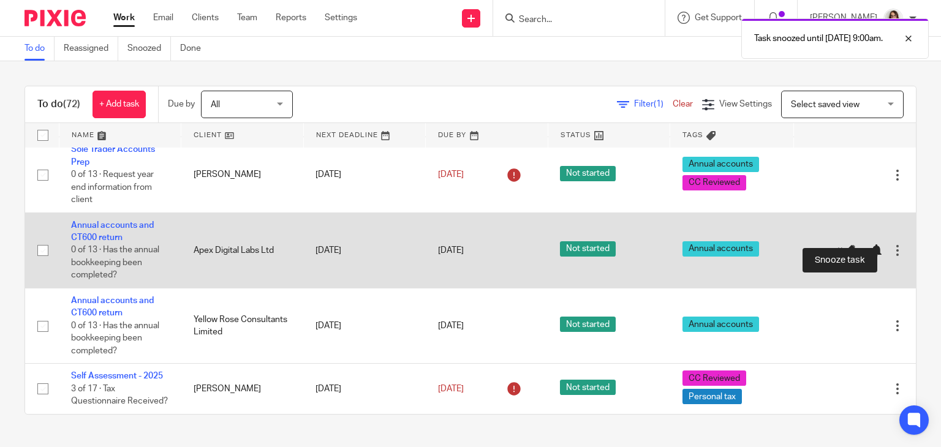
click at [870, 244] on div at bounding box center [876, 250] width 12 height 12
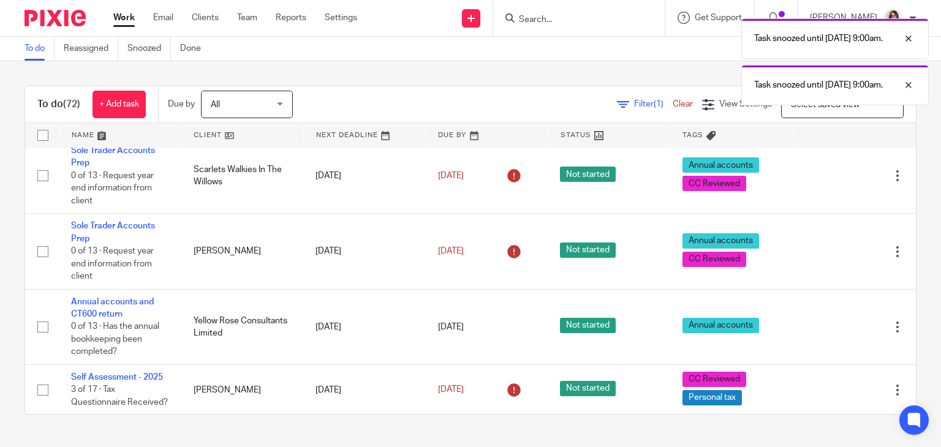
scroll to position [2587, 0]
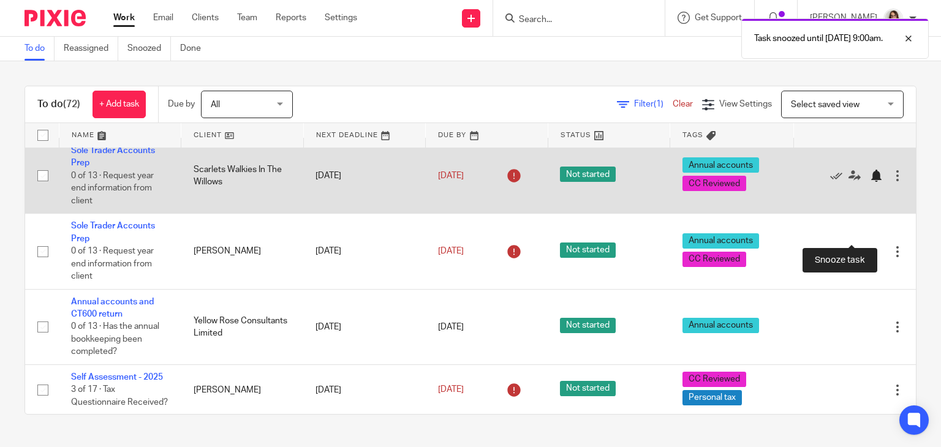
click at [870, 182] on div at bounding box center [876, 176] width 12 height 12
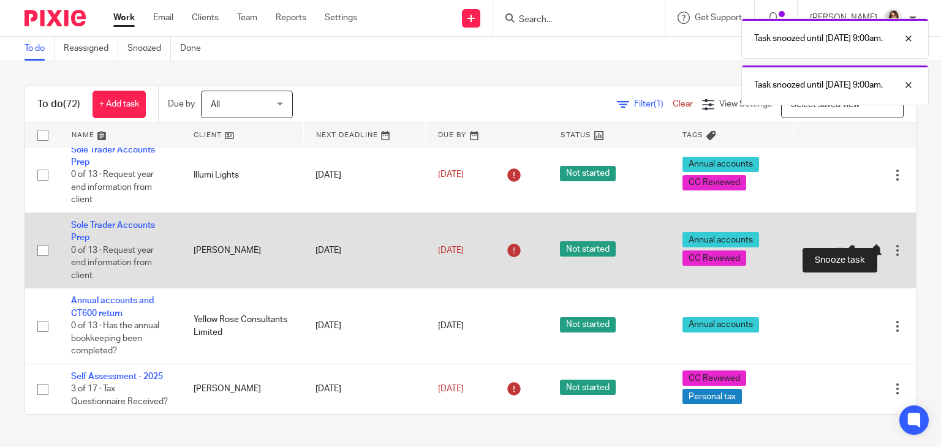
click at [870, 244] on div at bounding box center [876, 250] width 12 height 12
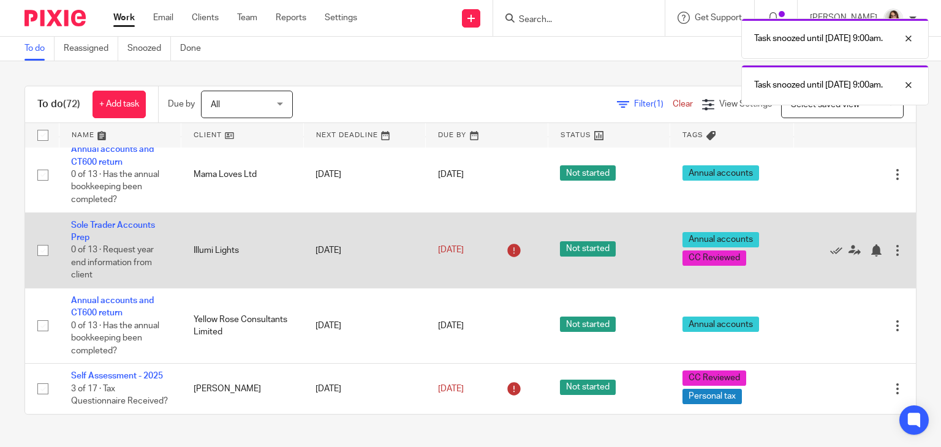
scroll to position [2451, 0]
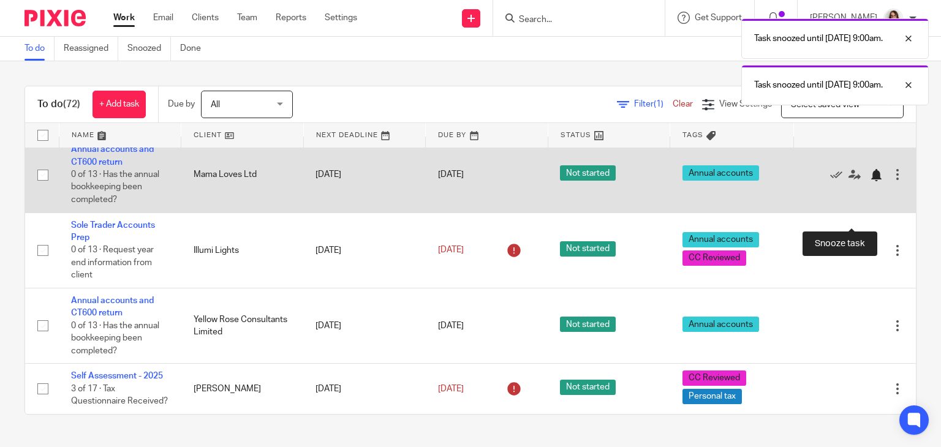
click at [870, 181] on div at bounding box center [876, 175] width 12 height 12
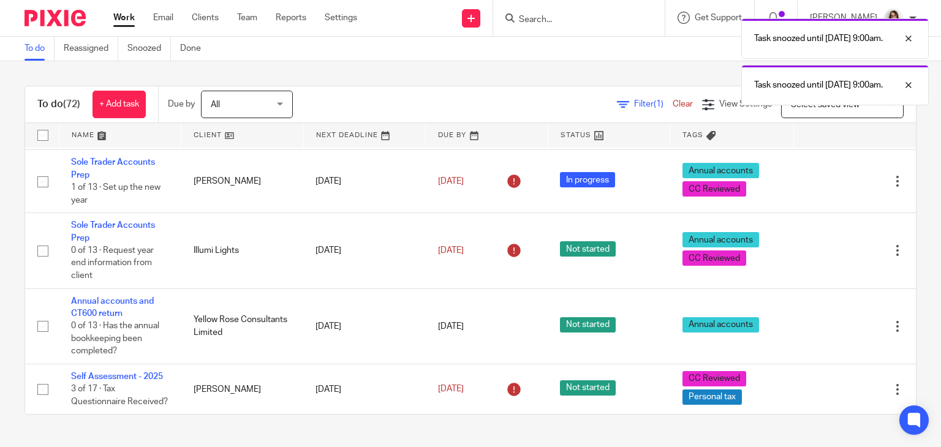
scroll to position [2434, 0]
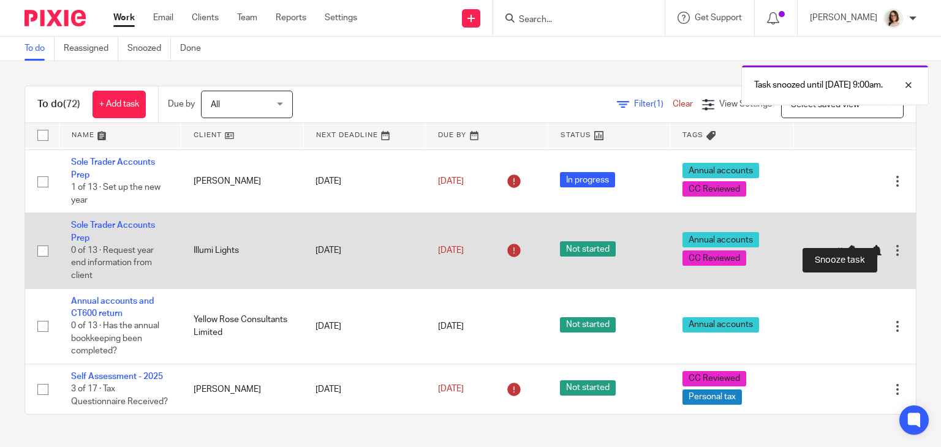
click at [870, 245] on div at bounding box center [876, 251] width 12 height 12
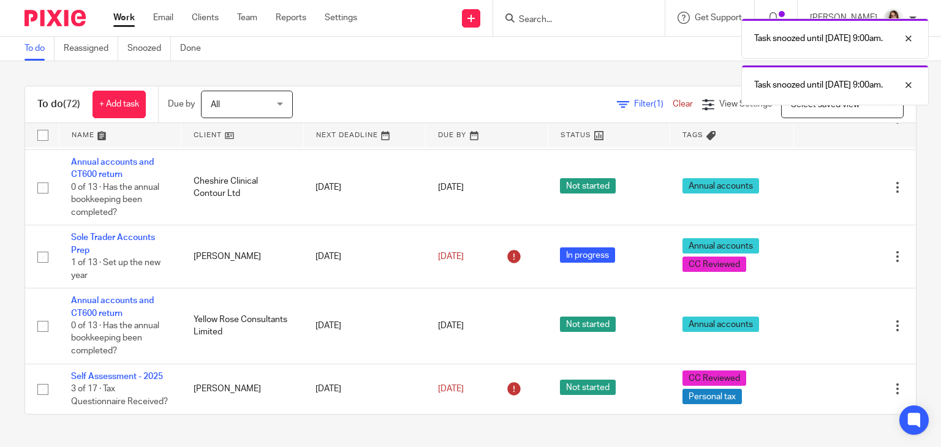
scroll to position [2304, 0]
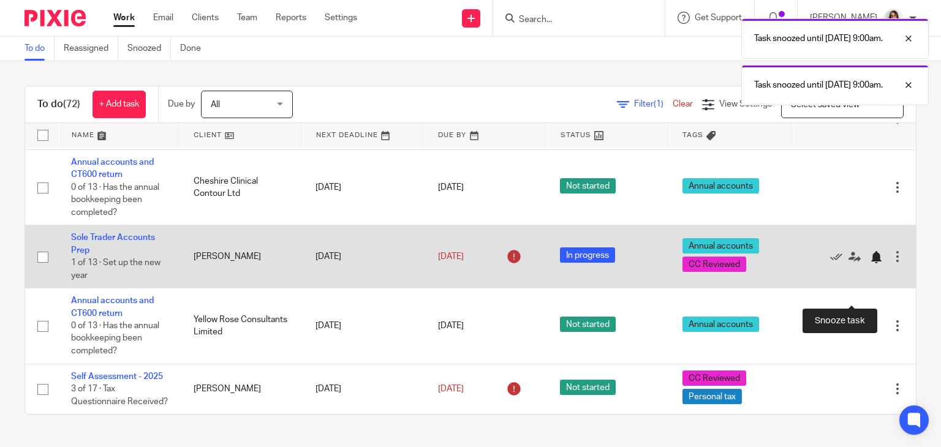
click at [870, 263] on div at bounding box center [876, 257] width 12 height 12
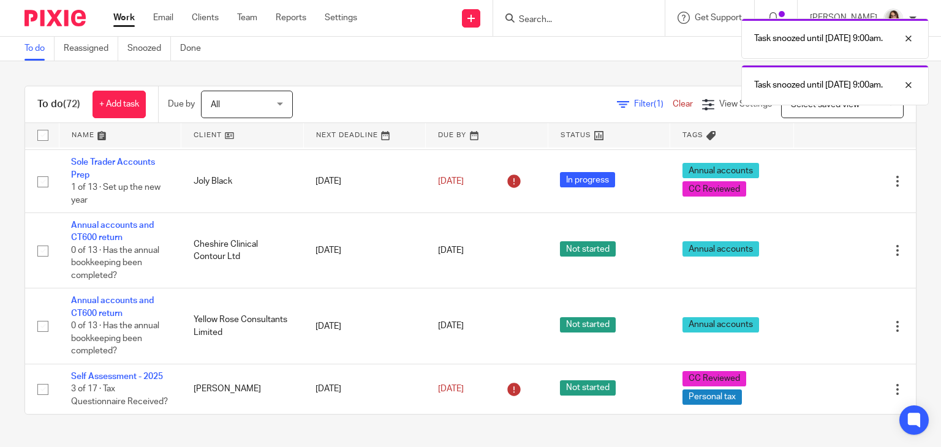
scroll to position [2295, 0]
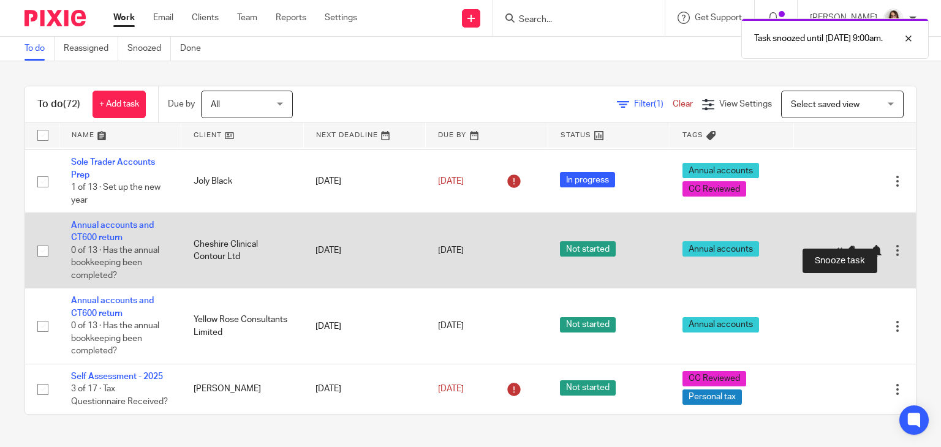
click at [870, 245] on div at bounding box center [876, 251] width 12 height 12
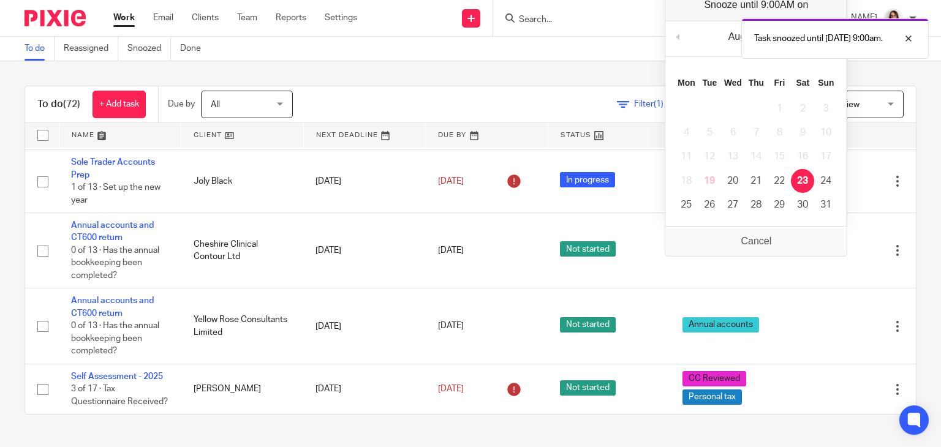
scroll to position [2219, 0]
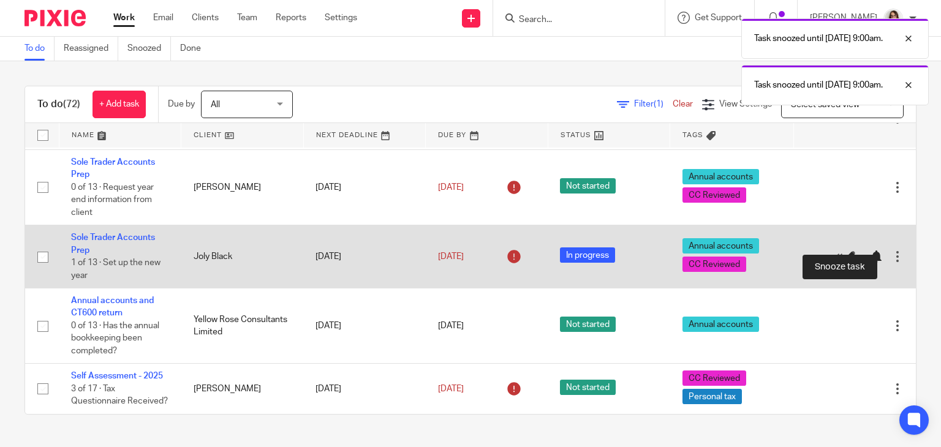
click at [870, 250] on div at bounding box center [876, 256] width 12 height 12
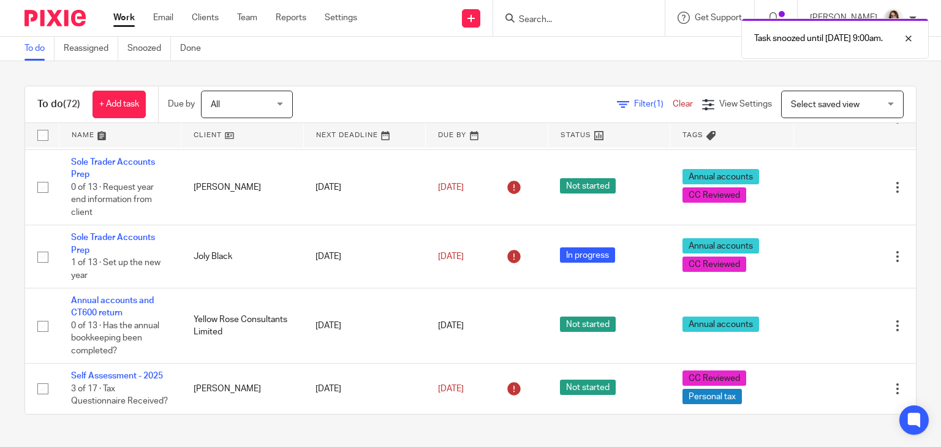
scroll to position [2156, 0]
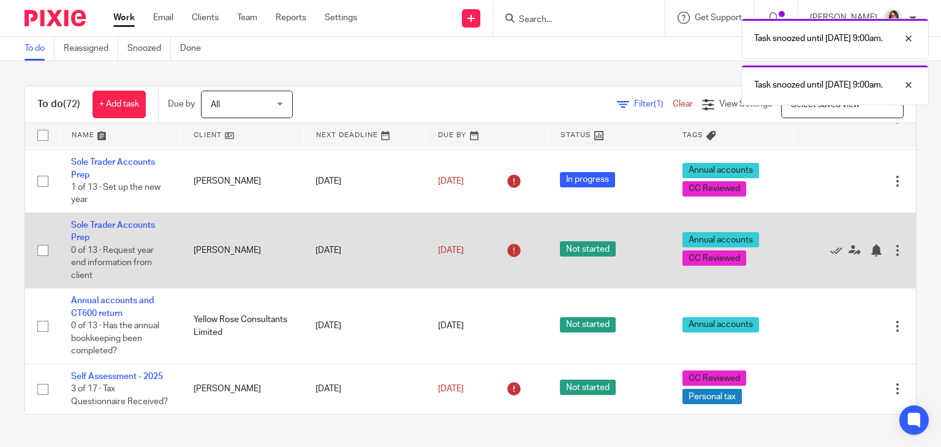
click at [840, 244] on div at bounding box center [848, 250] width 86 height 12
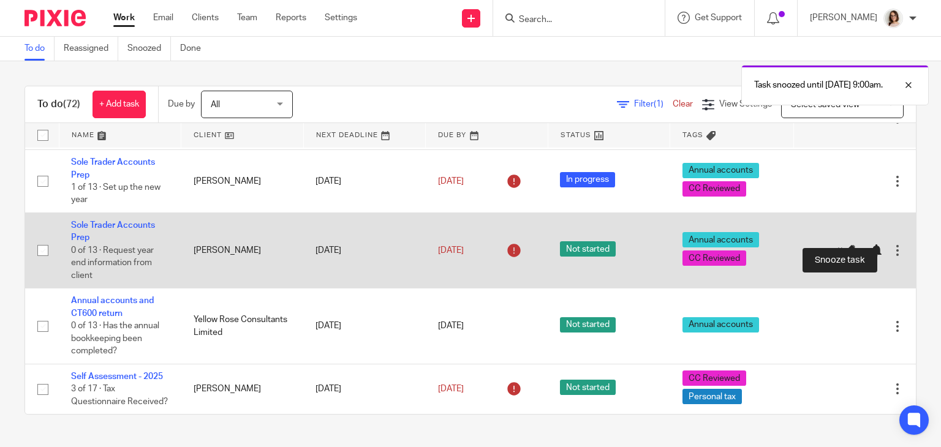
click at [870, 244] on div at bounding box center [876, 250] width 12 height 12
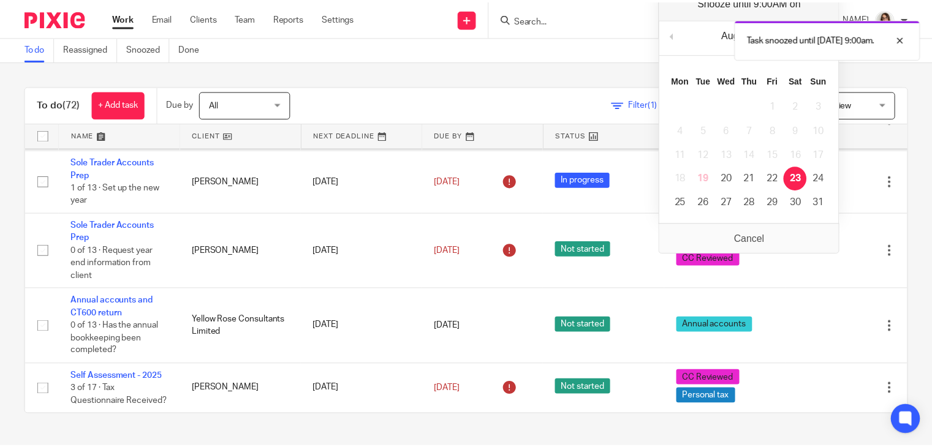
scroll to position [2079, 0]
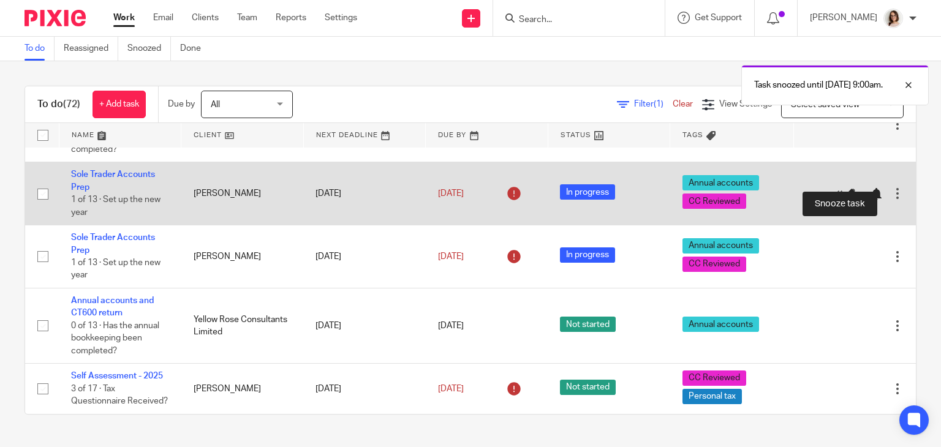
click at [870, 188] on div at bounding box center [876, 194] width 12 height 12
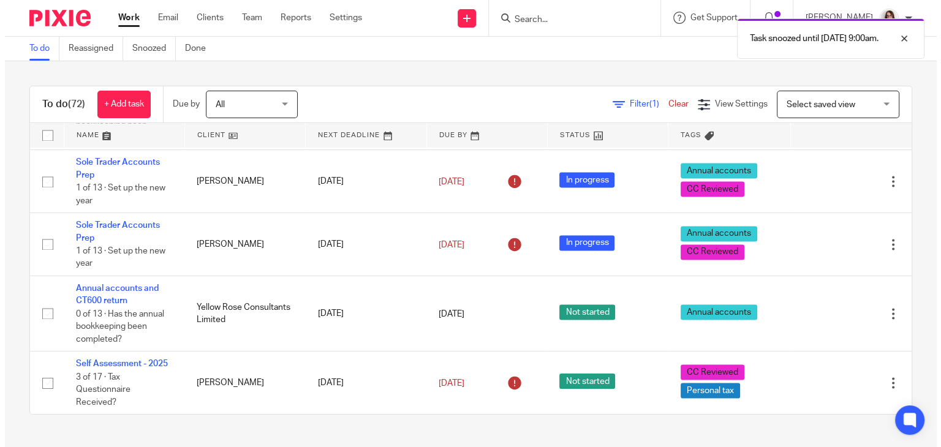
scroll to position [2016, 0]
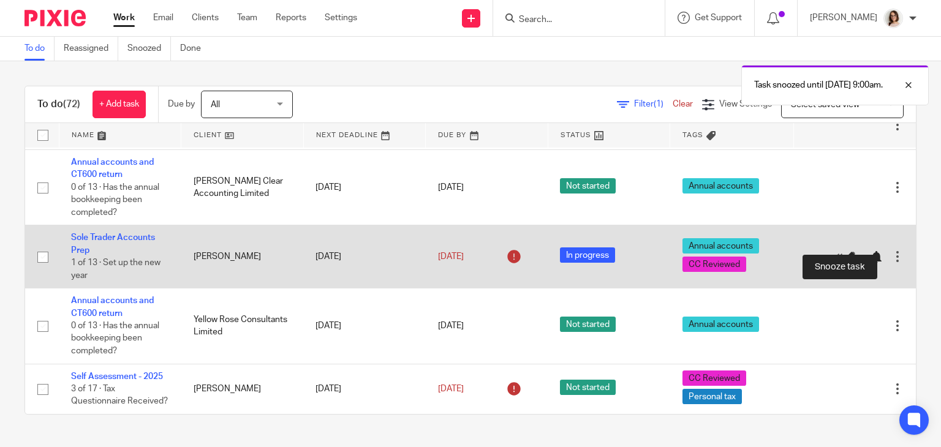
click at [870, 251] on div at bounding box center [876, 257] width 12 height 12
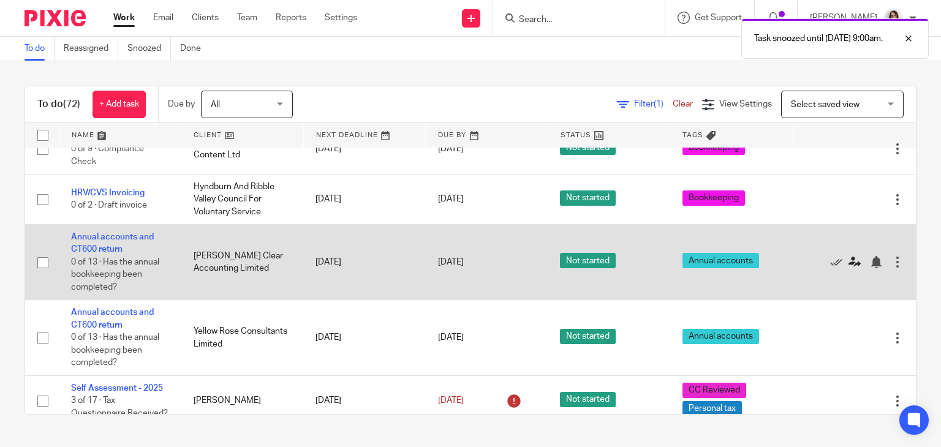
scroll to position [1862, 0]
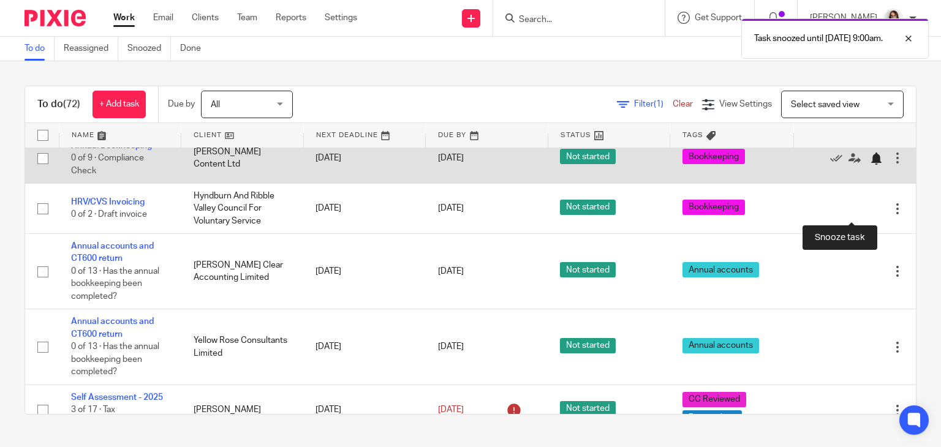
click at [870, 165] on div at bounding box center [876, 158] width 12 height 12
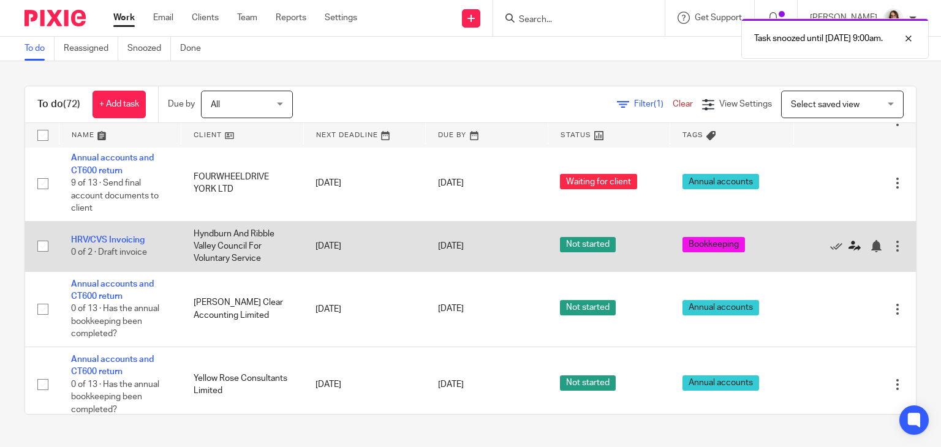
scroll to position [1772, 0]
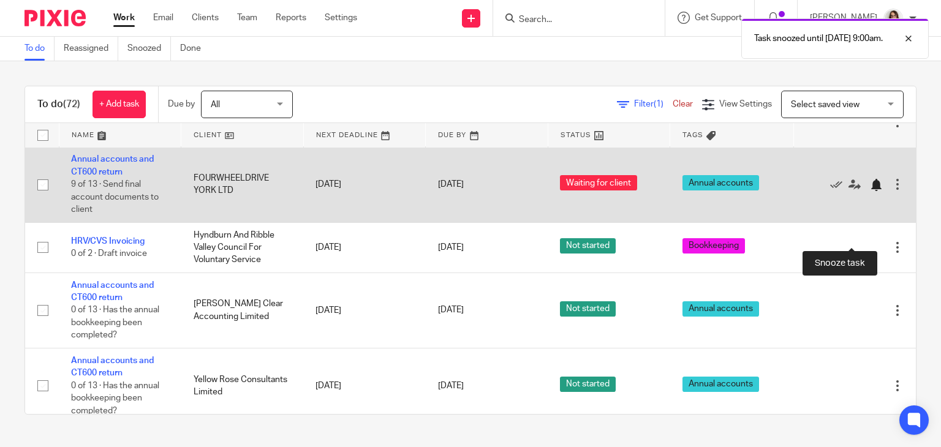
click at [870, 191] on div at bounding box center [876, 185] width 12 height 12
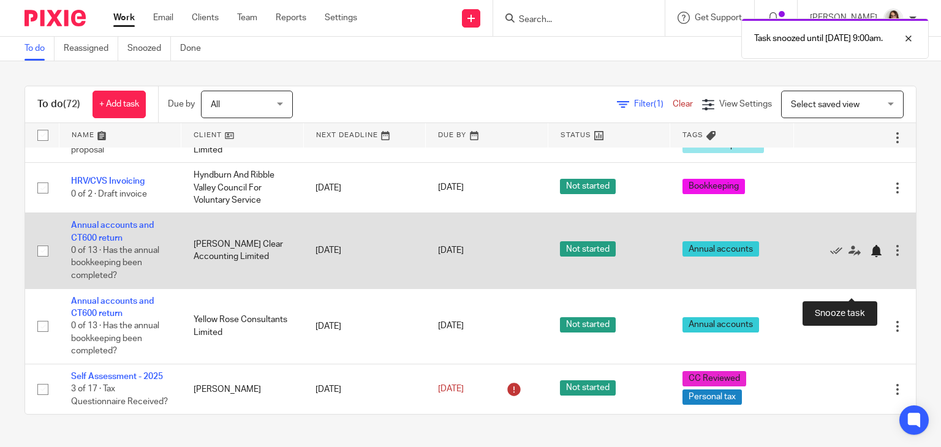
click at [870, 257] on div at bounding box center [876, 251] width 12 height 12
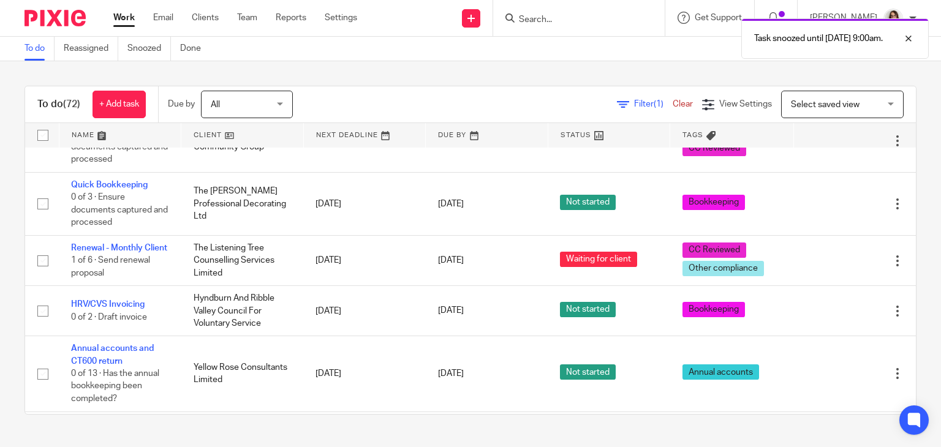
scroll to position [1622, 0]
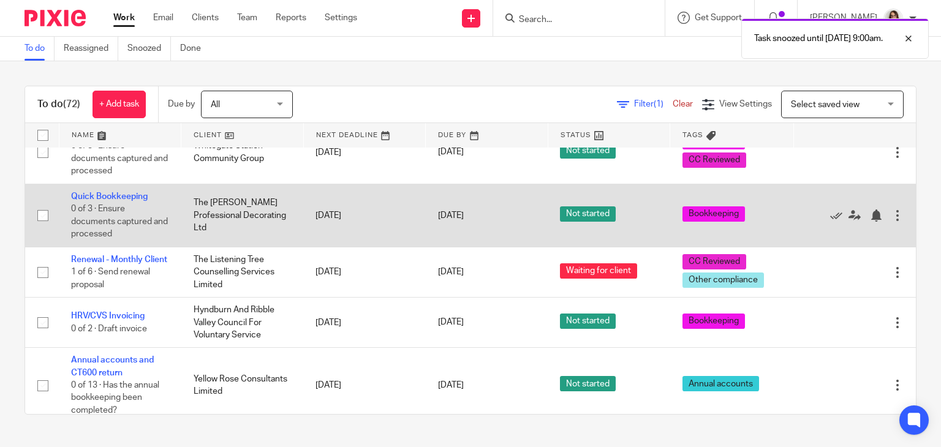
click at [891, 222] on div at bounding box center [897, 215] width 12 height 12
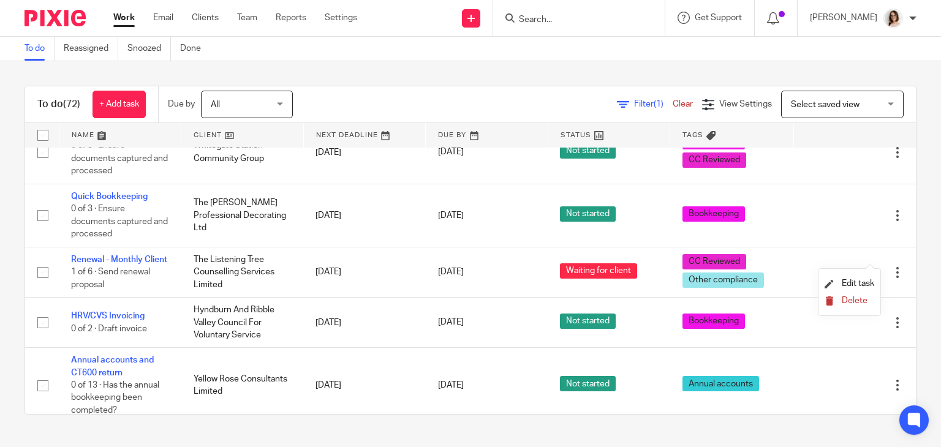
click at [840, 301] on button "Delete" at bounding box center [849, 301] width 50 height 10
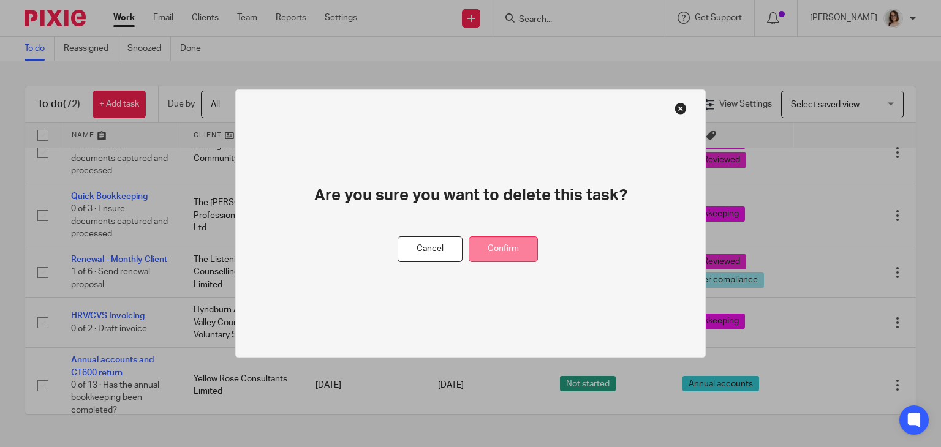
click at [525, 247] on button "Confirm" at bounding box center [503, 249] width 69 height 26
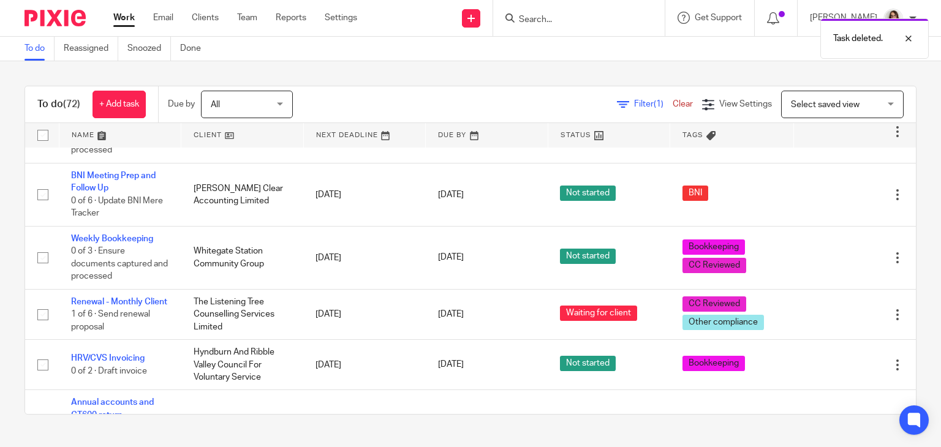
scroll to position [1515, 0]
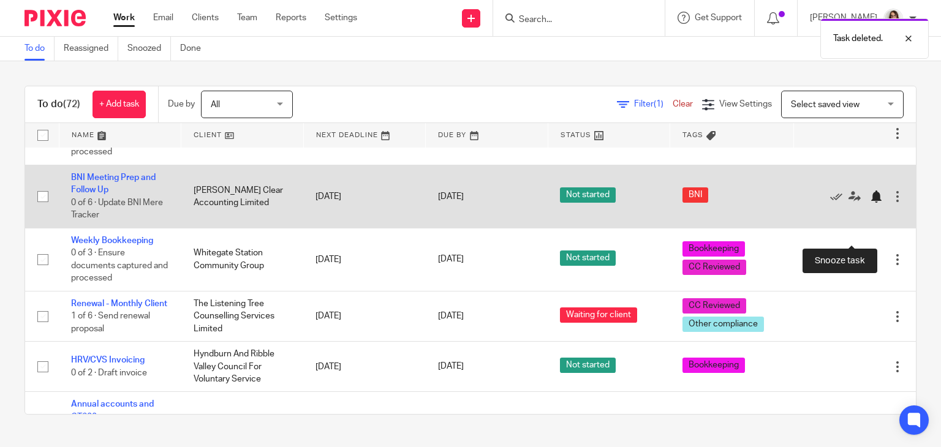
click at [870, 203] on div at bounding box center [876, 196] width 12 height 12
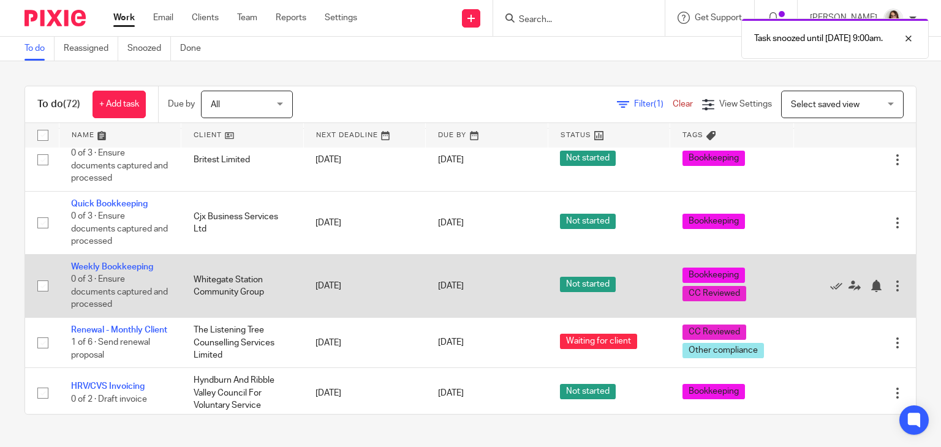
scroll to position [1424, 0]
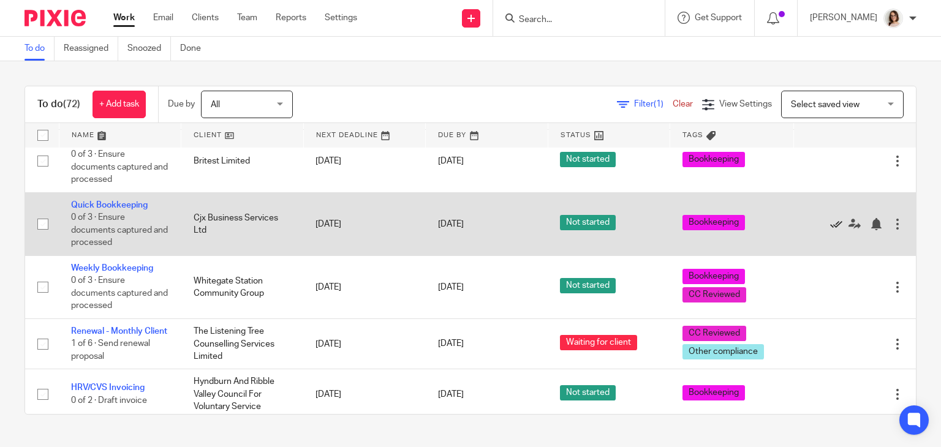
click at [830, 230] on icon at bounding box center [836, 224] width 12 height 12
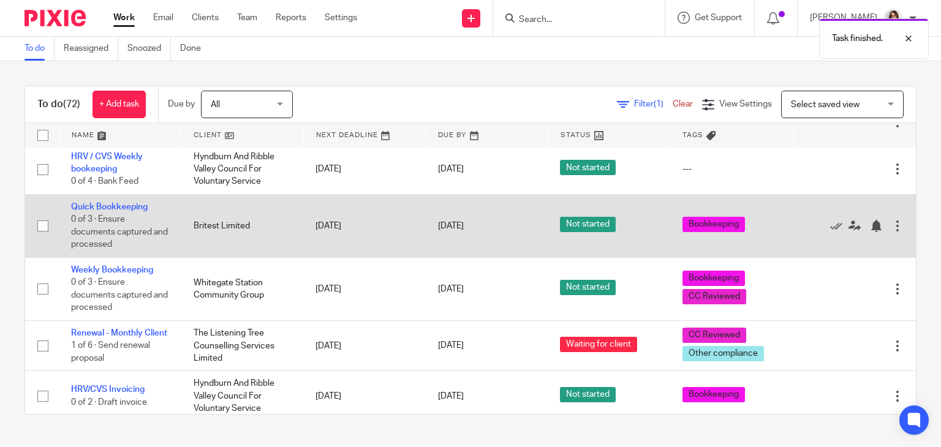
scroll to position [1328, 0]
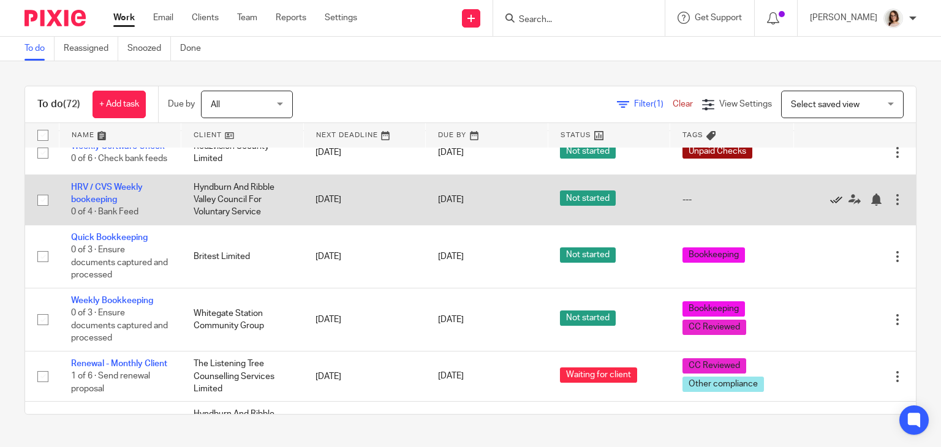
click at [830, 206] on icon at bounding box center [836, 200] width 12 height 12
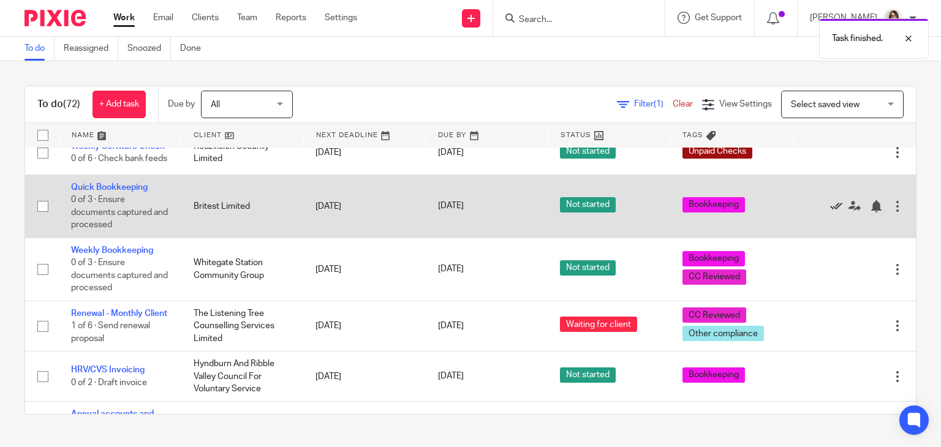
click at [830, 213] on icon at bounding box center [836, 206] width 12 height 12
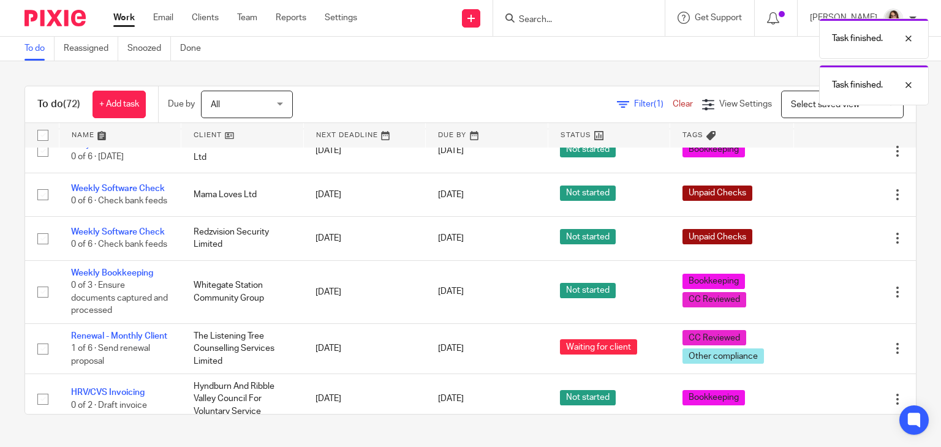
scroll to position [1241, 0]
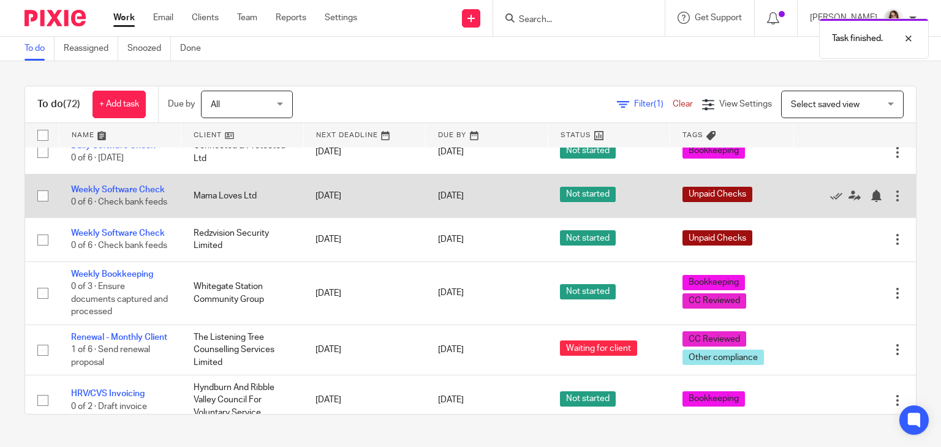
click at [891, 201] on div at bounding box center [897, 196] width 12 height 12
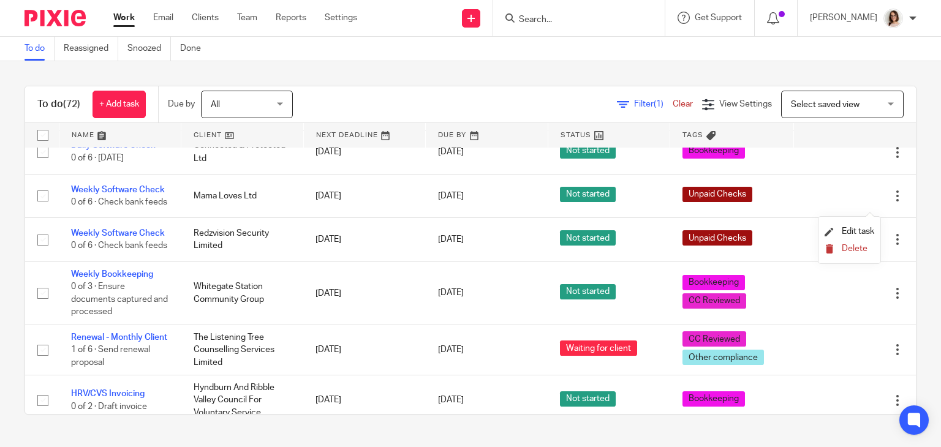
click at [842, 250] on span "Delete" at bounding box center [854, 248] width 26 height 9
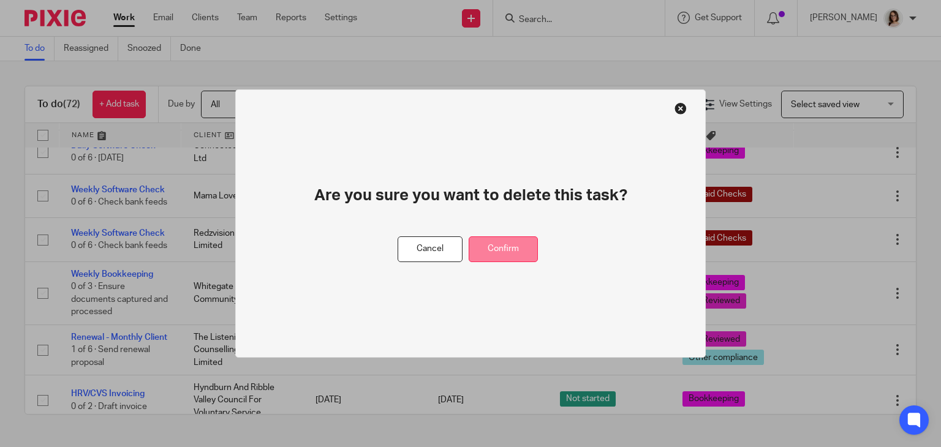
click at [527, 246] on button "Confirm" at bounding box center [503, 249] width 69 height 26
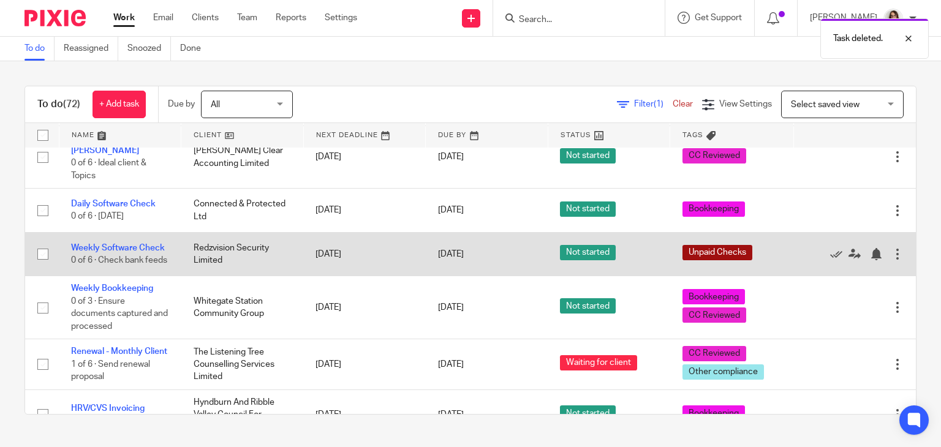
scroll to position [1171, 0]
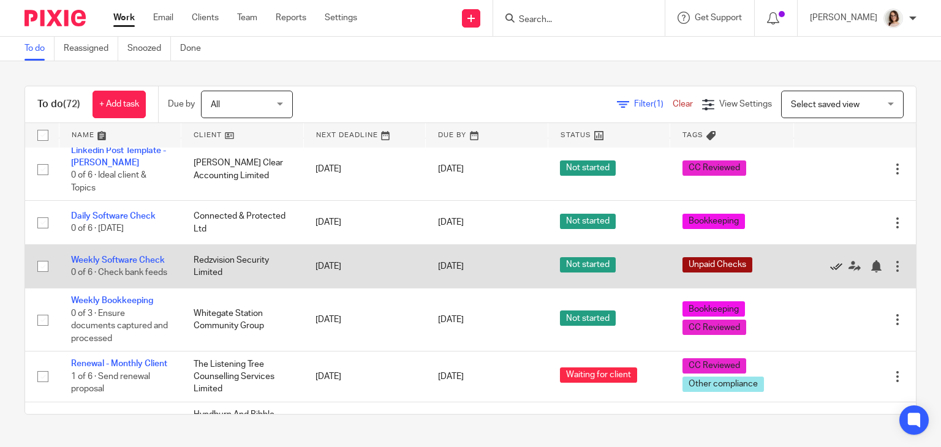
click at [830, 272] on icon at bounding box center [836, 266] width 12 height 12
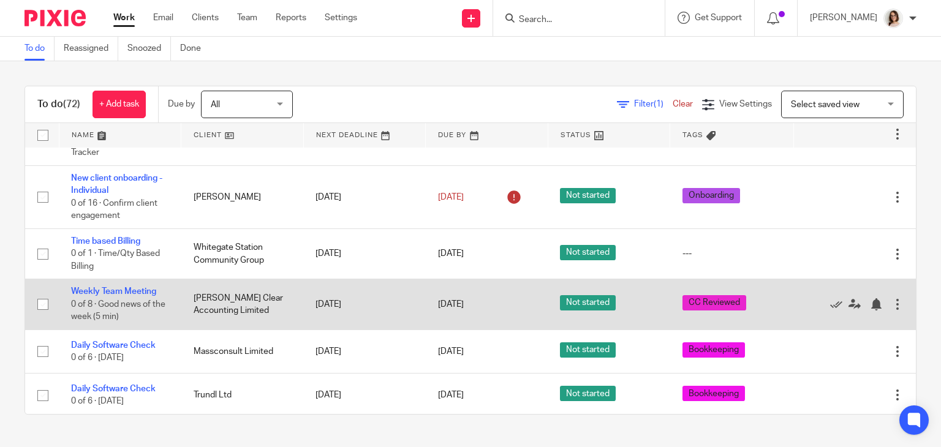
scroll to position [877, 0]
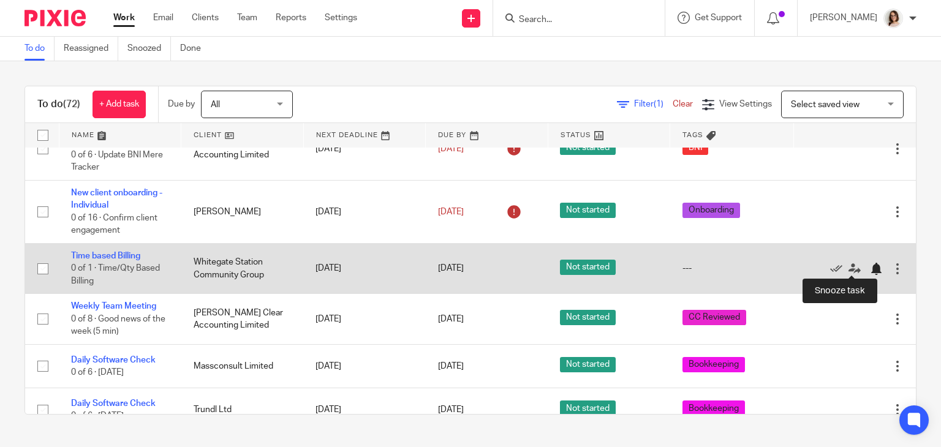
click at [870, 267] on div at bounding box center [876, 269] width 12 height 12
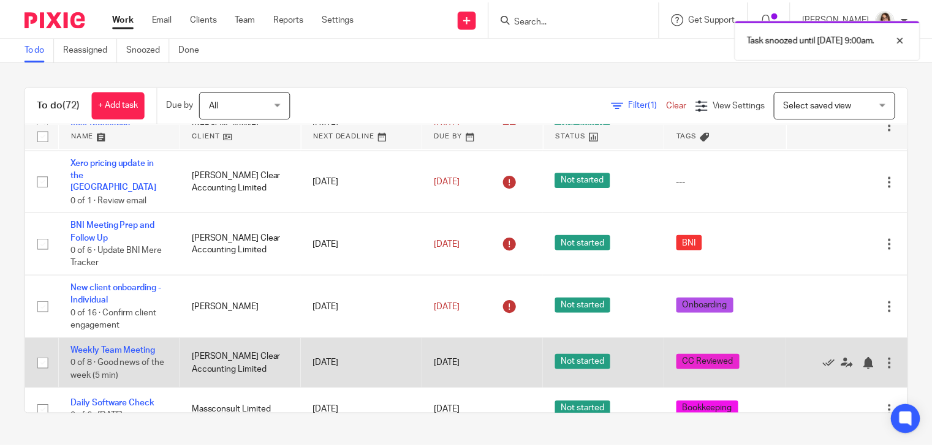
scroll to position [781, 0]
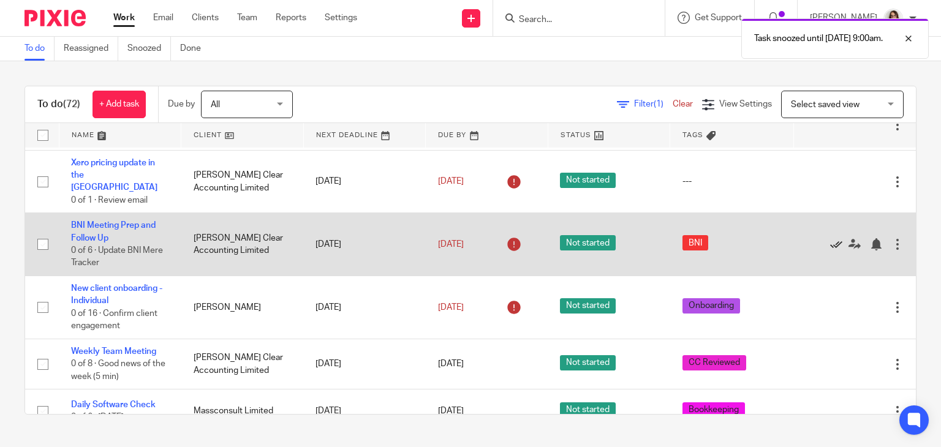
click at [830, 242] on icon at bounding box center [836, 244] width 12 height 12
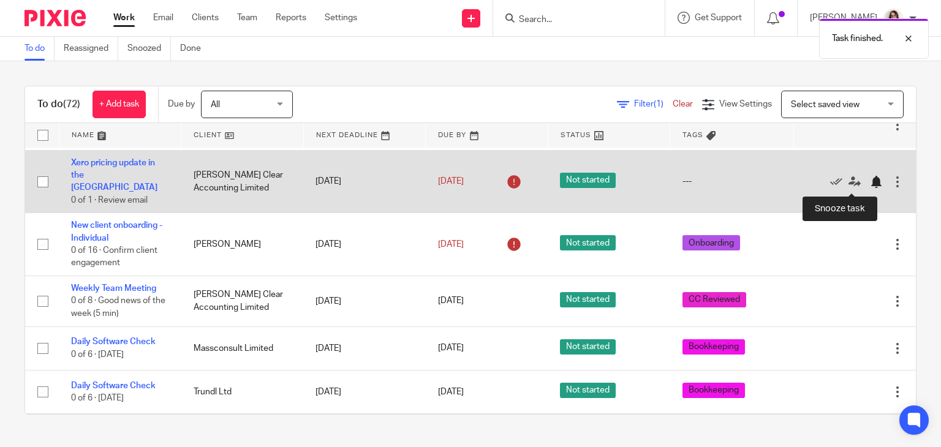
click at [870, 184] on div at bounding box center [876, 182] width 12 height 12
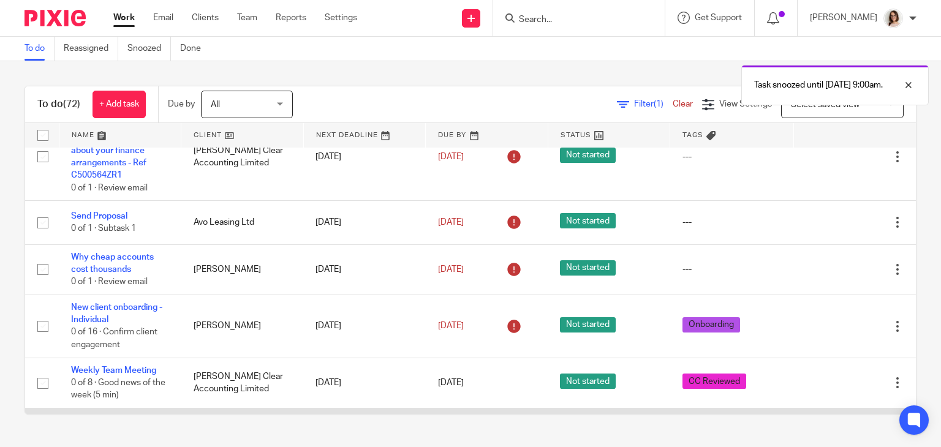
scroll to position [636, 0]
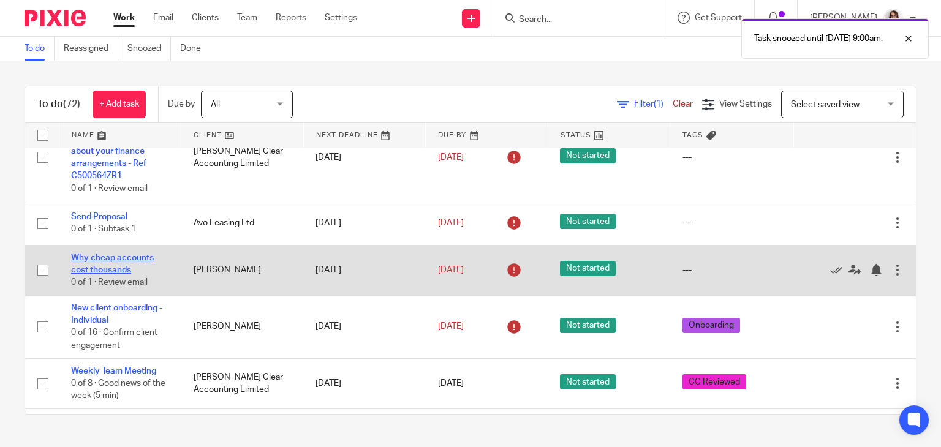
click at [135, 267] on link "Why cheap accounts cost thousands" at bounding box center [112, 264] width 83 height 21
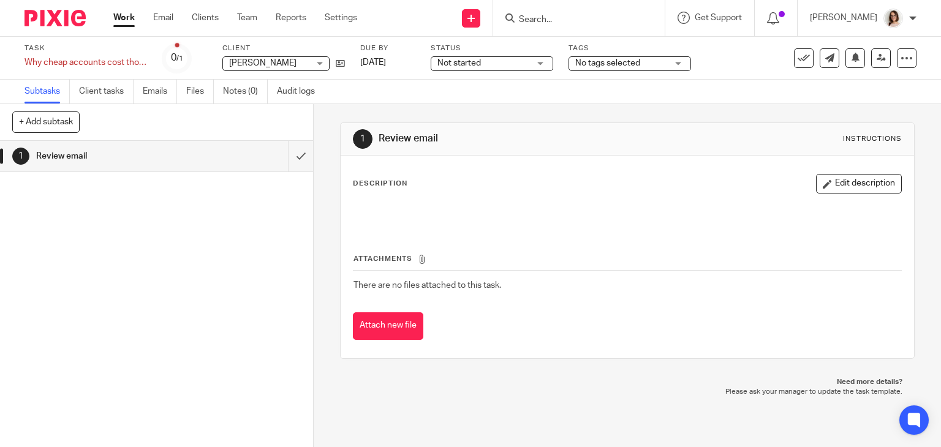
click at [141, 91] on ul "Subtasks Client tasks Emails Files Notes (0) Audit logs" at bounding box center [178, 92] width 309 height 24
click at [158, 91] on link "Emails" at bounding box center [160, 92] width 34 height 24
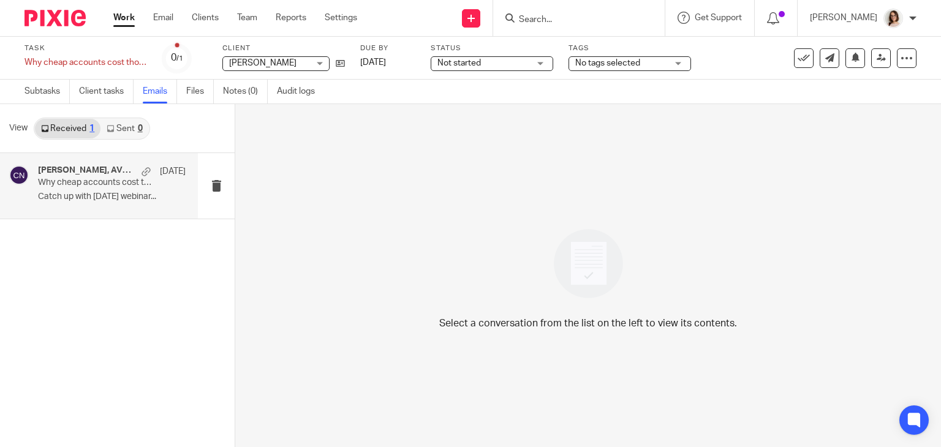
click at [116, 188] on div "[PERSON_NAME], AVN The Accountants' Network [DATE] Why cheap accounts cost thou…" at bounding box center [112, 185] width 148 height 41
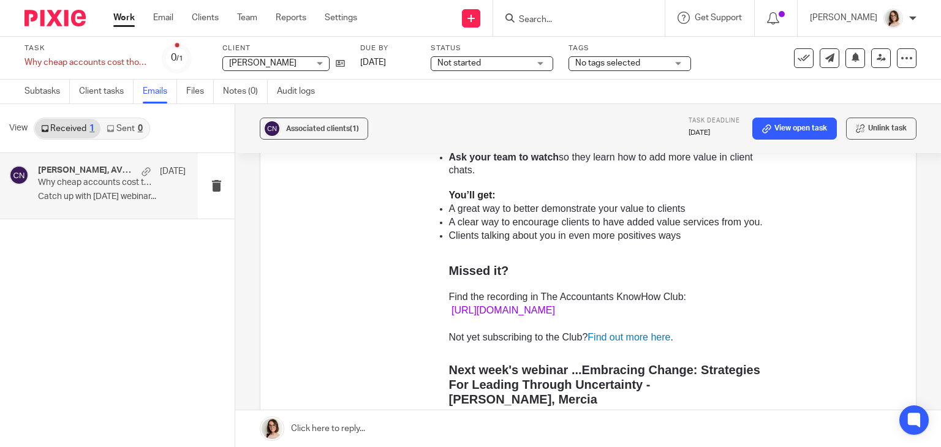
scroll to position [370, 0]
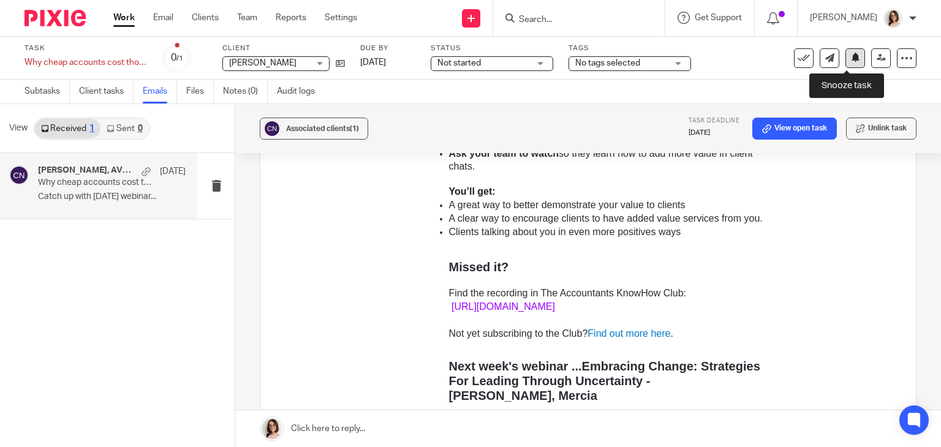
click at [850, 56] on button at bounding box center [855, 58] width 20 height 20
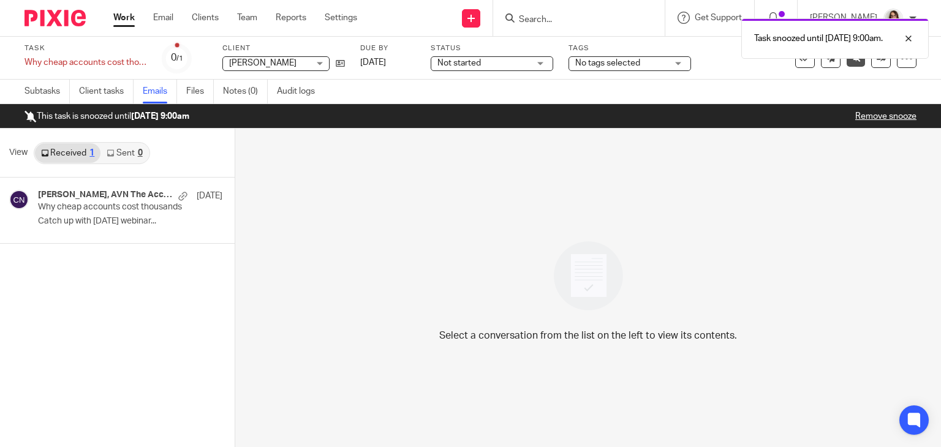
click at [124, 18] on link "Work" at bounding box center [123, 18] width 21 height 12
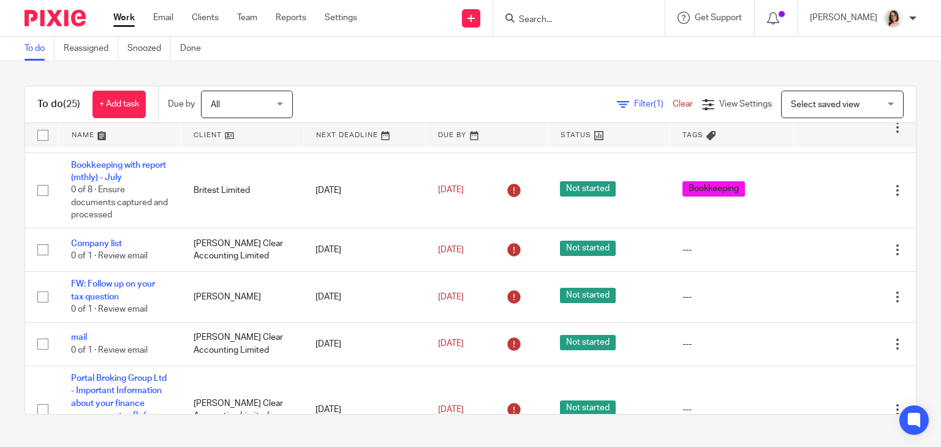
scroll to position [385, 0]
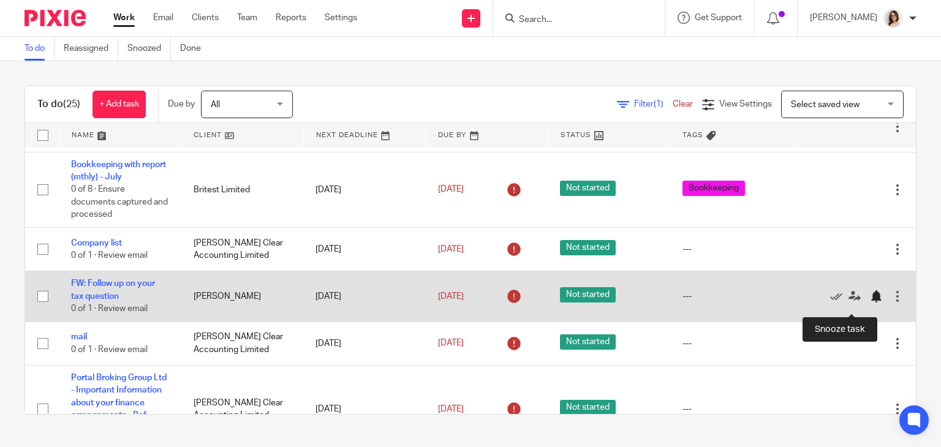
click at [870, 303] on div at bounding box center [876, 296] width 12 height 12
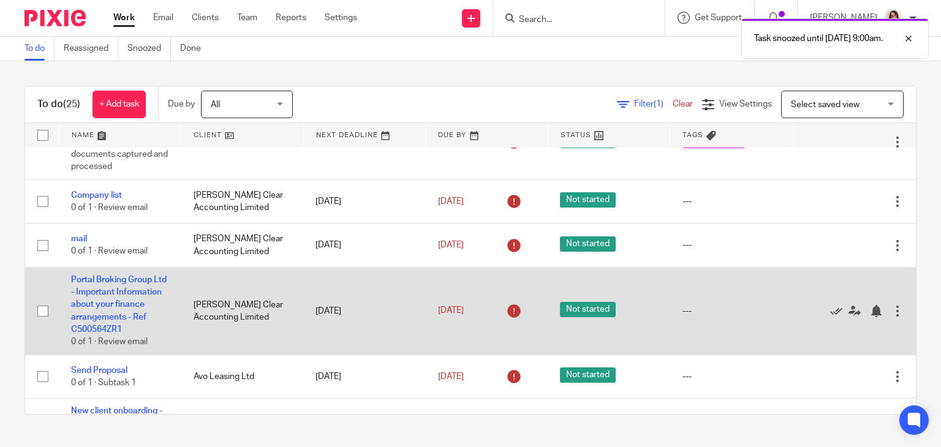
scroll to position [438, 0]
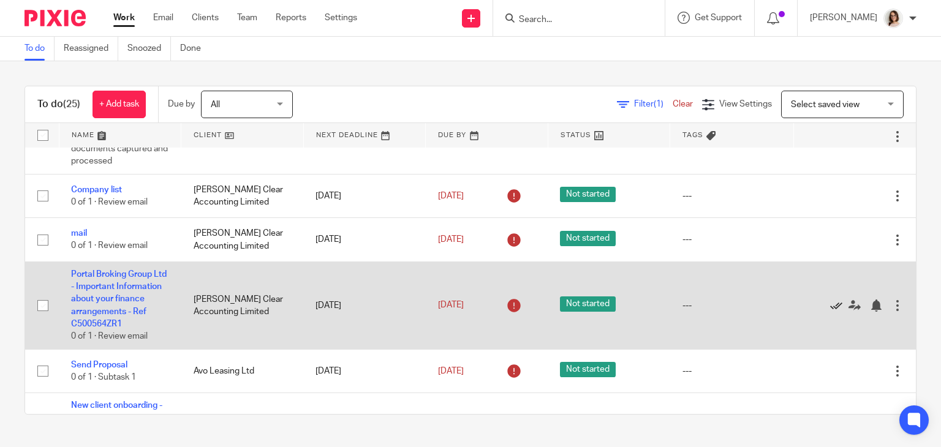
click at [830, 312] on icon at bounding box center [836, 305] width 12 height 12
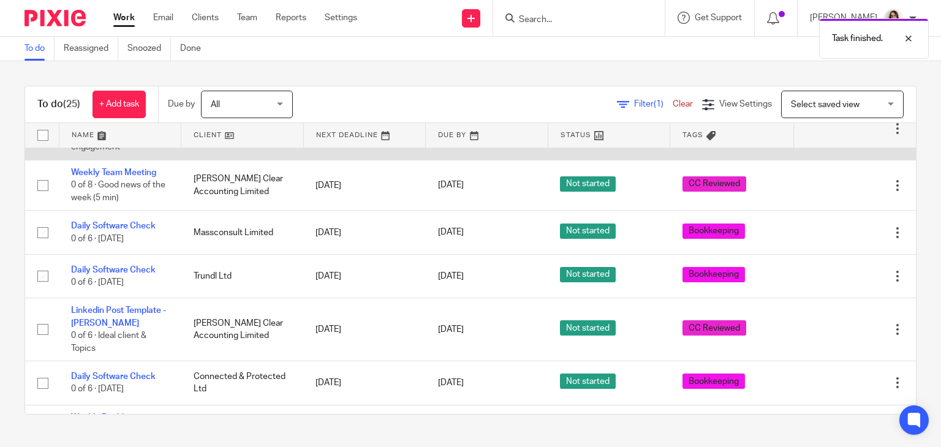
scroll to position [647, 0]
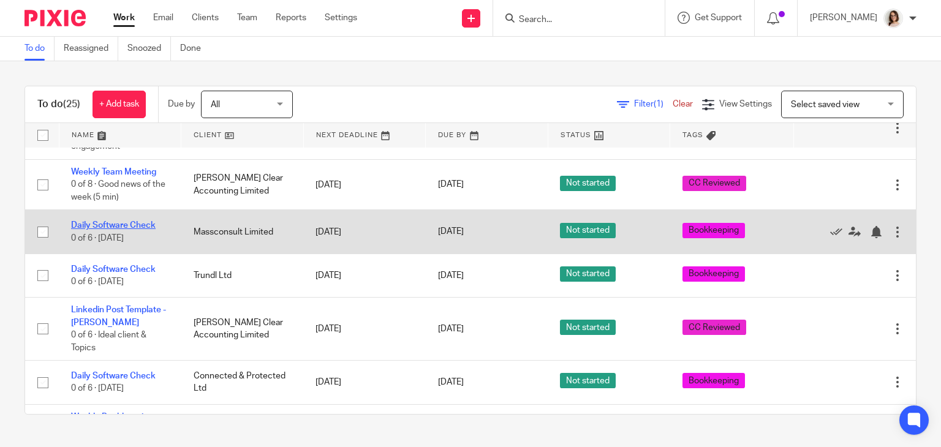
click at [115, 230] on link "Daily Software Check" at bounding box center [113, 225] width 85 height 9
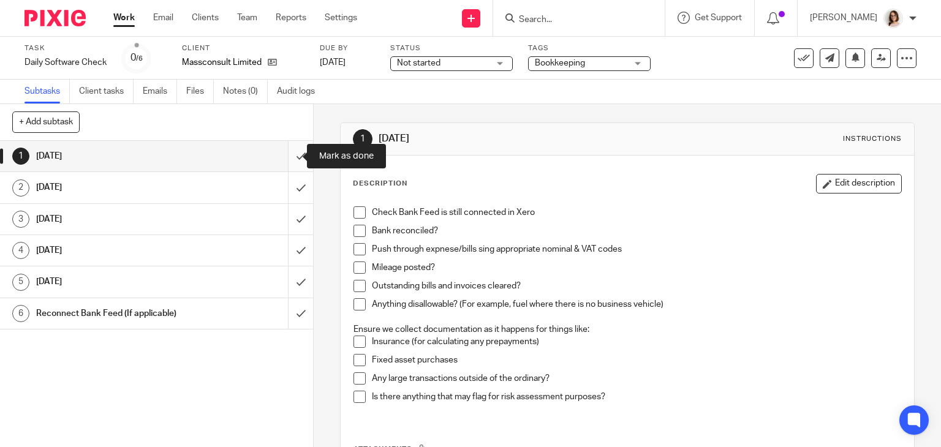
click at [293, 156] on input "submit" at bounding box center [156, 156] width 313 height 31
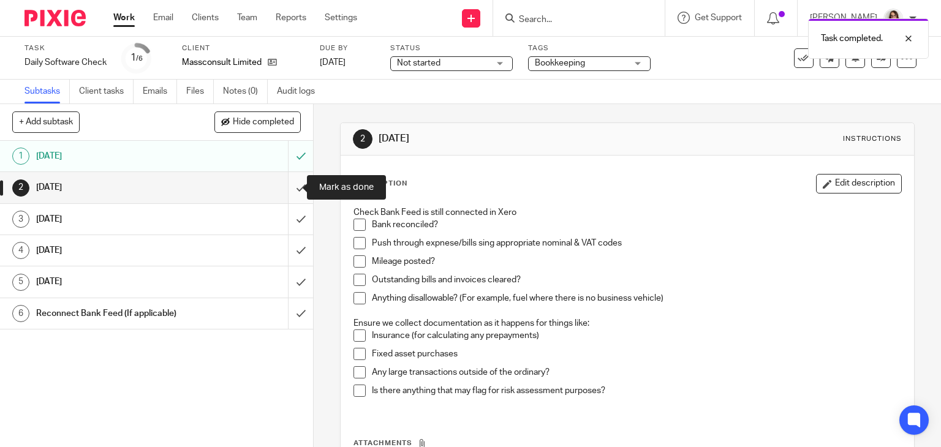
click at [288, 186] on input "submit" at bounding box center [156, 187] width 313 height 31
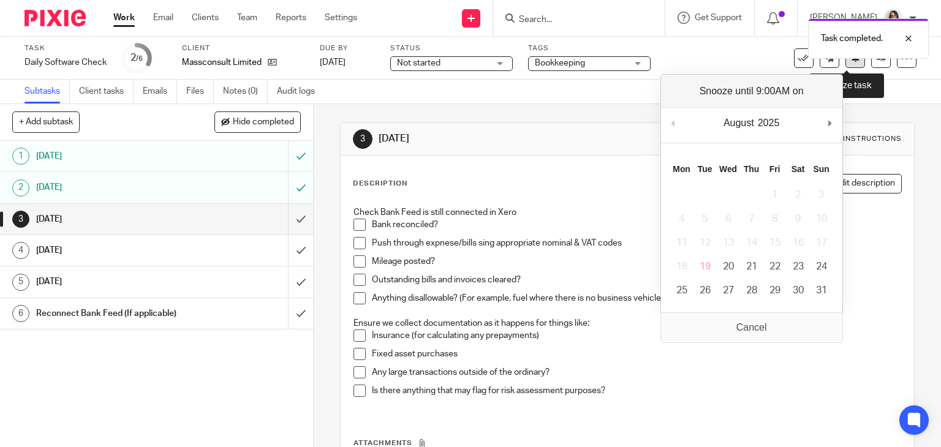
click at [845, 59] on button at bounding box center [855, 58] width 20 height 20
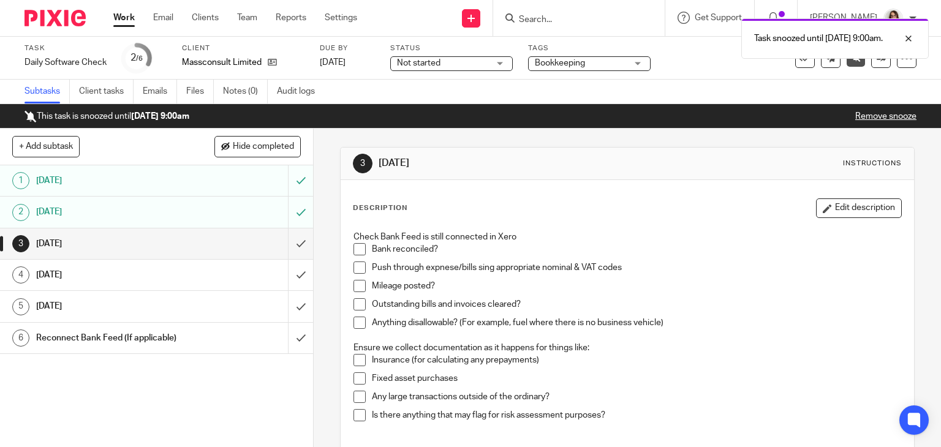
click at [126, 21] on link "Work" at bounding box center [123, 18] width 21 height 12
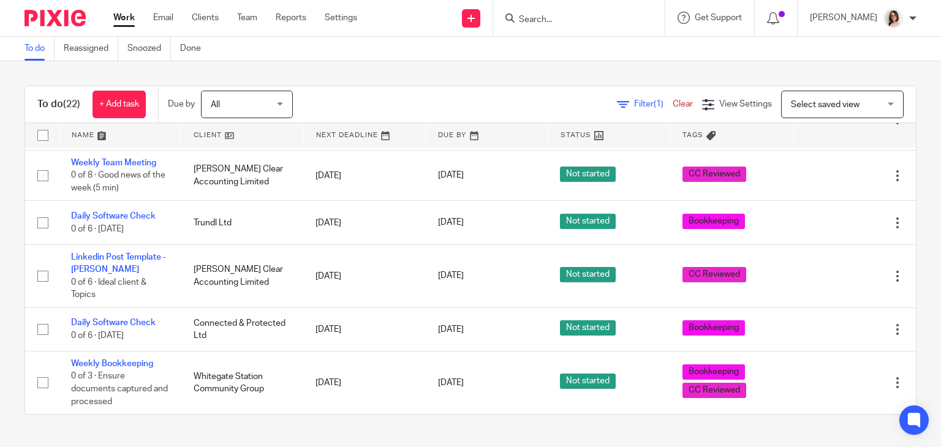
scroll to position [676, 0]
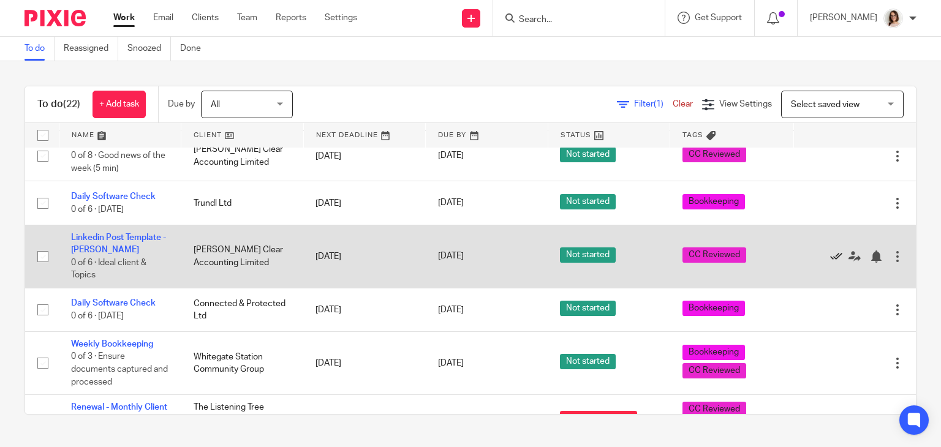
click at [830, 263] on icon at bounding box center [836, 256] width 12 height 12
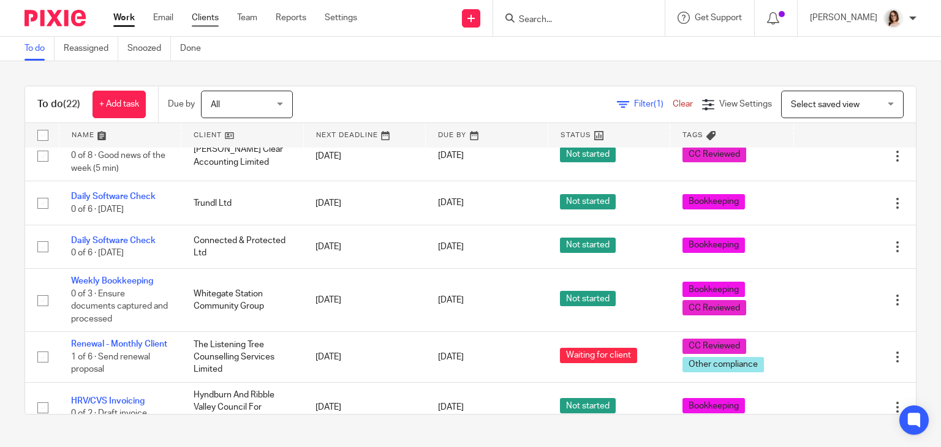
click at [207, 21] on link "Clients" at bounding box center [205, 18] width 27 height 12
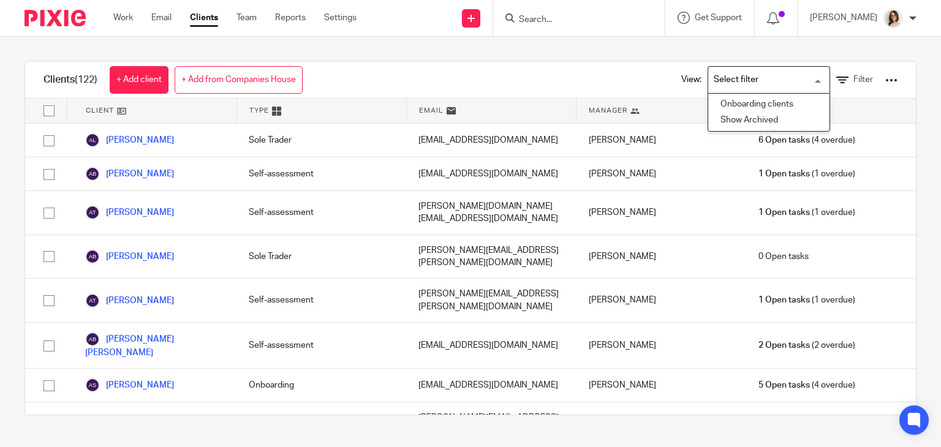
click at [778, 80] on input "Search for option" at bounding box center [765, 79] width 113 height 21
click at [733, 121] on li "Show Archived" at bounding box center [768, 121] width 121 height 16
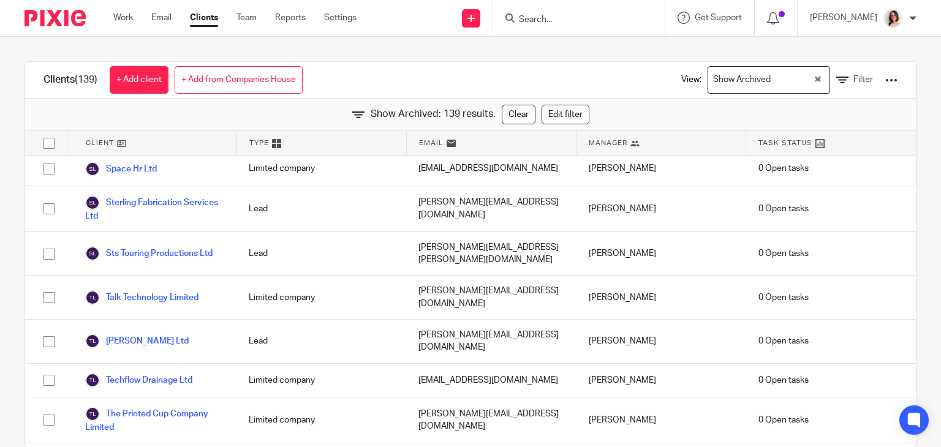
scroll to position [24, 0]
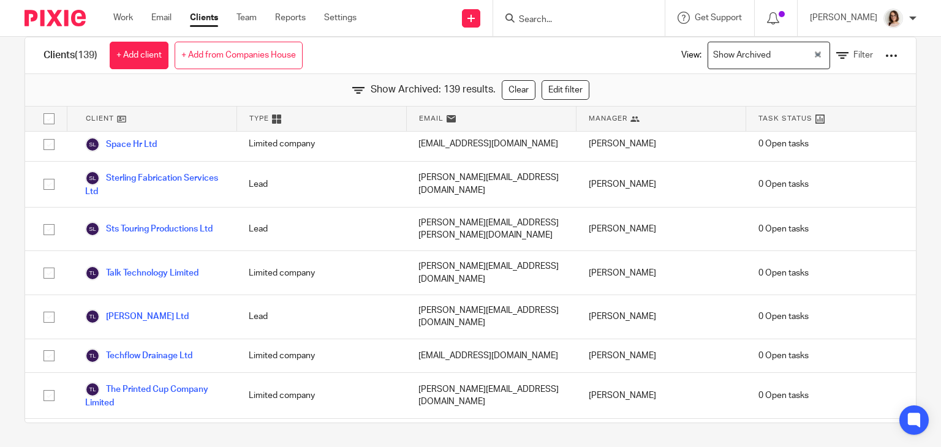
click at [913, 101] on div "Clients (139) + Add client + Add from Companies House View: Show Archived Loadi…" at bounding box center [470, 242] width 941 height 410
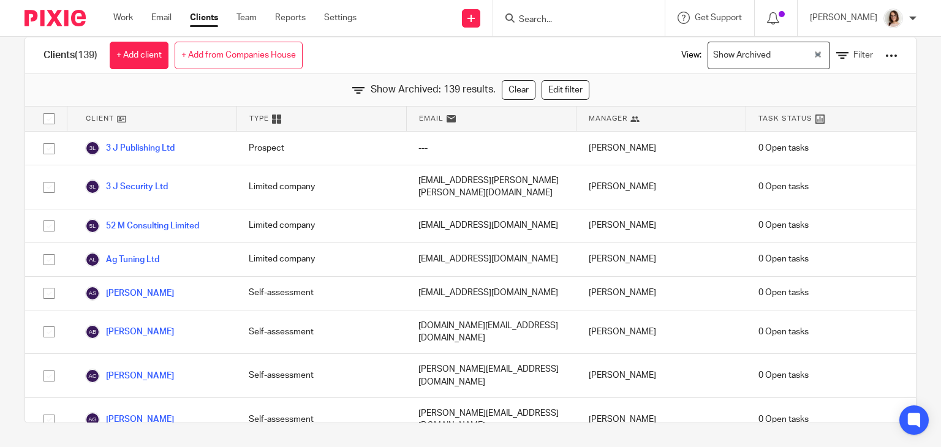
scroll to position [0, 0]
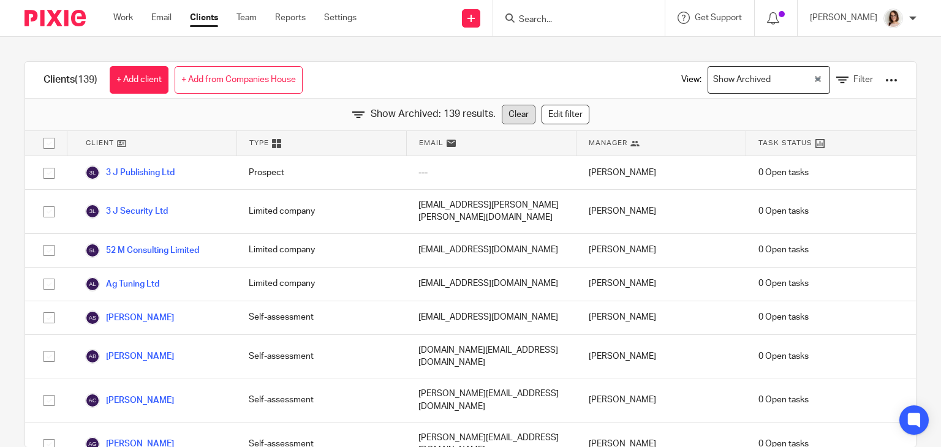
click at [508, 118] on link "Clear" at bounding box center [519, 115] width 34 height 20
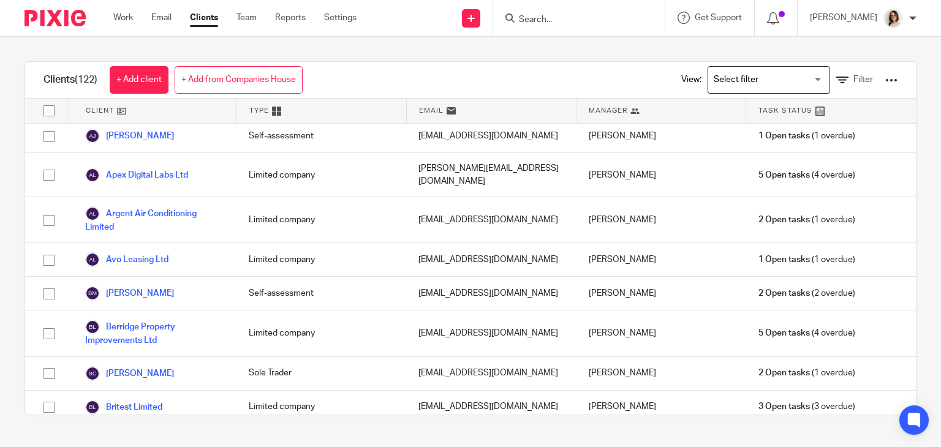
scroll to position [462, 0]
click at [120, 20] on link "Work" at bounding box center [123, 18] width 20 height 12
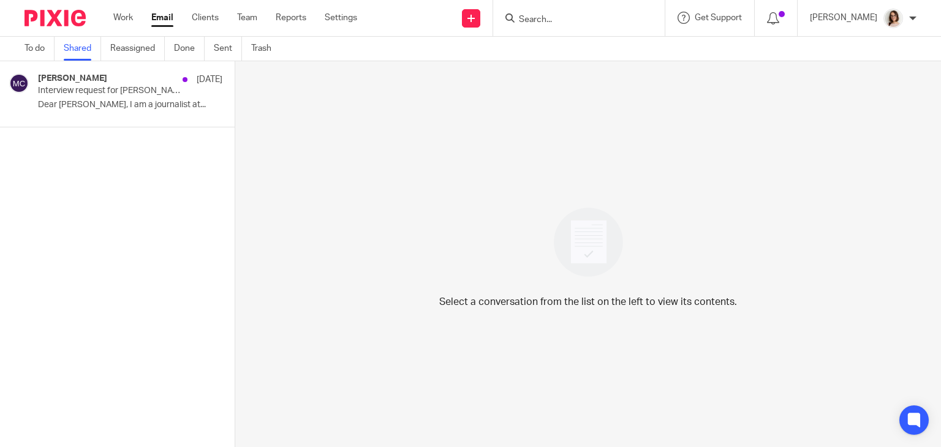
click at [158, 24] on link "Email" at bounding box center [162, 18] width 22 height 12
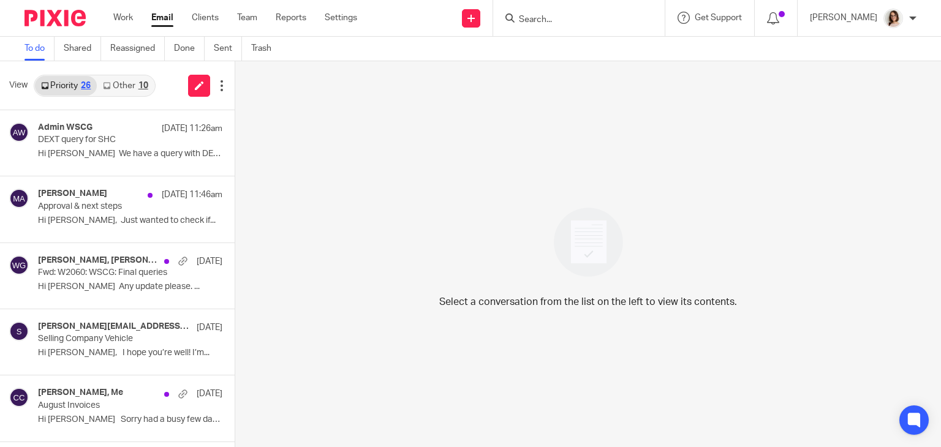
click at [126, 86] on link "Other 10" at bounding box center [125, 86] width 57 height 20
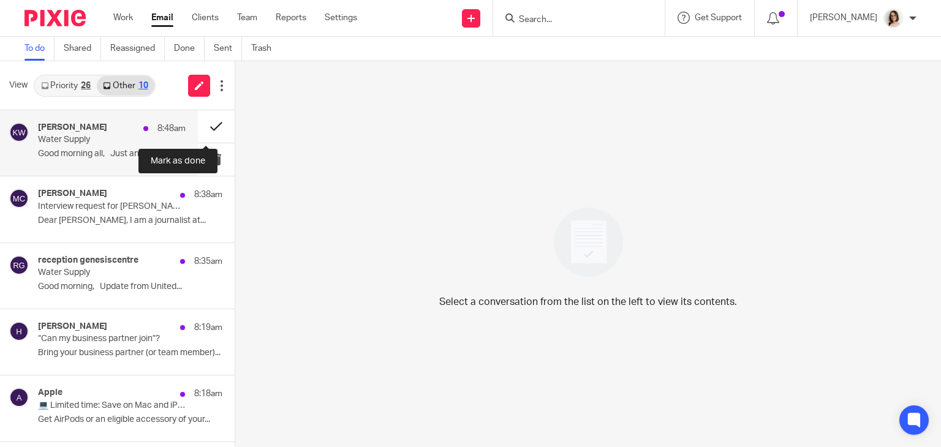
click at [199, 129] on button at bounding box center [216, 126] width 37 height 32
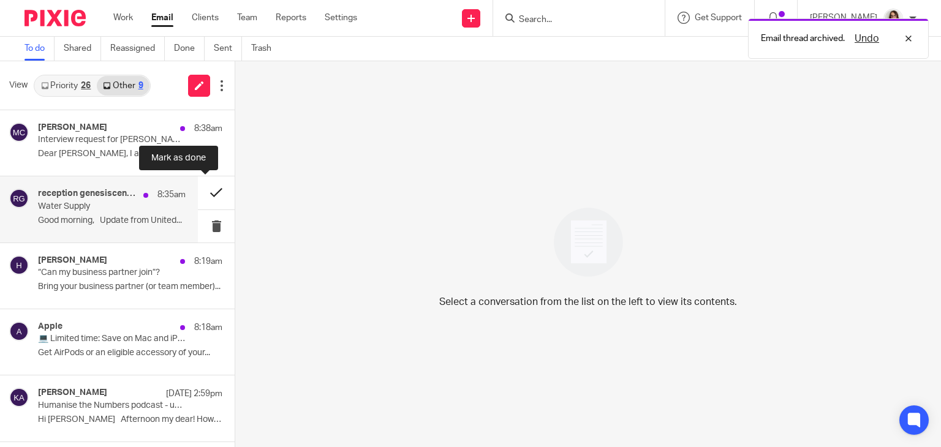
click at [199, 195] on button at bounding box center [216, 192] width 37 height 32
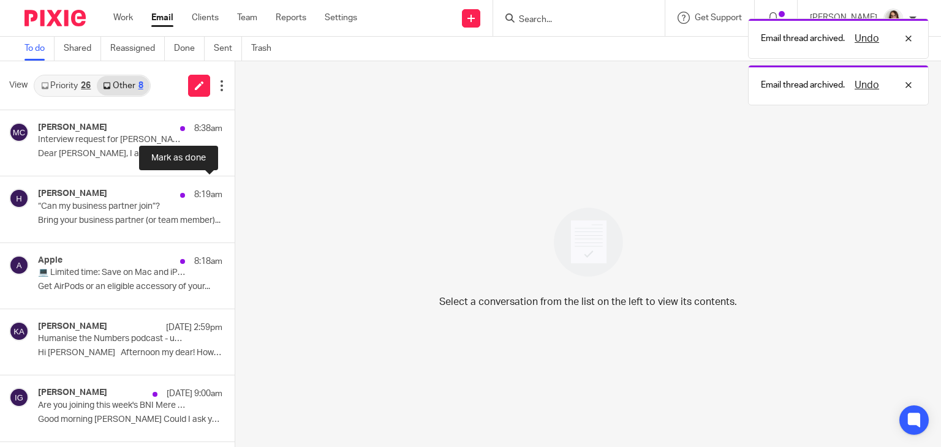
click at [235, 195] on button at bounding box center [240, 192] width 10 height 32
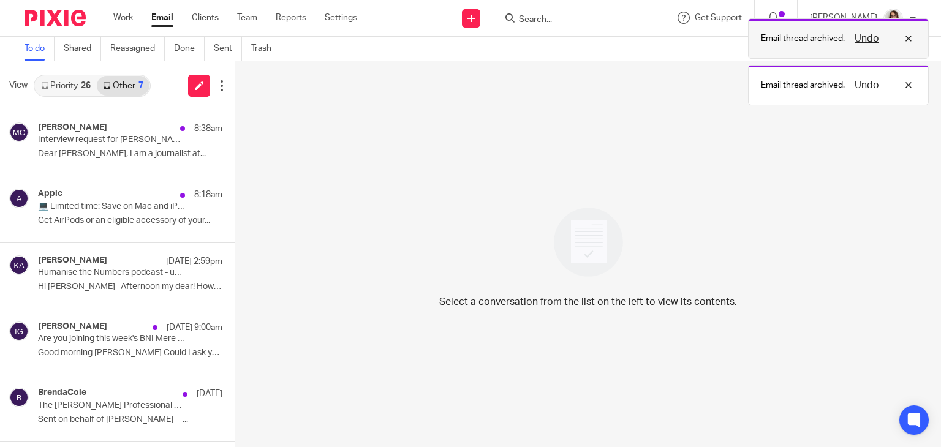
click at [865, 36] on button "Undo" at bounding box center [867, 38] width 32 height 15
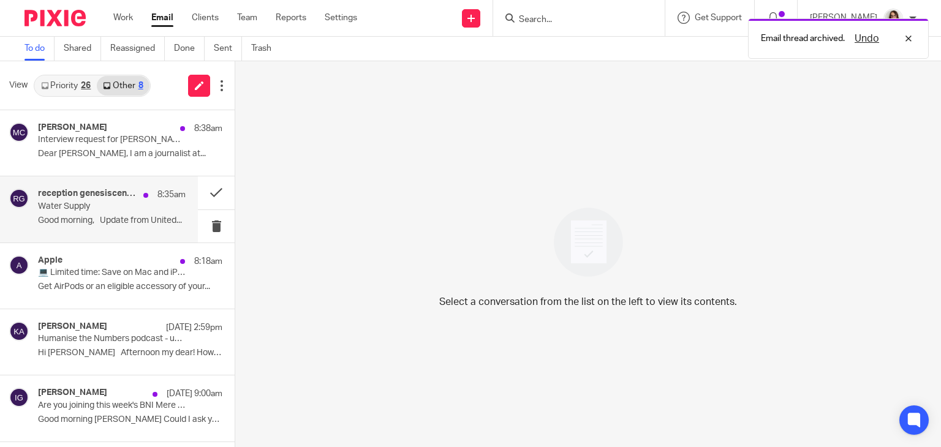
click at [100, 211] on div "reception genesiscentre 8:35am Water Supply Good morning, Update from United..." at bounding box center [112, 209] width 148 height 41
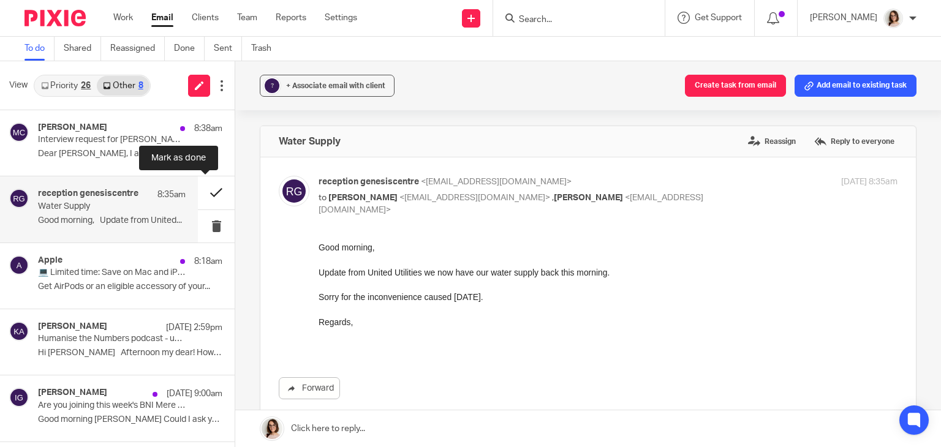
click at [206, 189] on button at bounding box center [216, 192] width 37 height 32
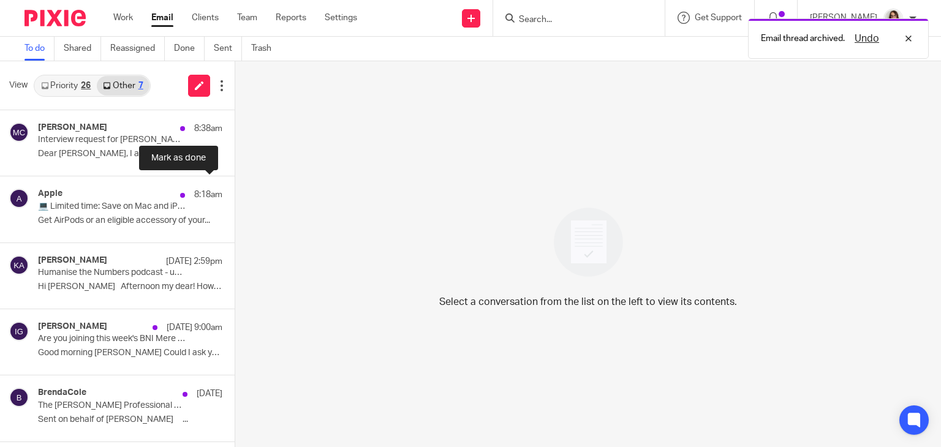
click at [235, 189] on button at bounding box center [240, 192] width 10 height 32
